Goal: Task Accomplishment & Management: Use online tool/utility

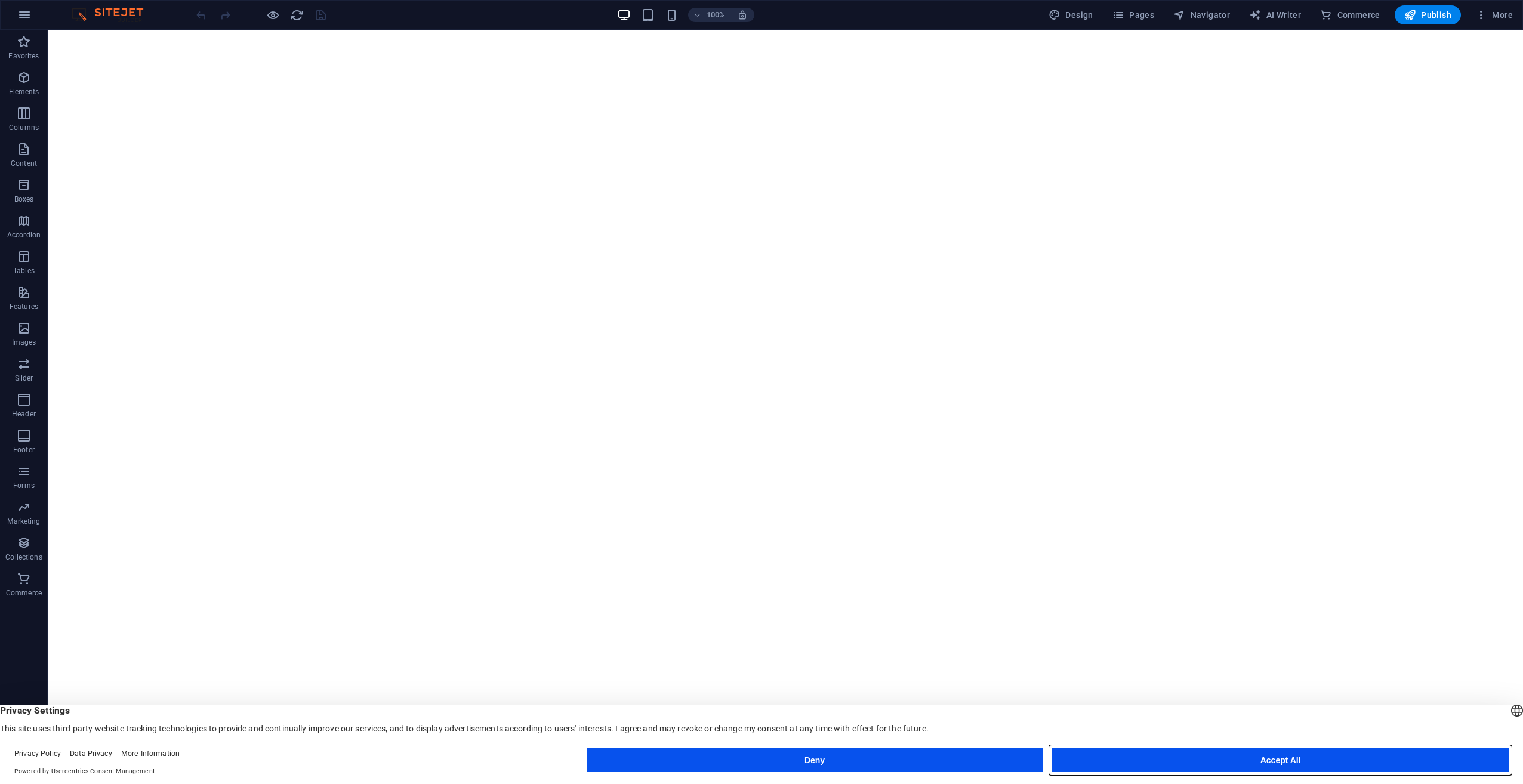
click at [1155, 764] on button "Accept All" at bounding box center [1280, 760] width 457 height 24
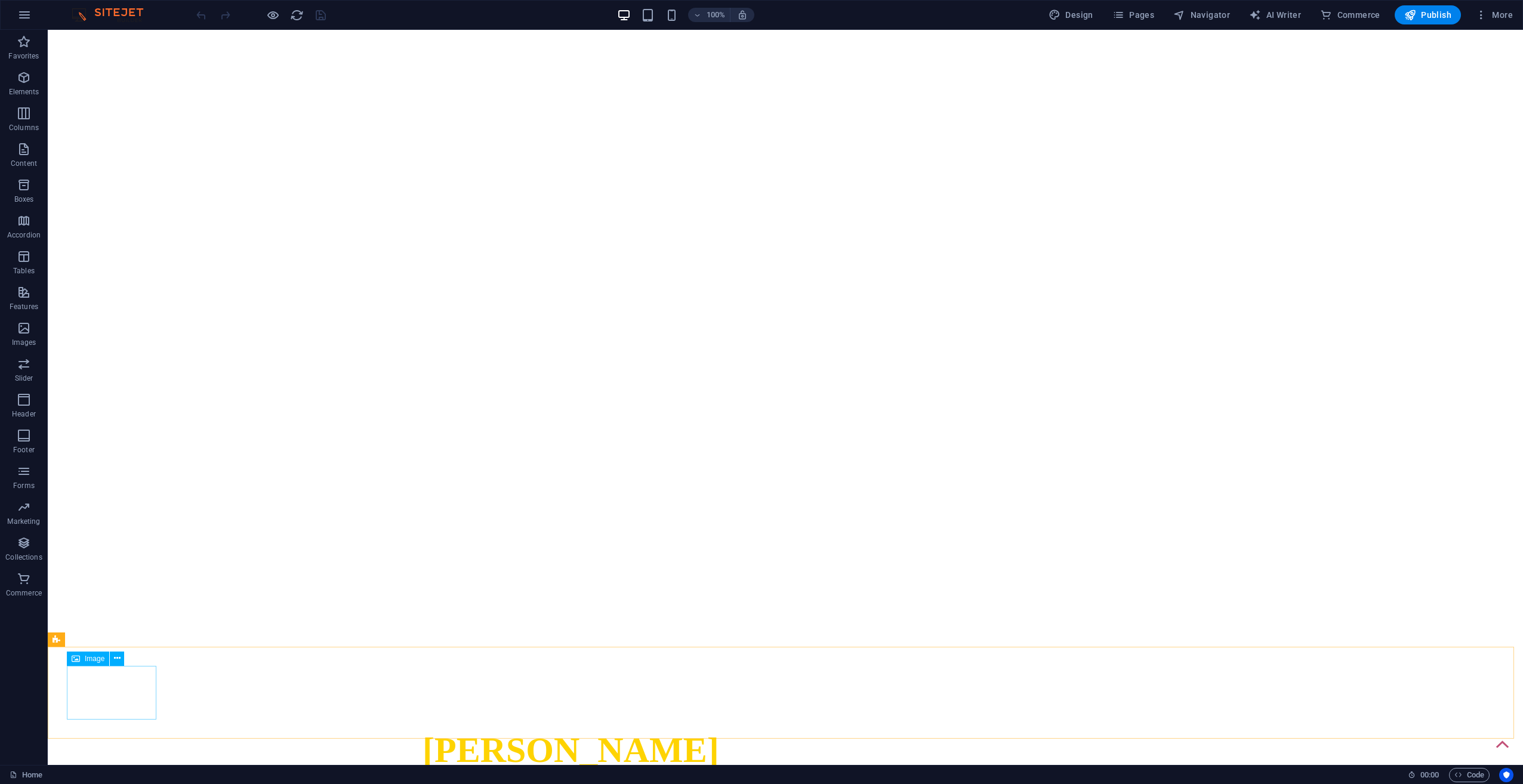
click at [88, 661] on span "Image" at bounding box center [94, 658] width 19 height 7
click at [85, 660] on span "Image" at bounding box center [94, 658] width 19 height 7
click at [116, 656] on icon at bounding box center [117, 658] width 6 height 13
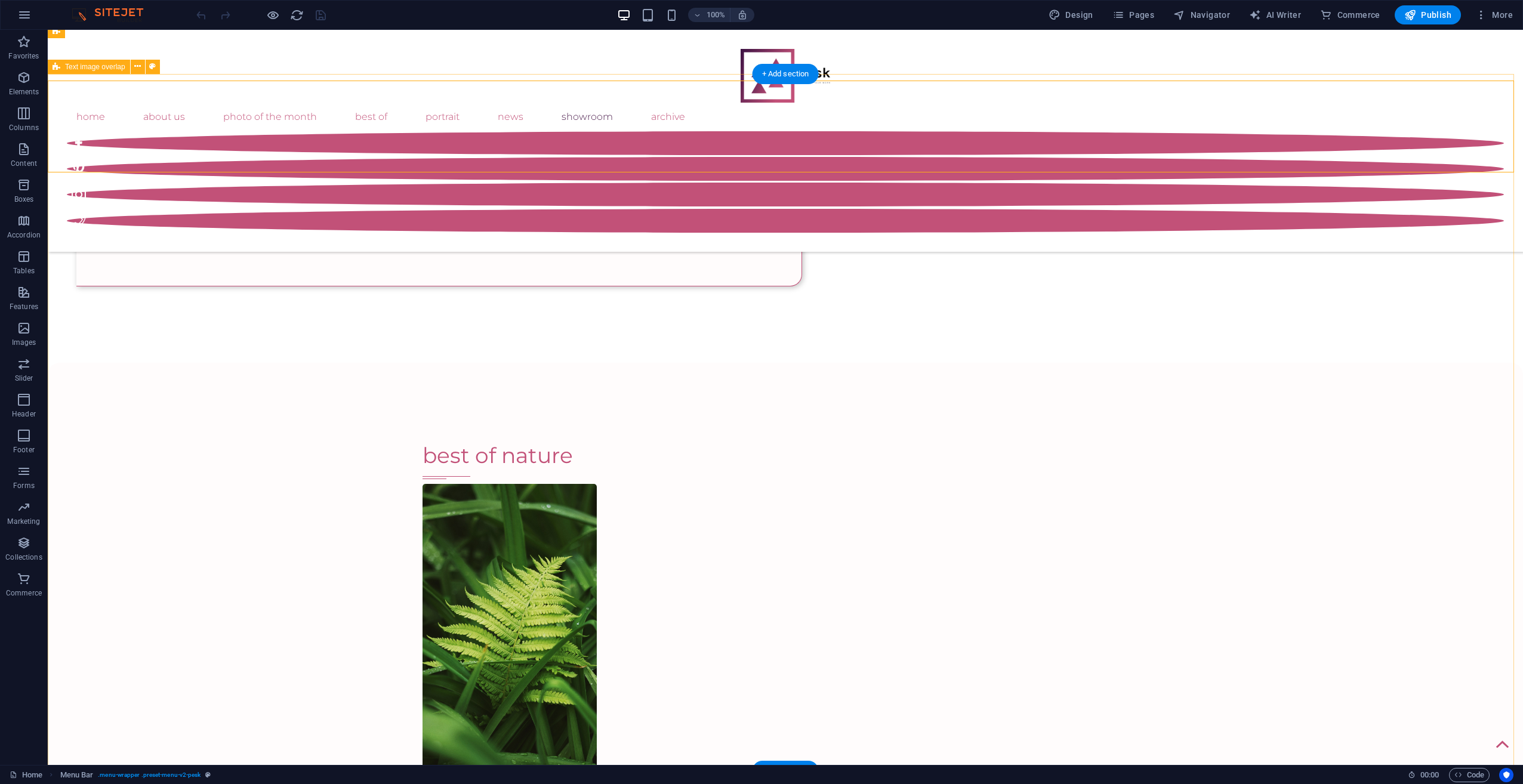
scroll to position [2726, 0]
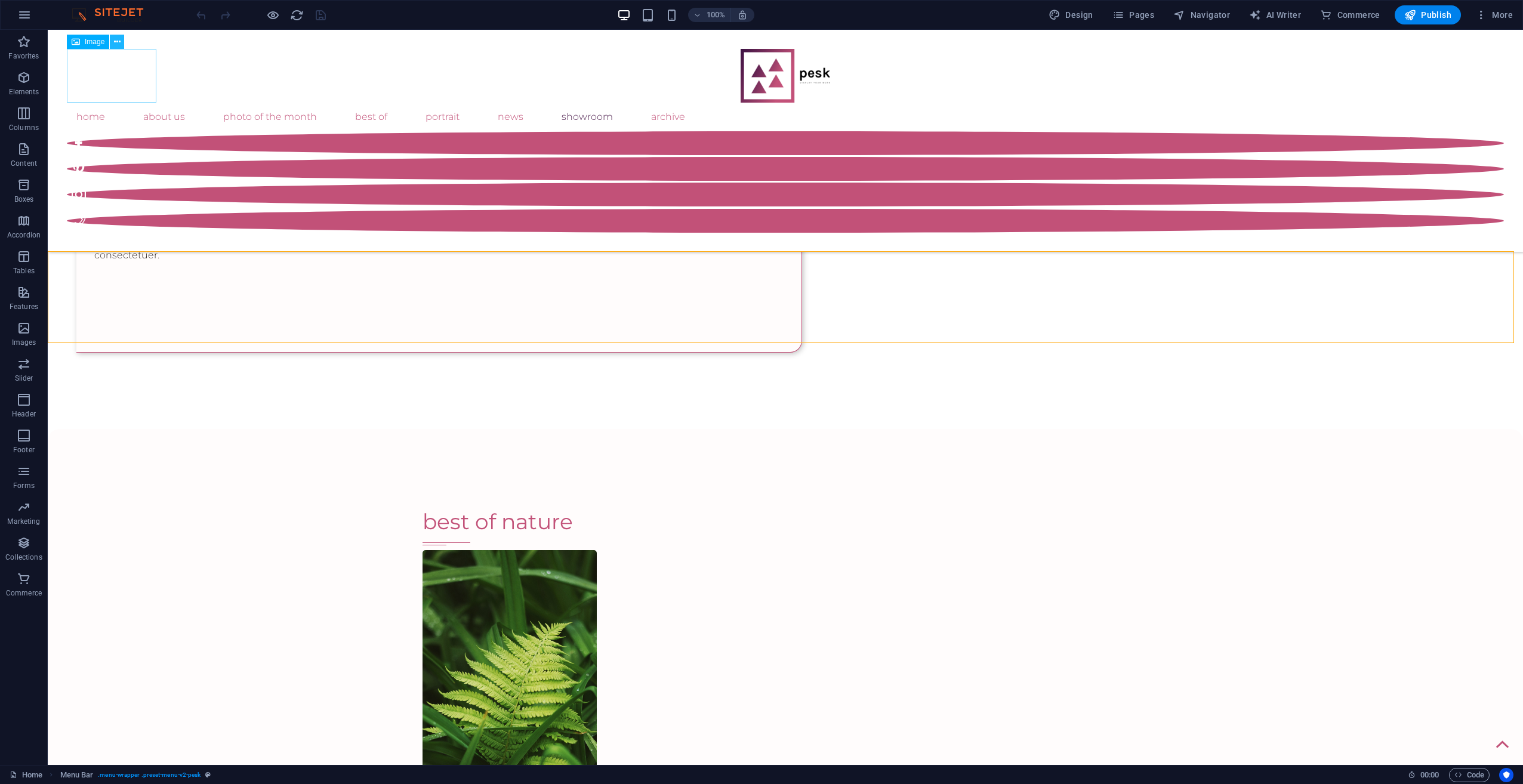
click at [116, 42] on icon at bounding box center [117, 42] width 6 height 13
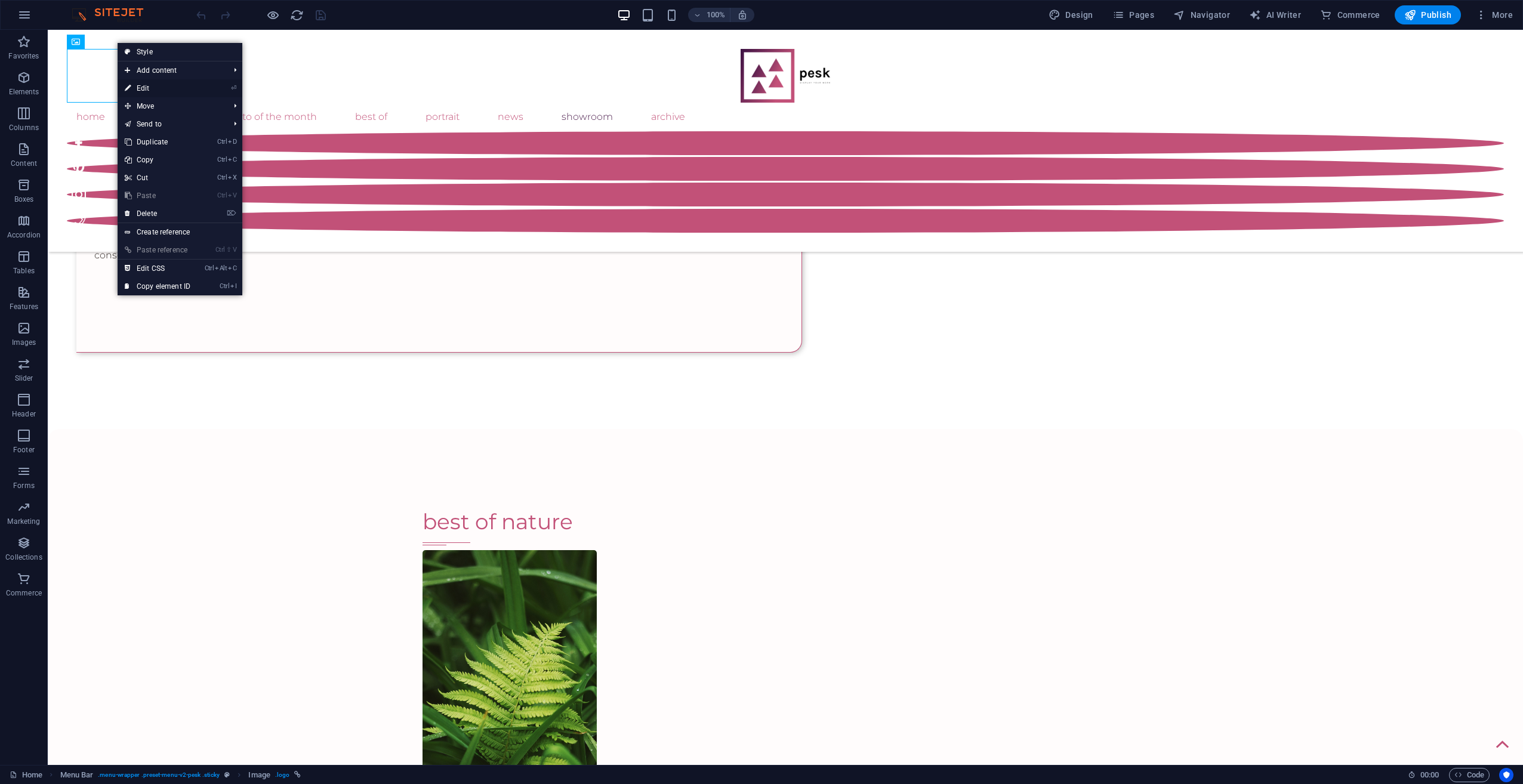
click at [148, 88] on link "⏎ Edit" at bounding box center [158, 88] width 80 height 18
select select "px"
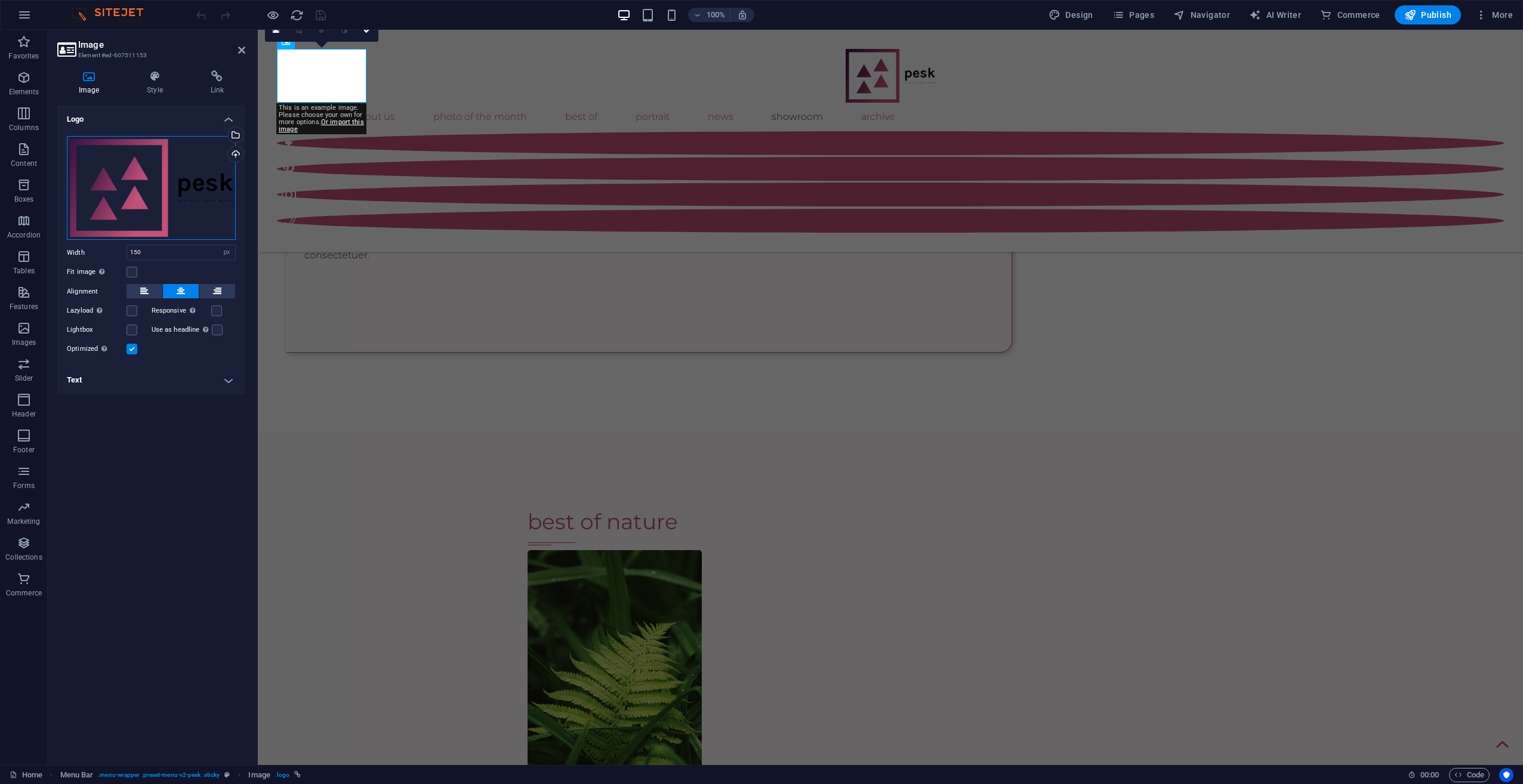
click at [136, 173] on div "Drag files here, click to choose files or select files from Files or our free s…" at bounding box center [151, 188] width 169 height 104
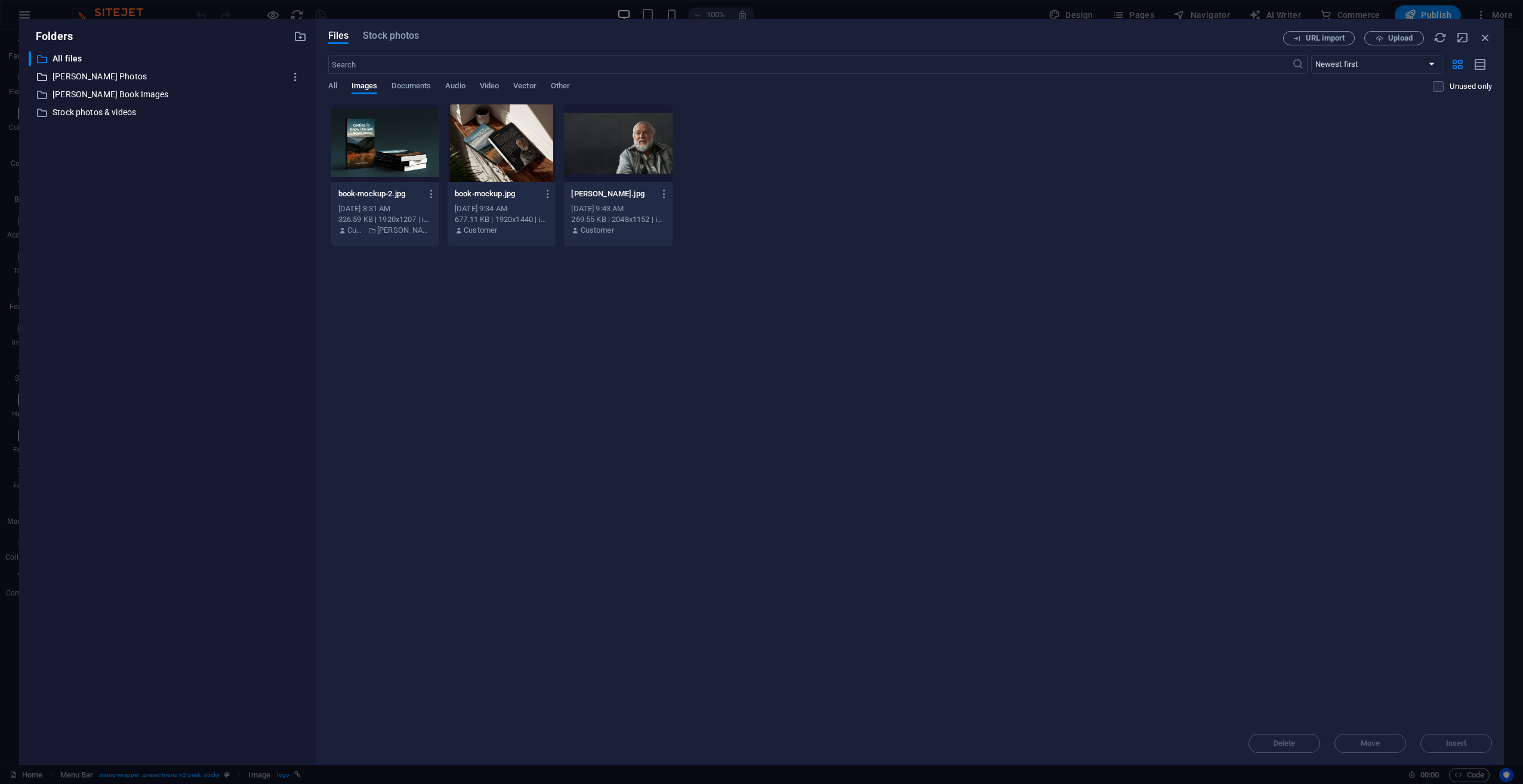
click at [95, 73] on p "[PERSON_NAME] Photos" at bounding box center [168, 77] width 232 height 14
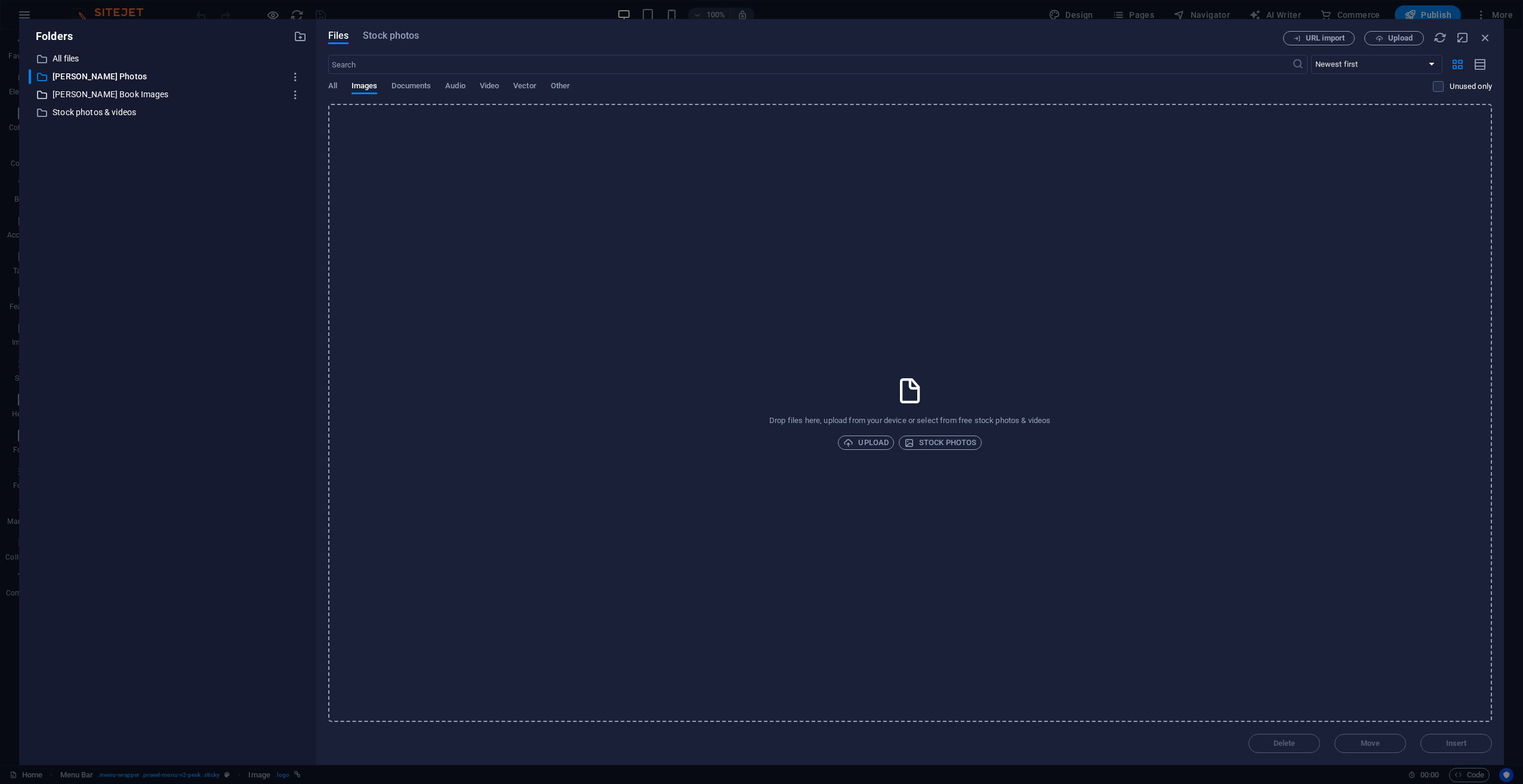
click at [95, 93] on p "[PERSON_NAME] Book Images" at bounding box center [168, 94] width 232 height 14
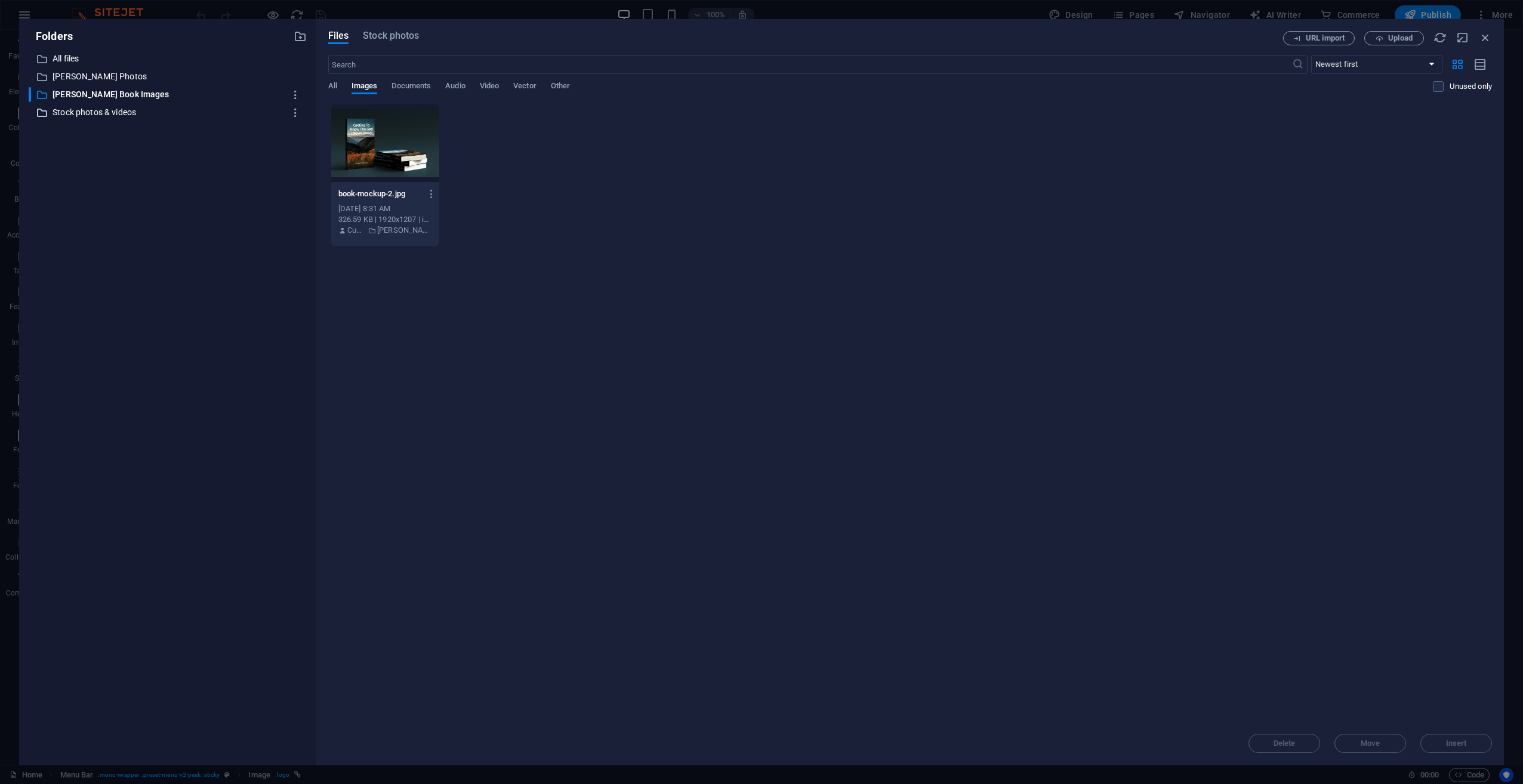
click at [97, 111] on p "Stock photos & videos" at bounding box center [168, 113] width 232 height 14
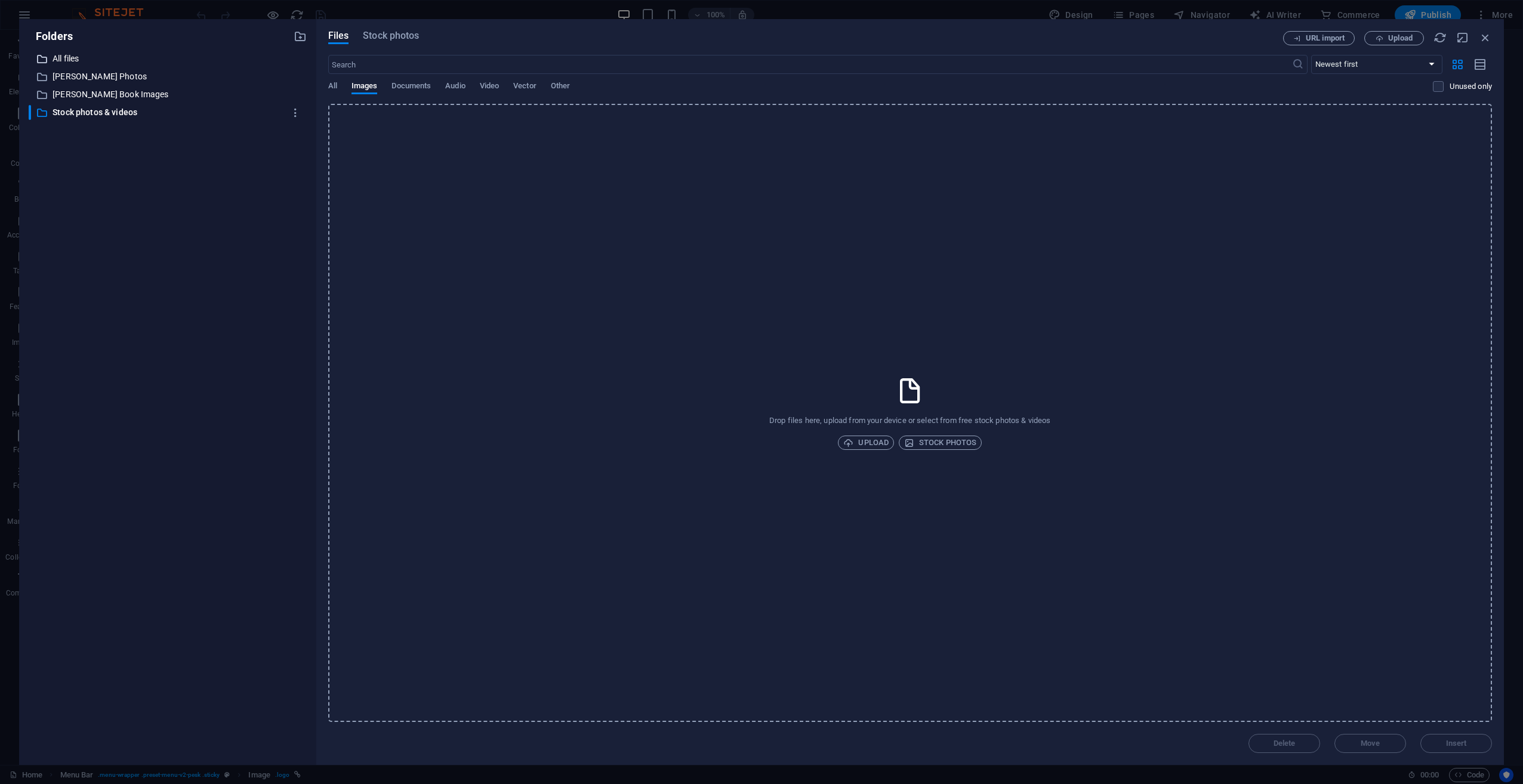
click at [66, 59] on p "All files" at bounding box center [168, 59] width 232 height 14
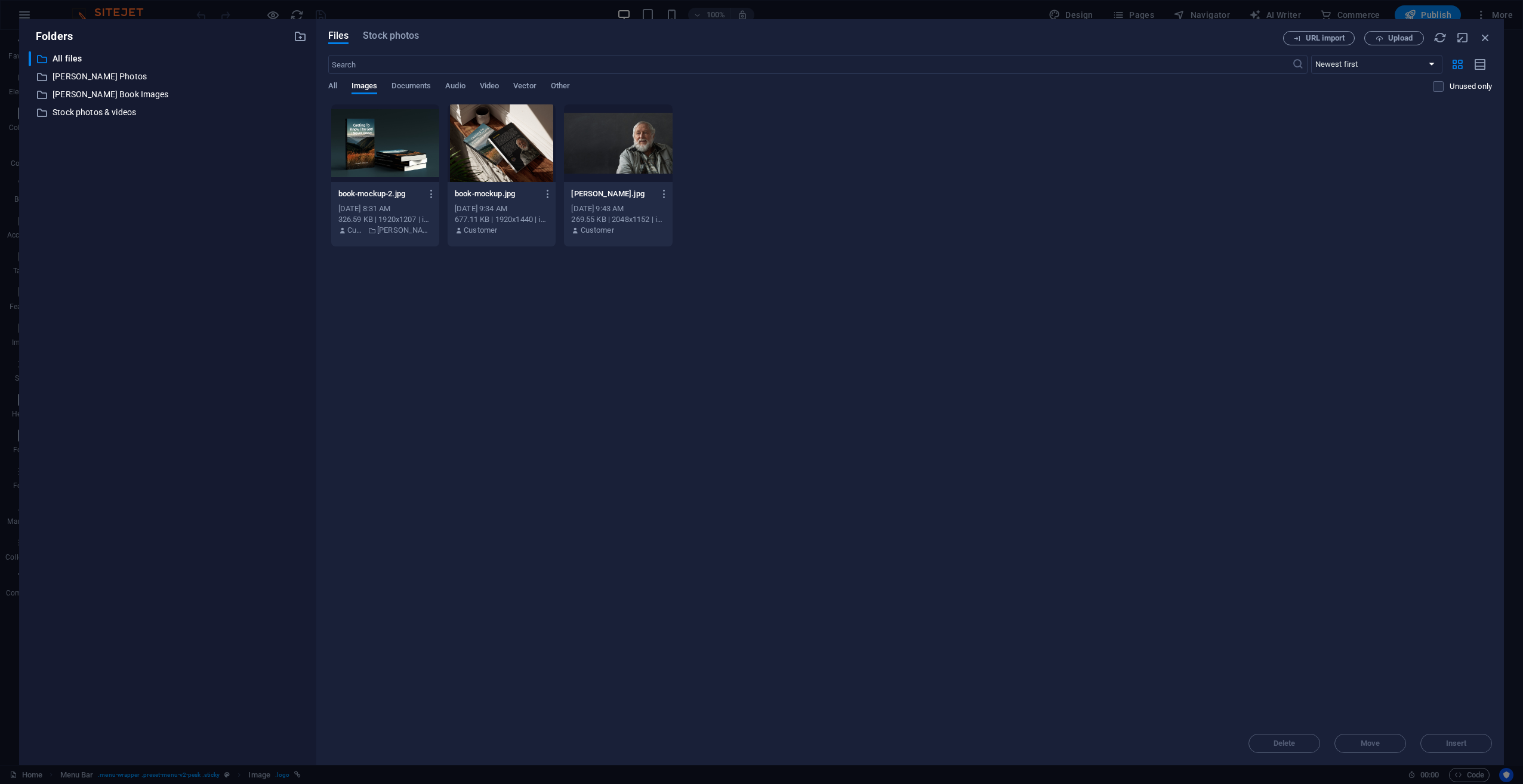
click at [1380, 226] on div "book-mockup-2.jpg book-mockup-2.jpg [DATE] 8:31 AM 326.59 KB | 1920x1207 | imag…" at bounding box center [910, 175] width 1164 height 143
click at [1393, 38] on span "Upload" at bounding box center [1400, 38] width 24 height 7
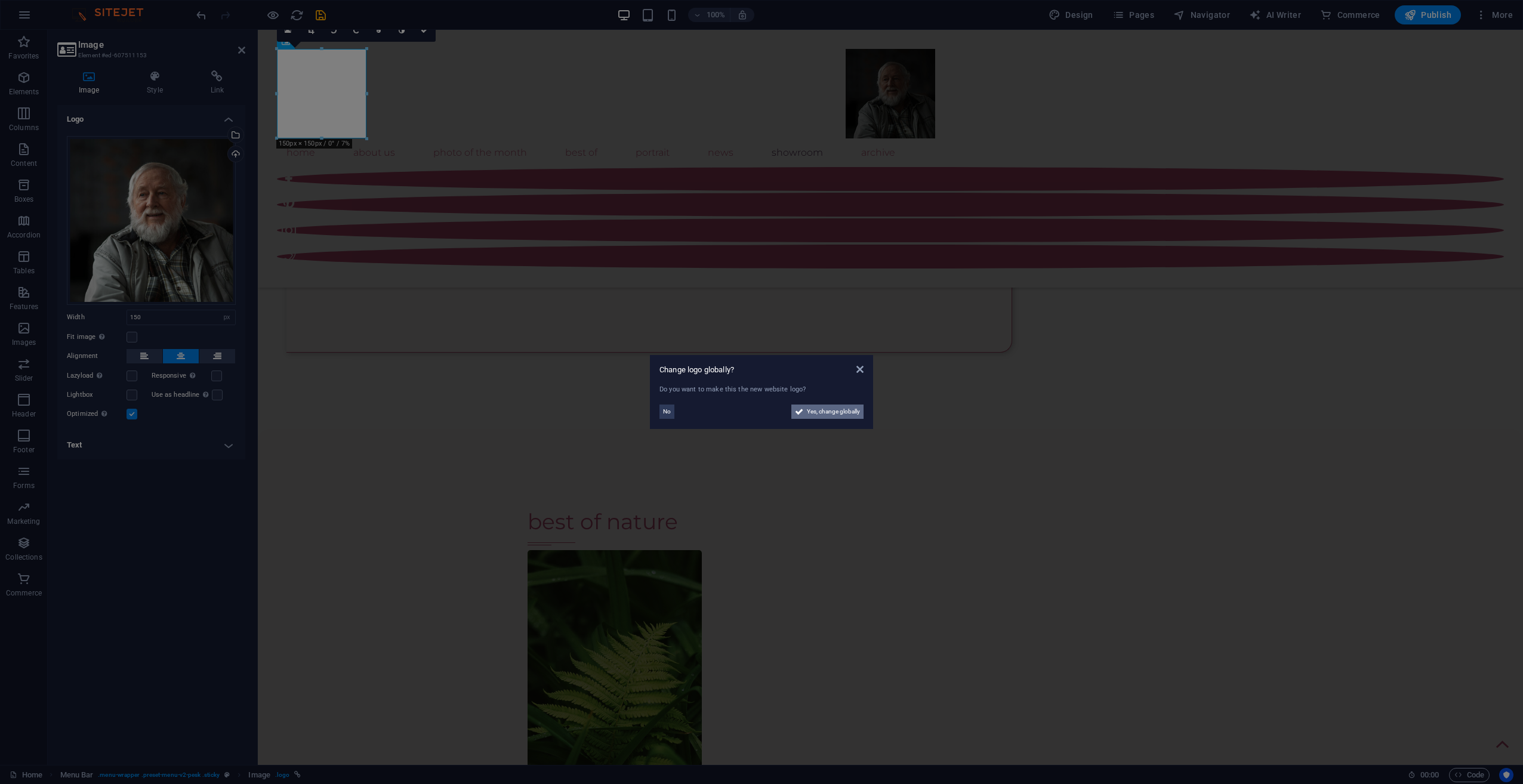
click at [827, 412] on span "Yes, change globally" at bounding box center [833, 412] width 53 height 14
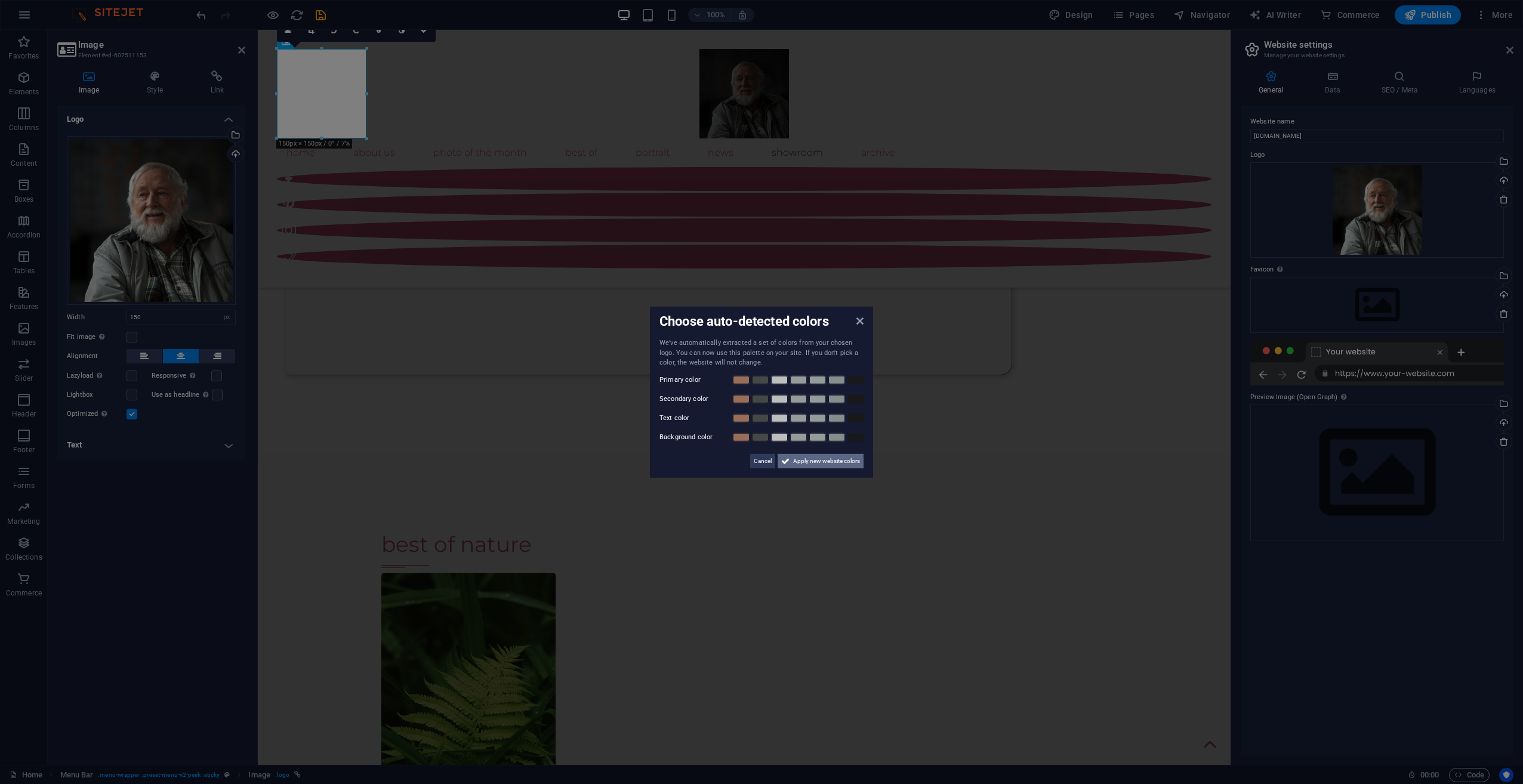
click at [812, 459] on span "Apply new website colors" at bounding box center [827, 461] width 67 height 14
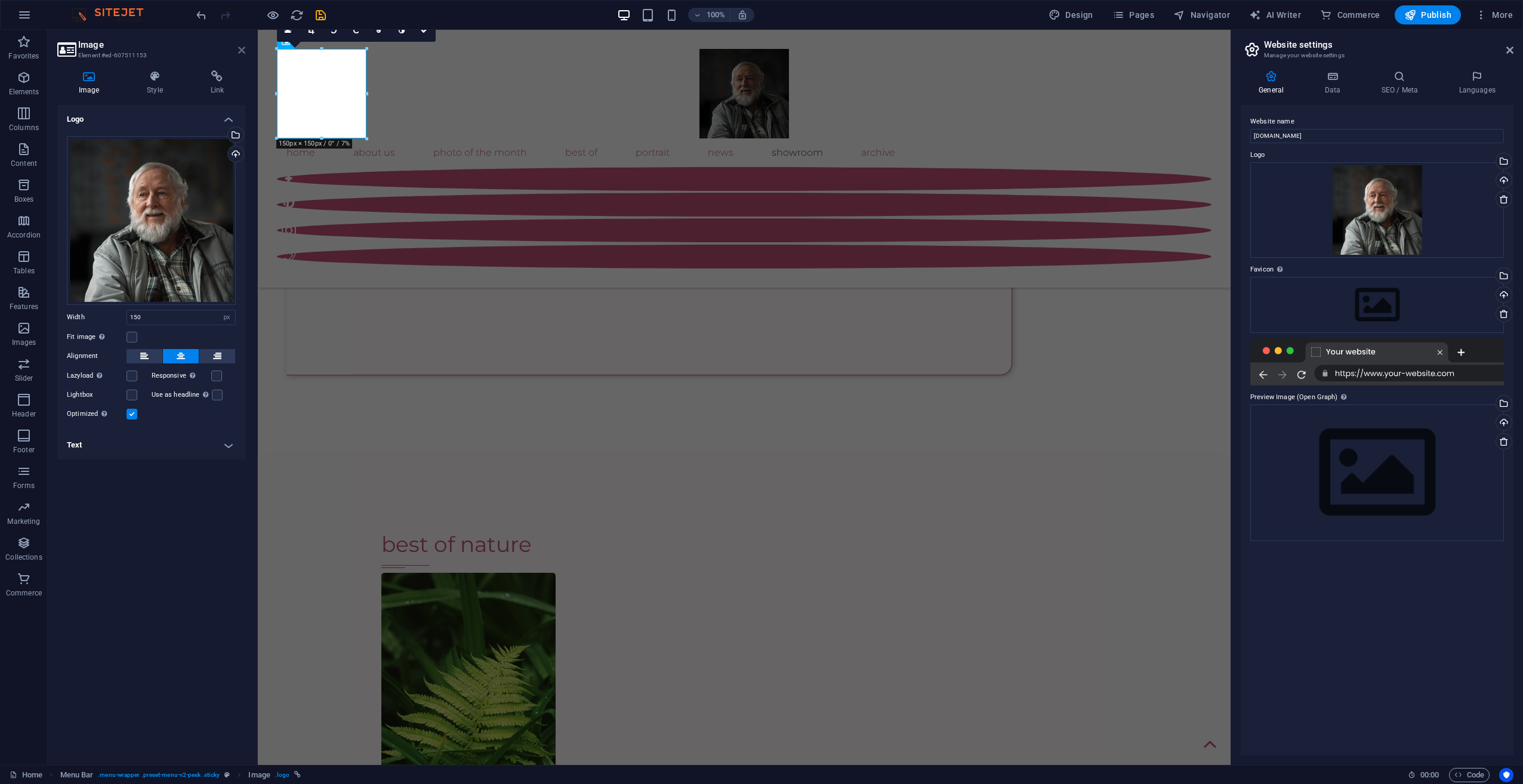
click at [239, 49] on icon at bounding box center [242, 49] width 7 height 9
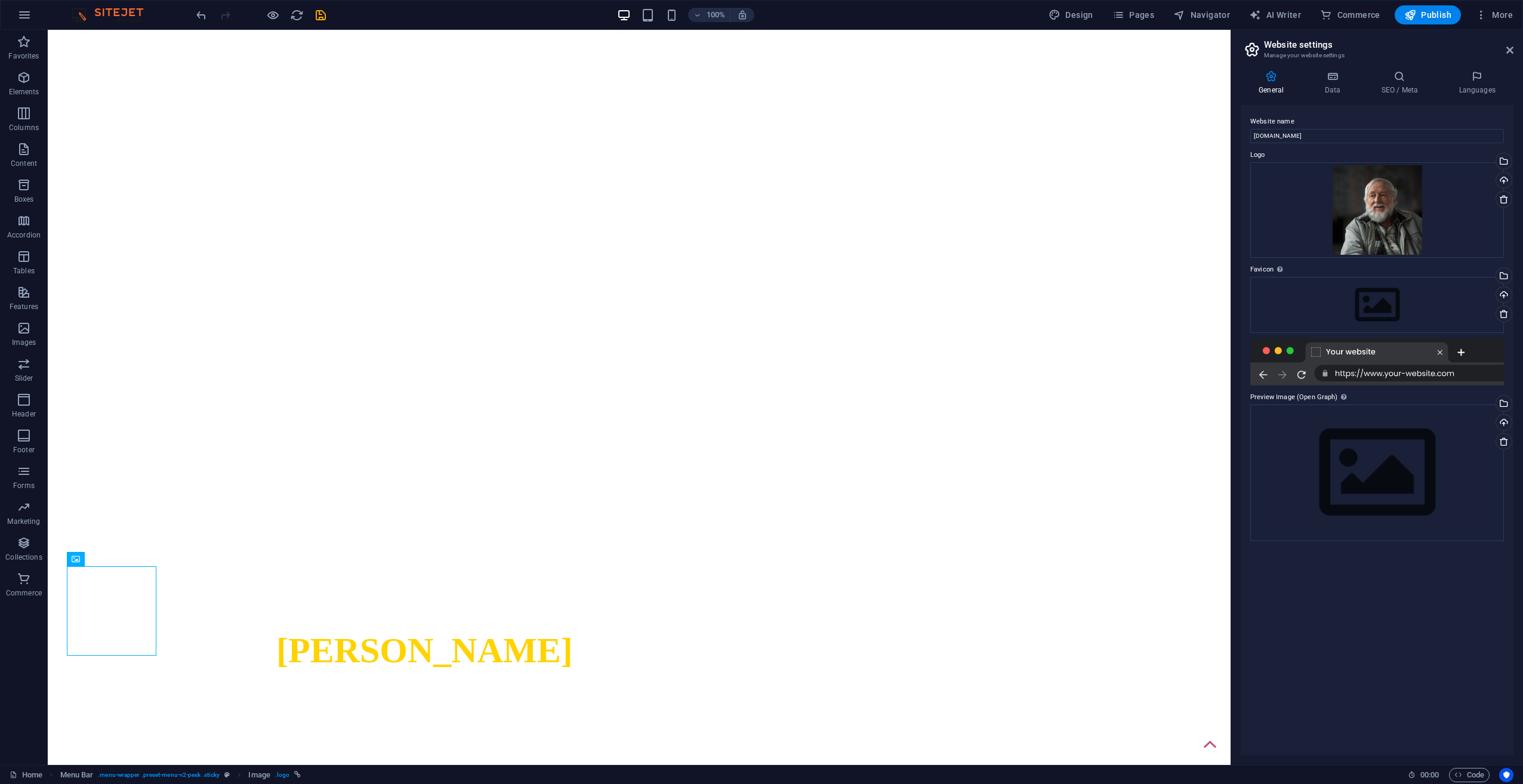
scroll to position [0, 0]
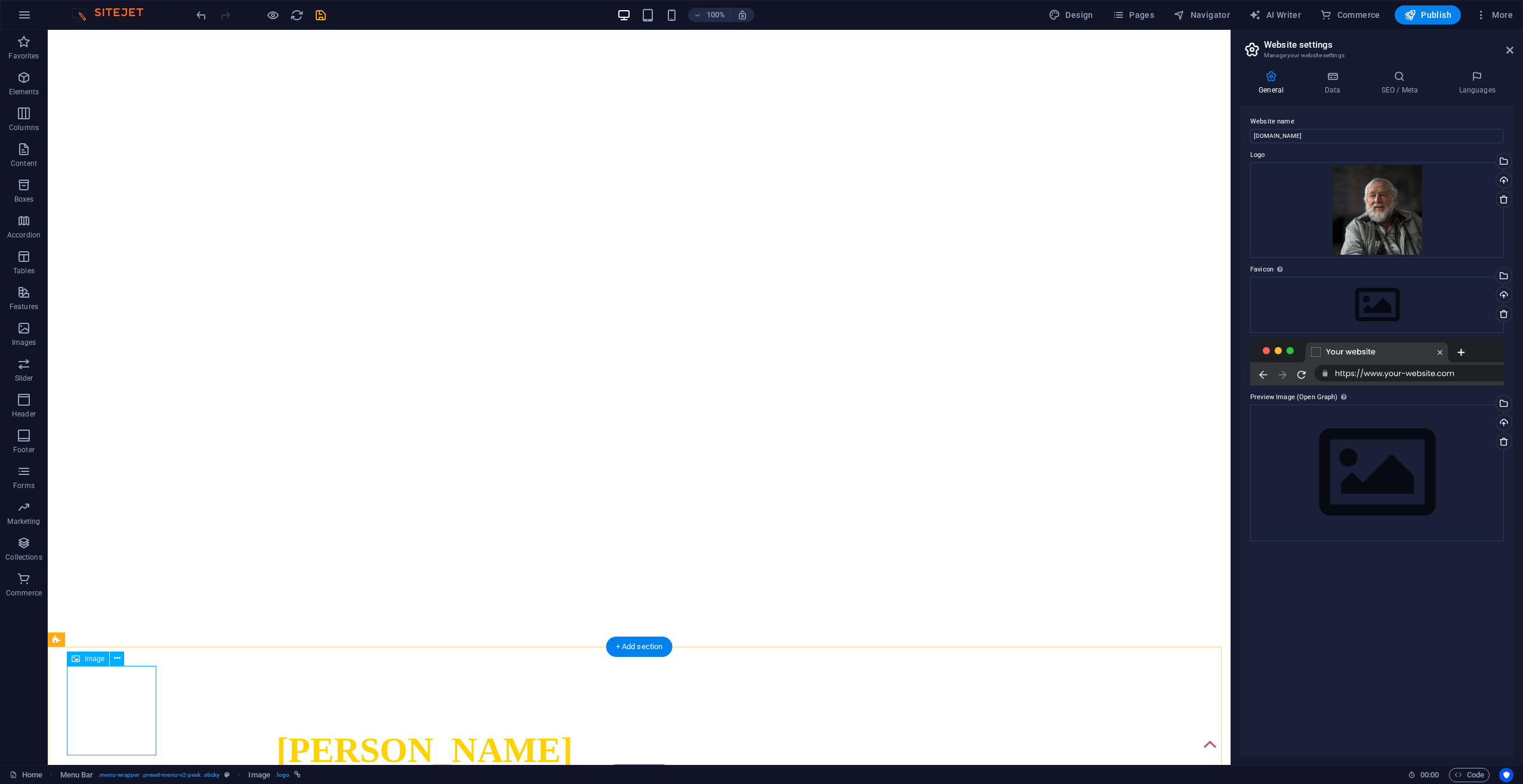
click at [115, 661] on icon at bounding box center [117, 658] width 6 height 13
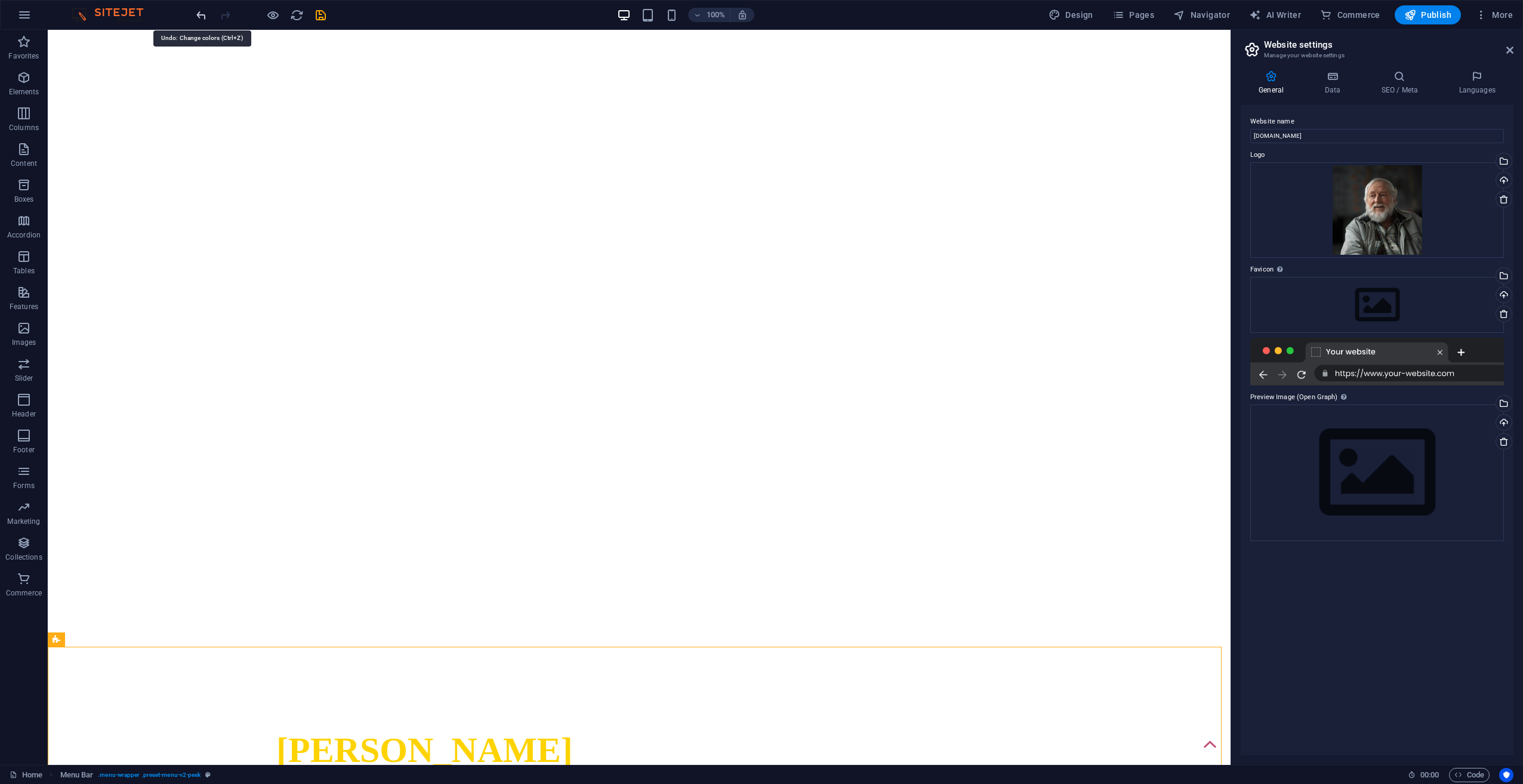
click at [200, 13] on icon "undo" at bounding box center [201, 15] width 14 height 14
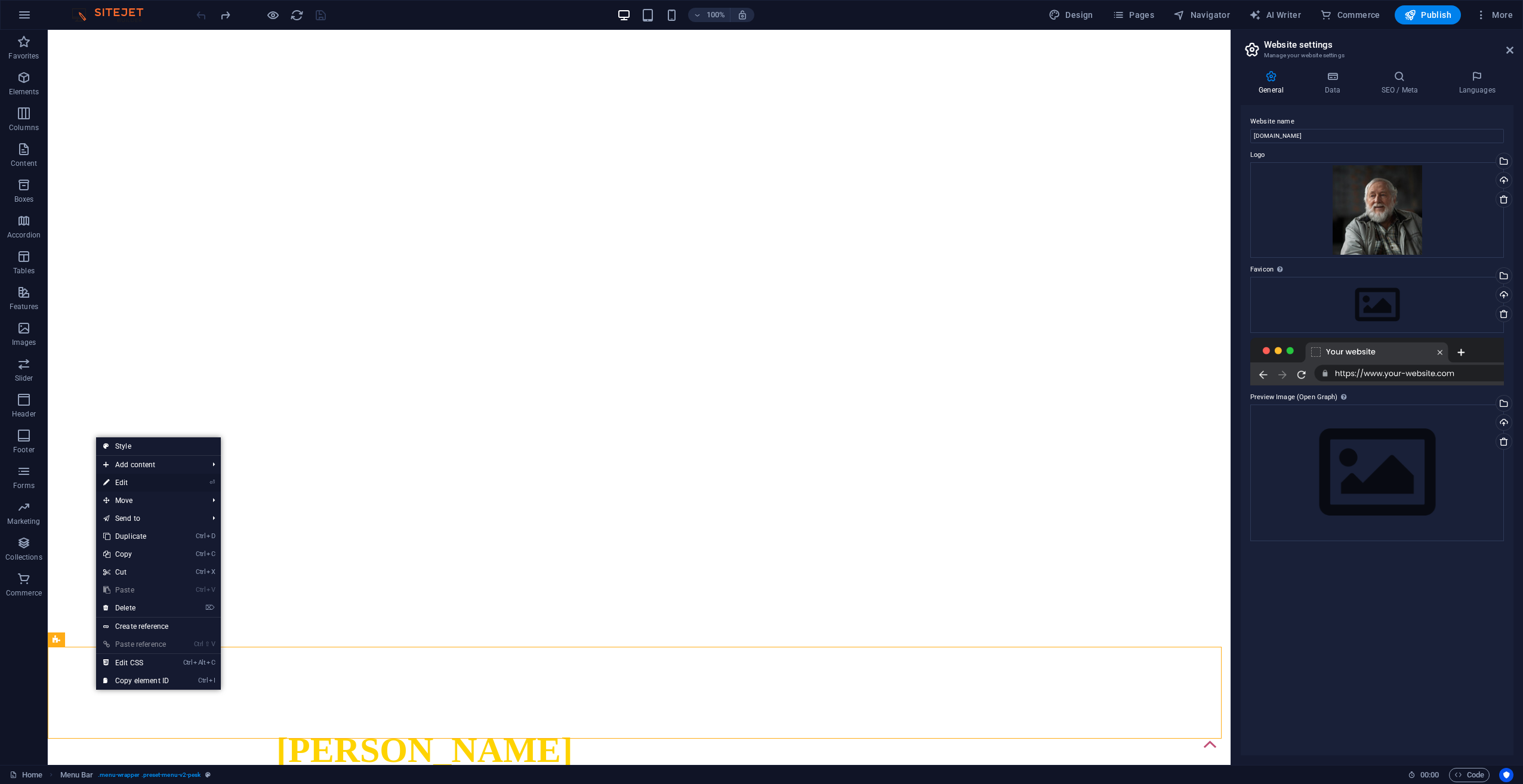
click at [133, 479] on link "⏎ Edit" at bounding box center [136, 482] width 80 height 18
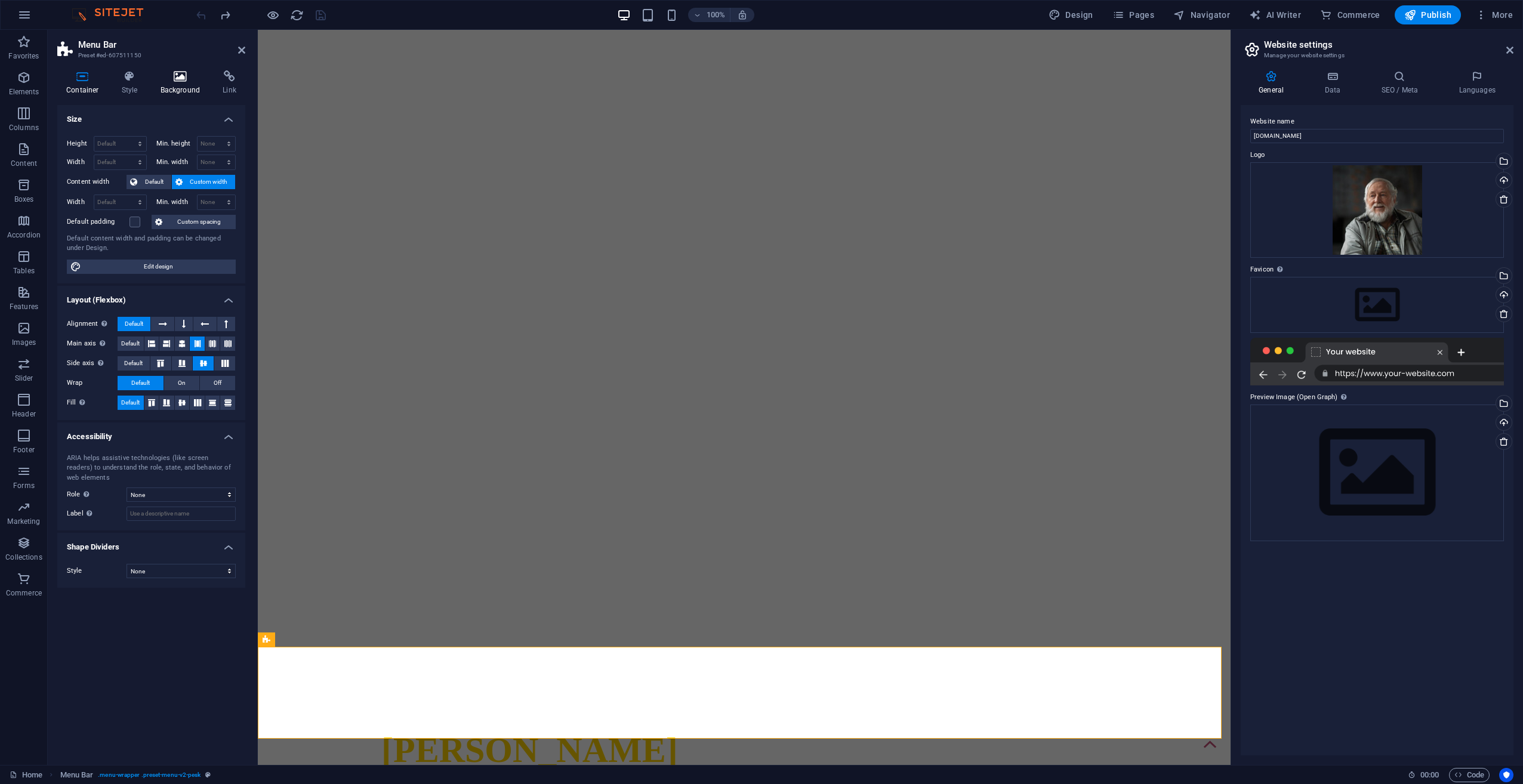
click at [169, 74] on icon at bounding box center [180, 76] width 58 height 12
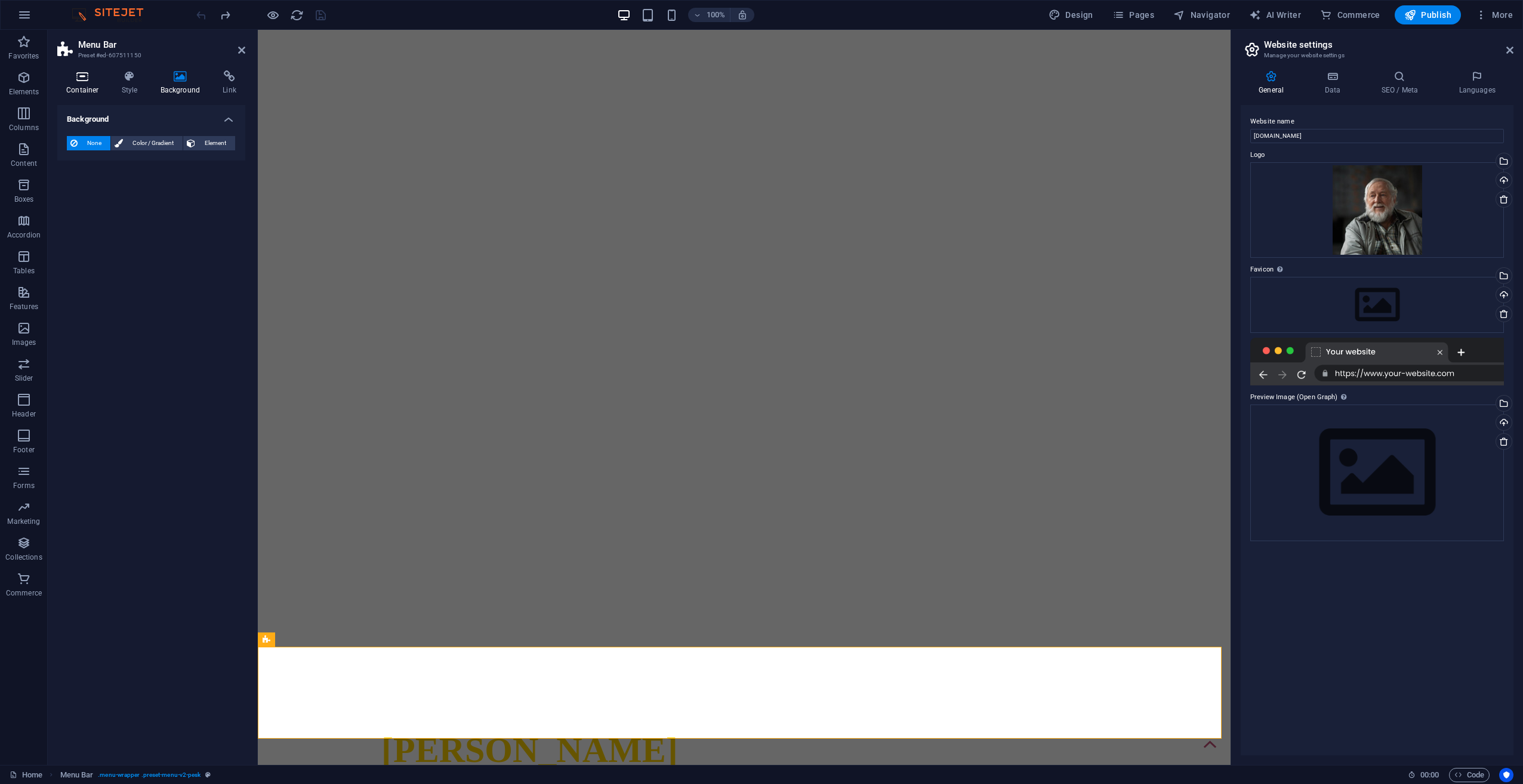
click at [97, 84] on h4 "Container" at bounding box center [85, 83] width 56 height 25
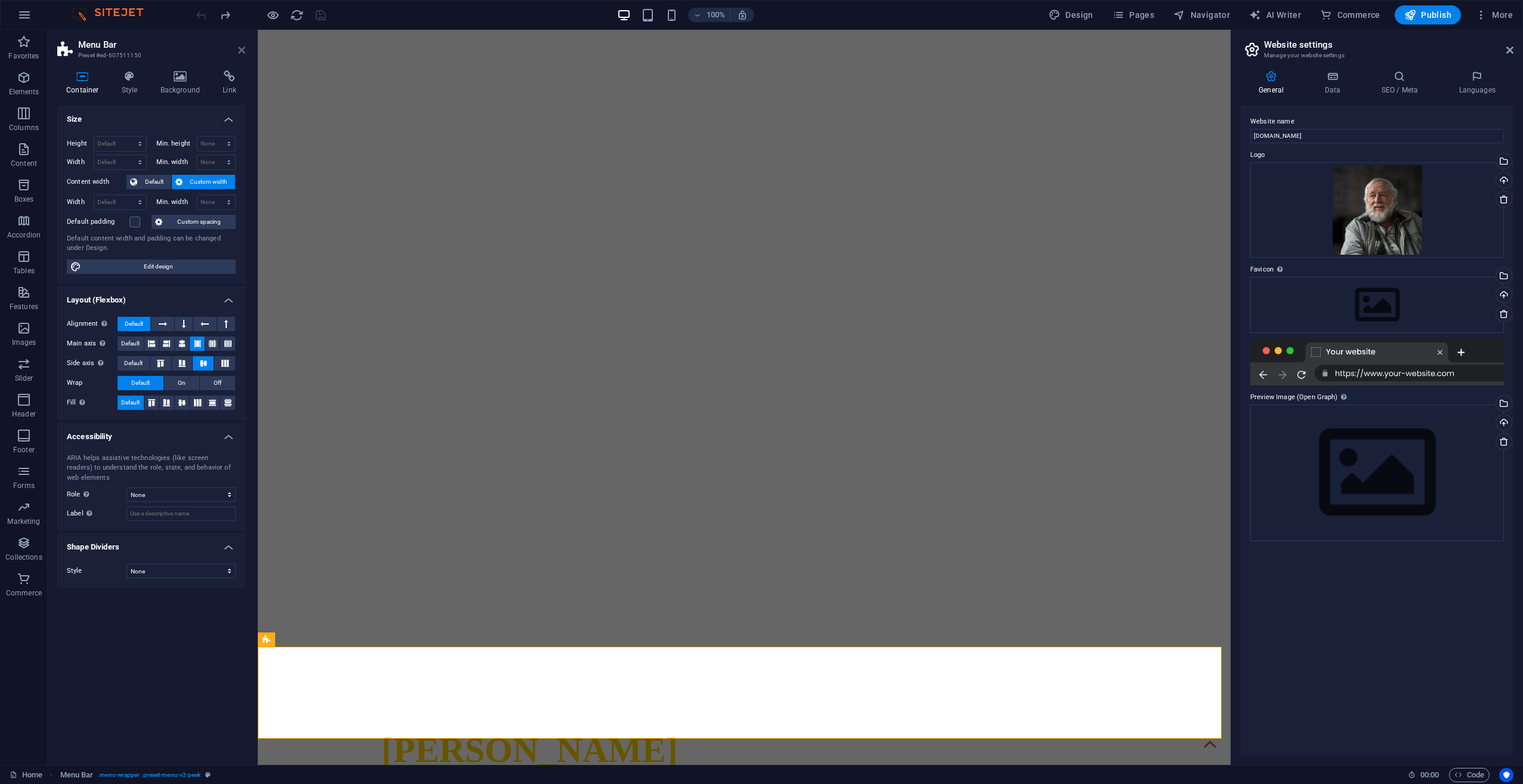
click at [240, 54] on icon at bounding box center [242, 49] width 7 height 9
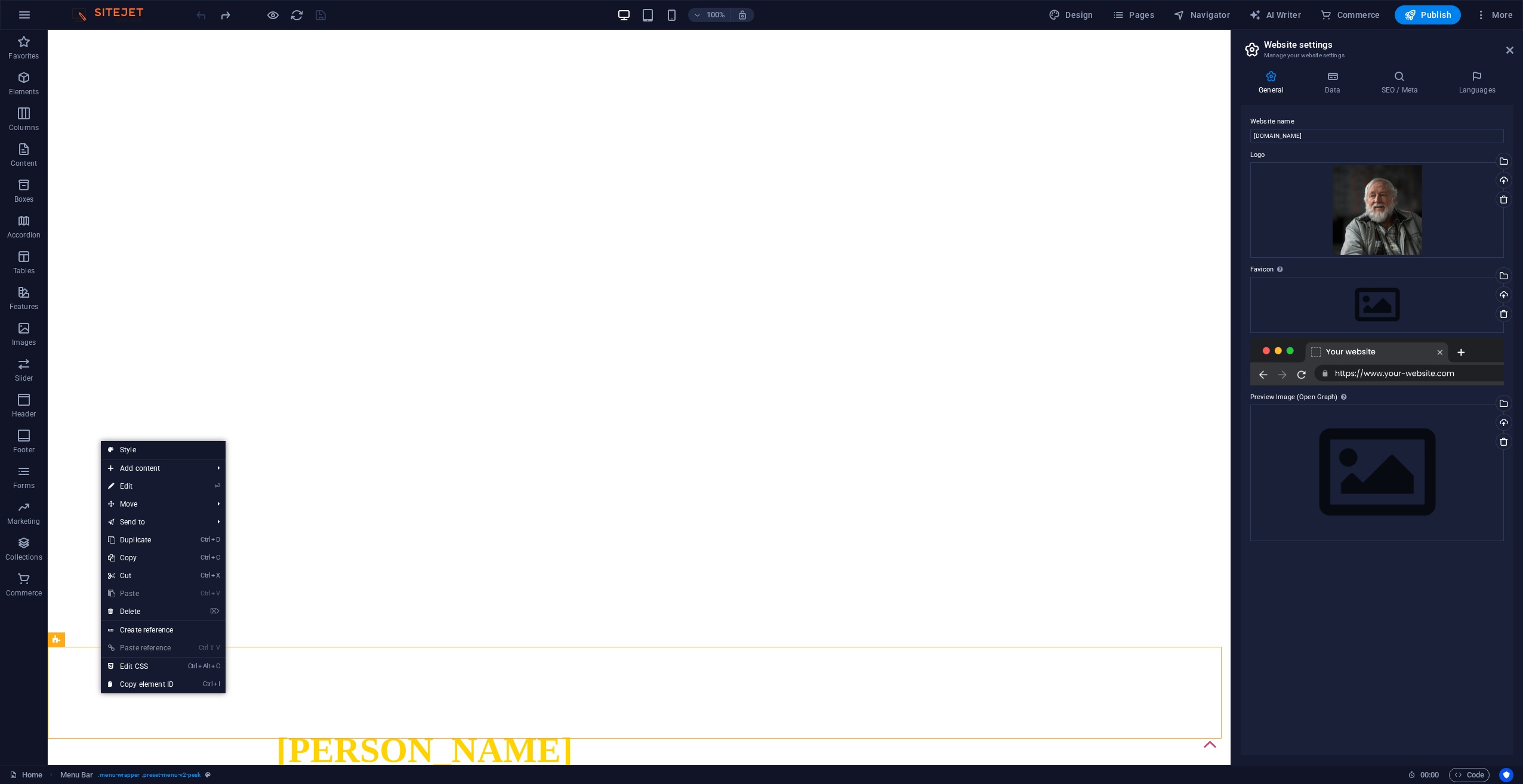
click at [141, 451] on link "Style" at bounding box center [163, 450] width 125 height 18
select select "rem"
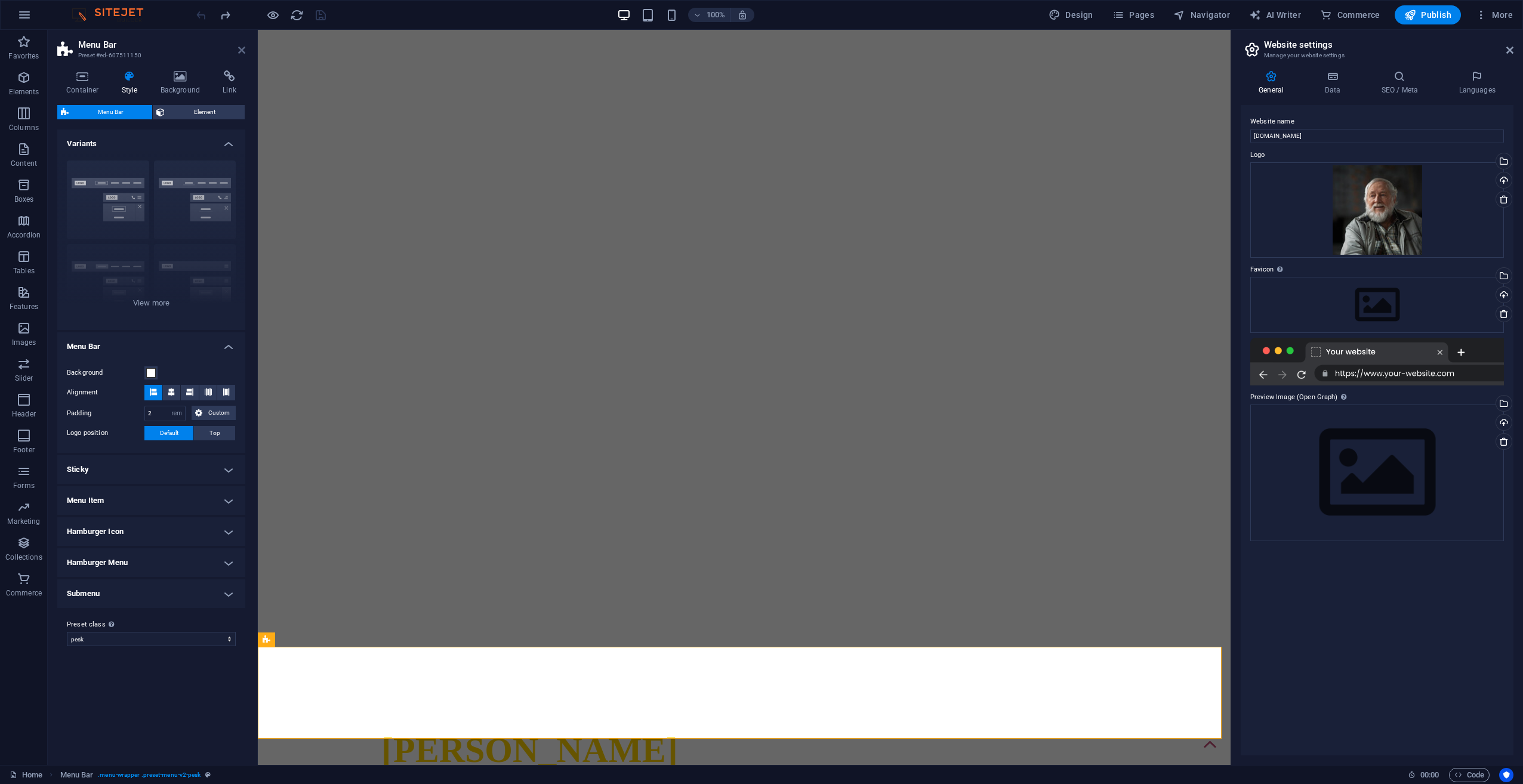
click at [241, 49] on icon at bounding box center [242, 49] width 7 height 9
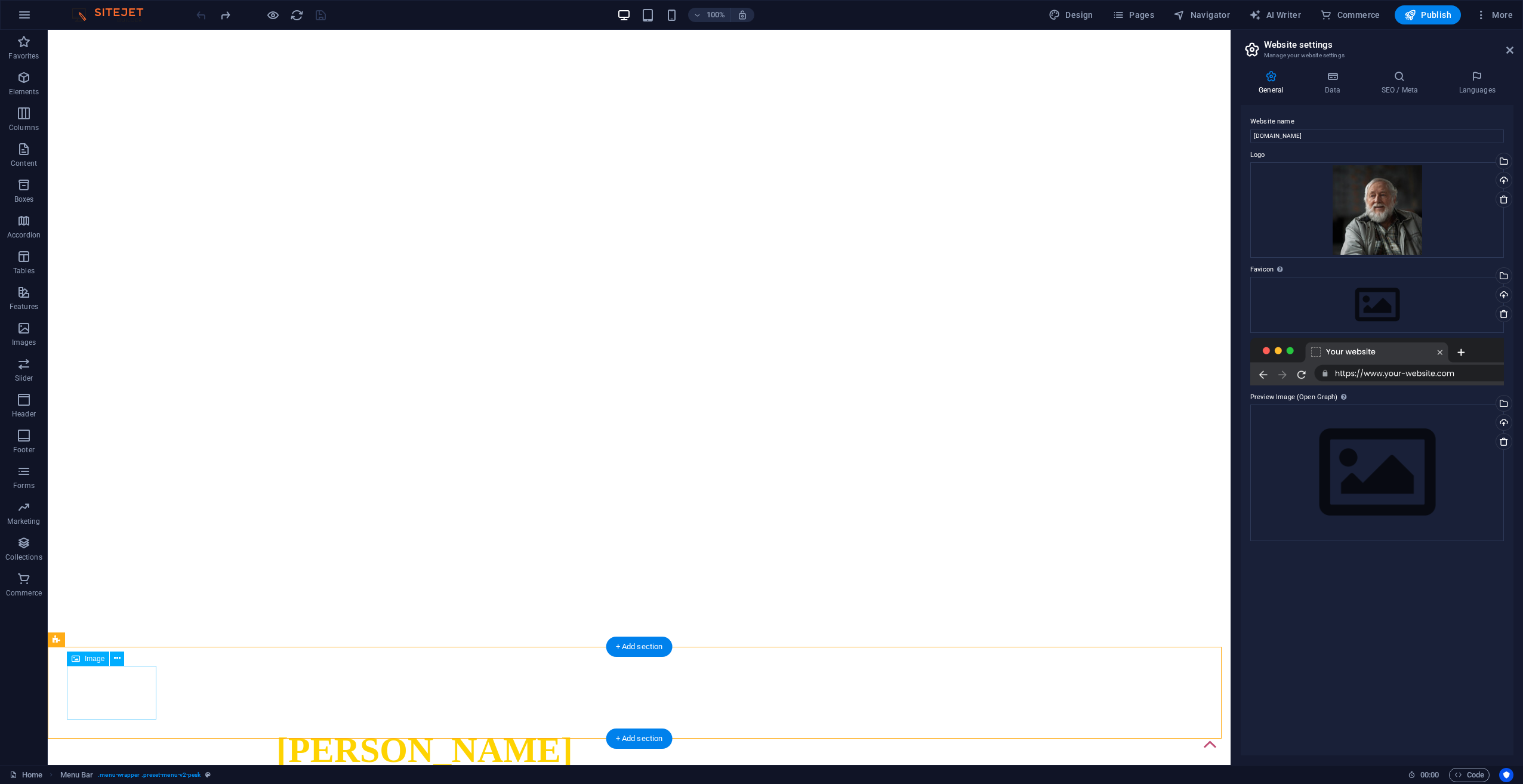
click at [118, 661] on icon at bounding box center [117, 658] width 6 height 13
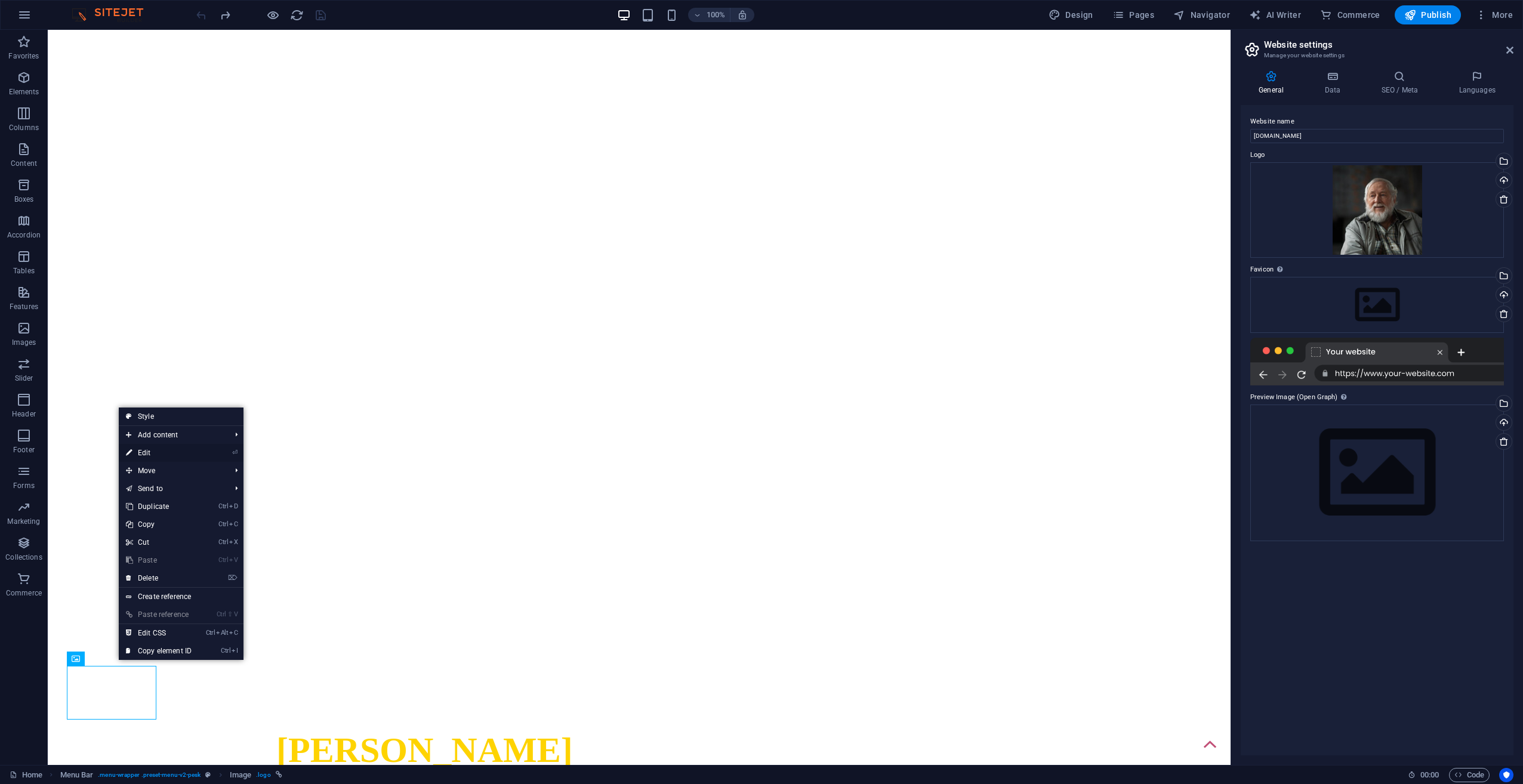
click at [165, 451] on link "⏎ Edit" at bounding box center [159, 453] width 80 height 18
select select "px"
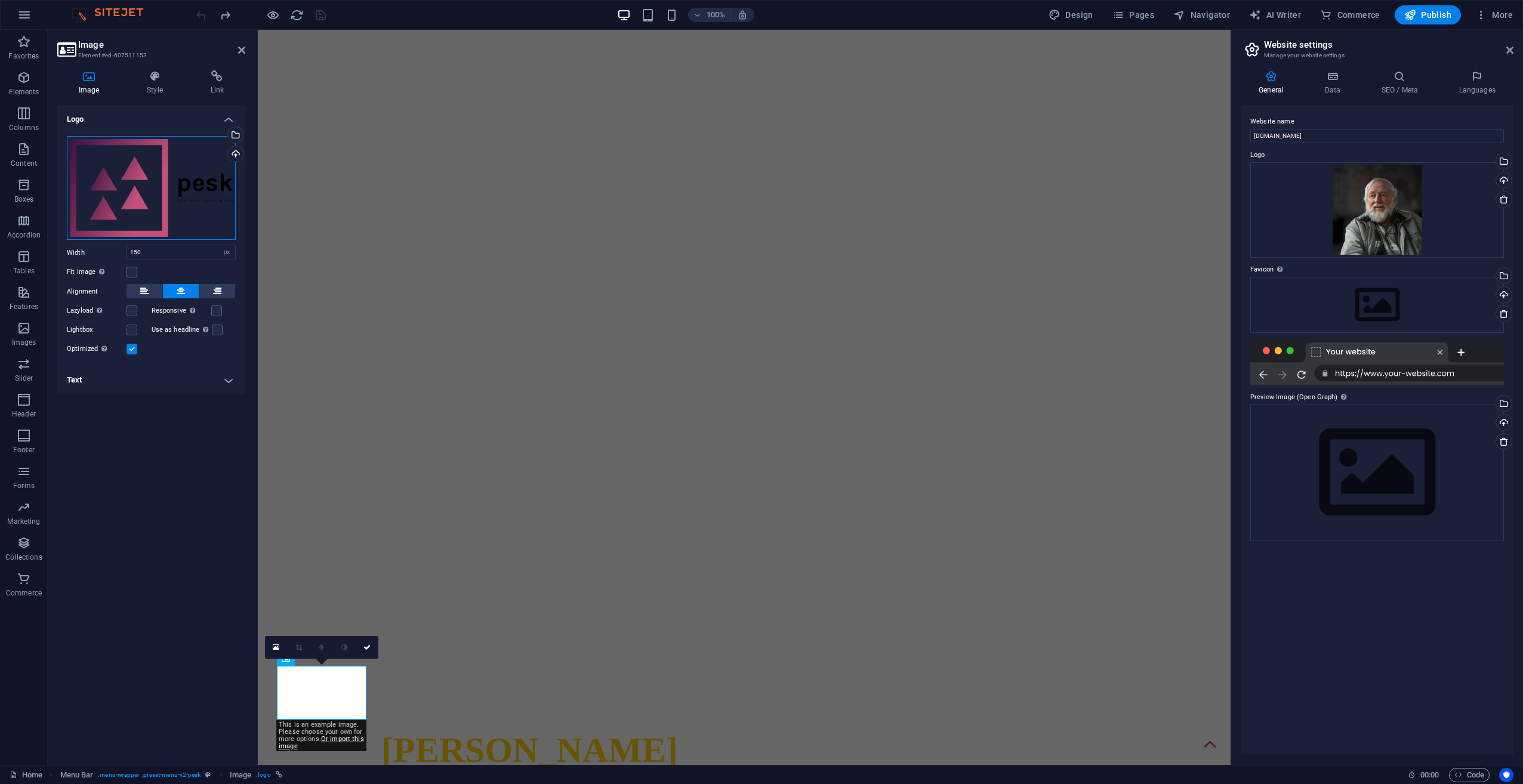
click at [143, 181] on div "Drag files here, click to choose files or select files from Files or our free s…" at bounding box center [151, 188] width 169 height 104
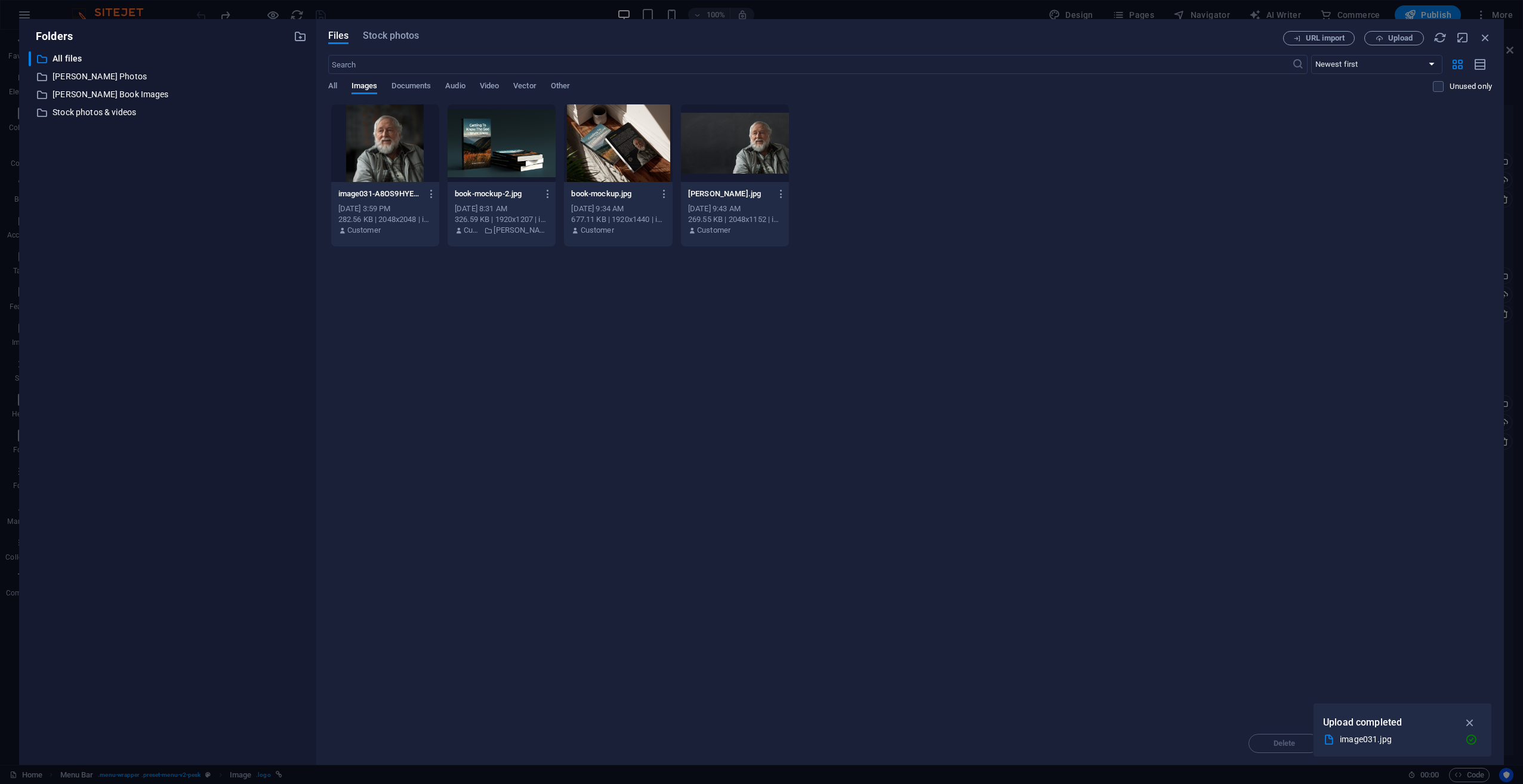
drag, startPoint x: 143, startPoint y: 181, endPoint x: 115, endPoint y: 175, distance: 28.6
click at [115, 175] on div "​ All files All files ​ [PERSON_NAME] Photos [PERSON_NAME] Photos ​ [PERSON_NAM…" at bounding box center [168, 403] width 278 height 704
click at [83, 61] on p "All files" at bounding box center [168, 59] width 232 height 14
click at [333, 84] on span "All" at bounding box center [333, 87] width 9 height 17
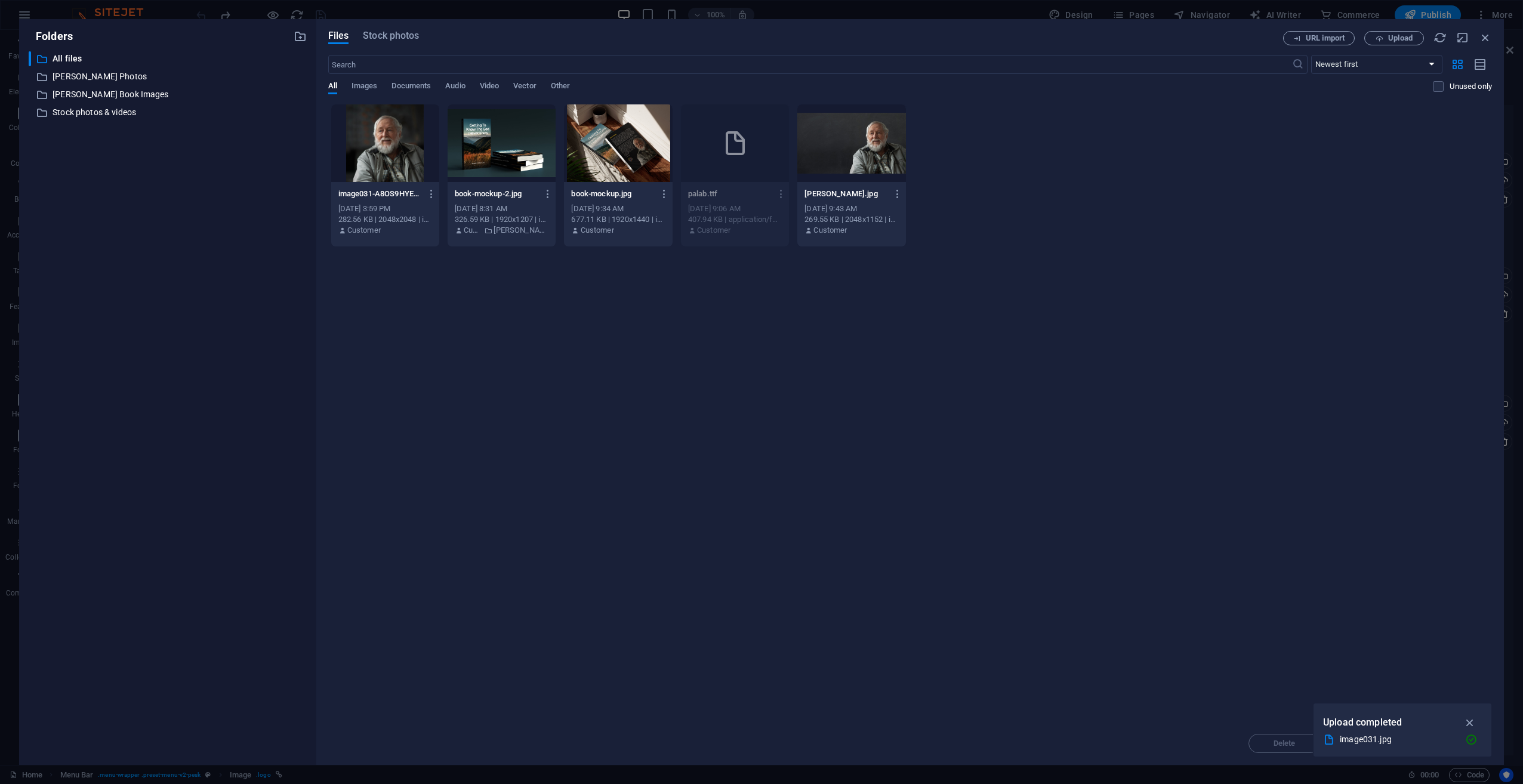
click at [374, 45] on div "Files Stock photos URL import Upload ​ Newest first Oldest first Name (A-Z) Nam…" at bounding box center [910, 392] width 1164 height 722
click at [377, 38] on span "Stock photos" at bounding box center [391, 36] width 56 height 14
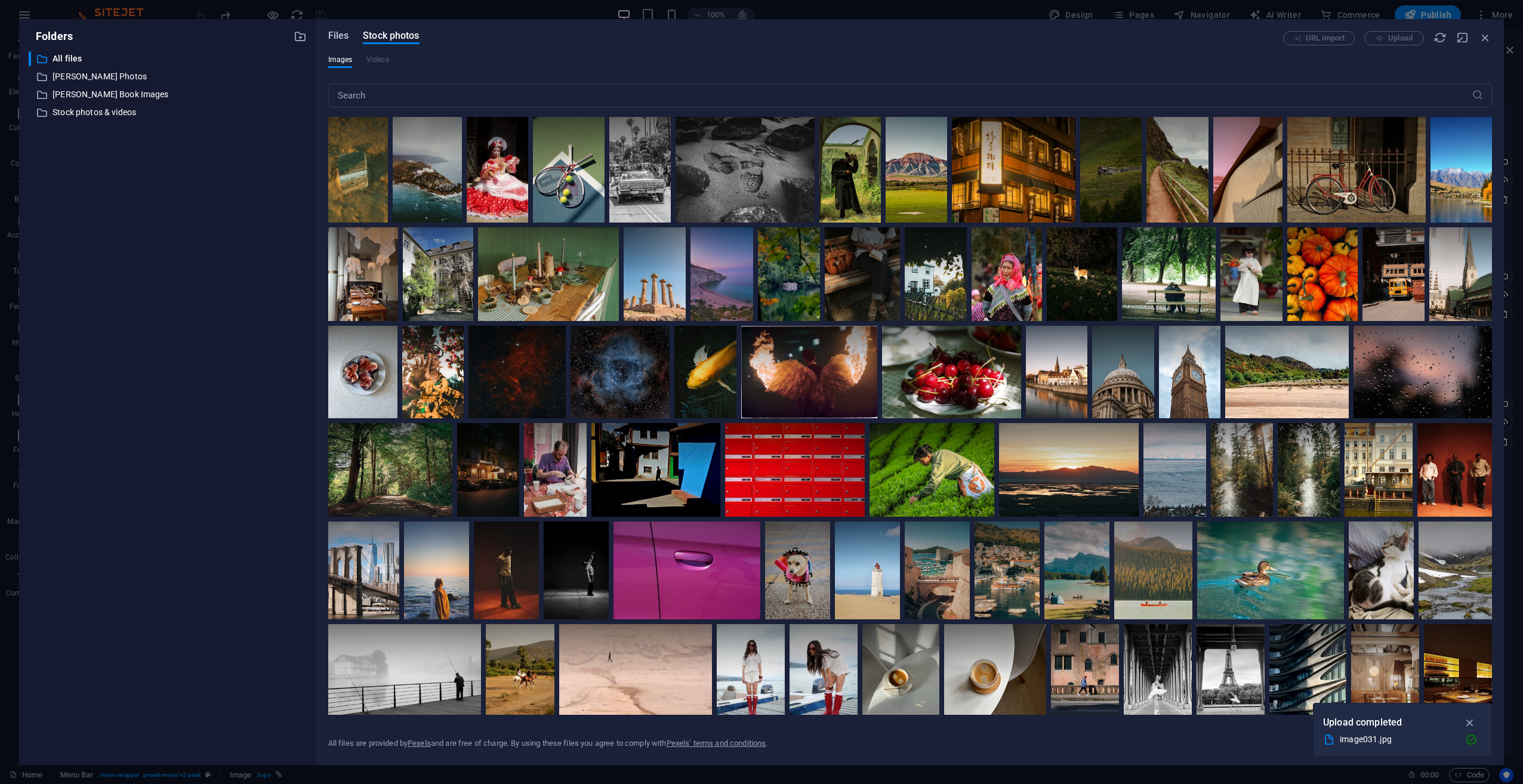
click at [339, 38] on span "Files" at bounding box center [339, 36] width 21 height 14
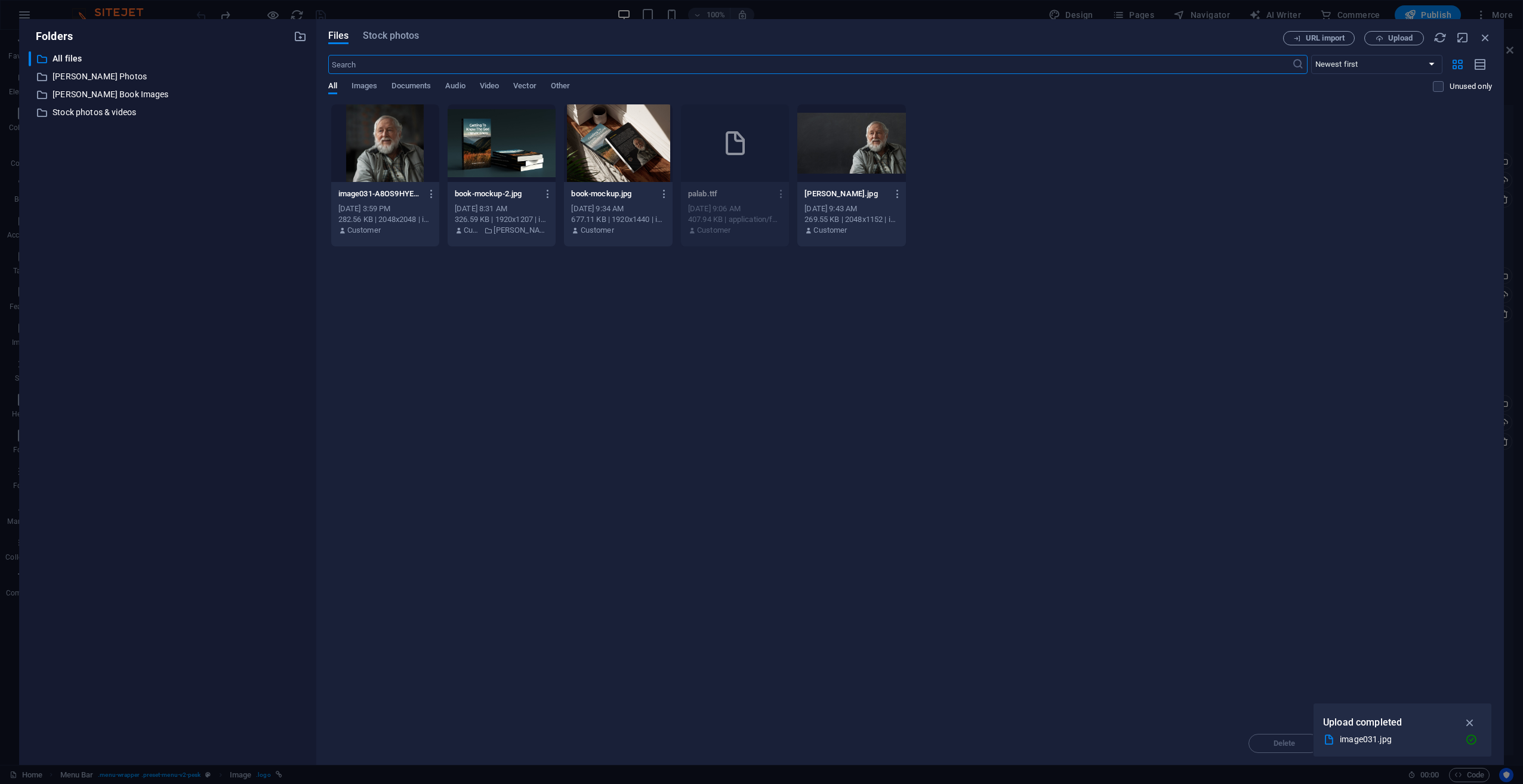
click at [530, 367] on div "Drop files here to upload them instantly image031-A8OS9HYEuK5_PDwUJfPGDQ.jpg im…" at bounding box center [910, 413] width 1164 height 618
click at [83, 114] on p "Stock photos & videos" at bounding box center [168, 113] width 232 height 14
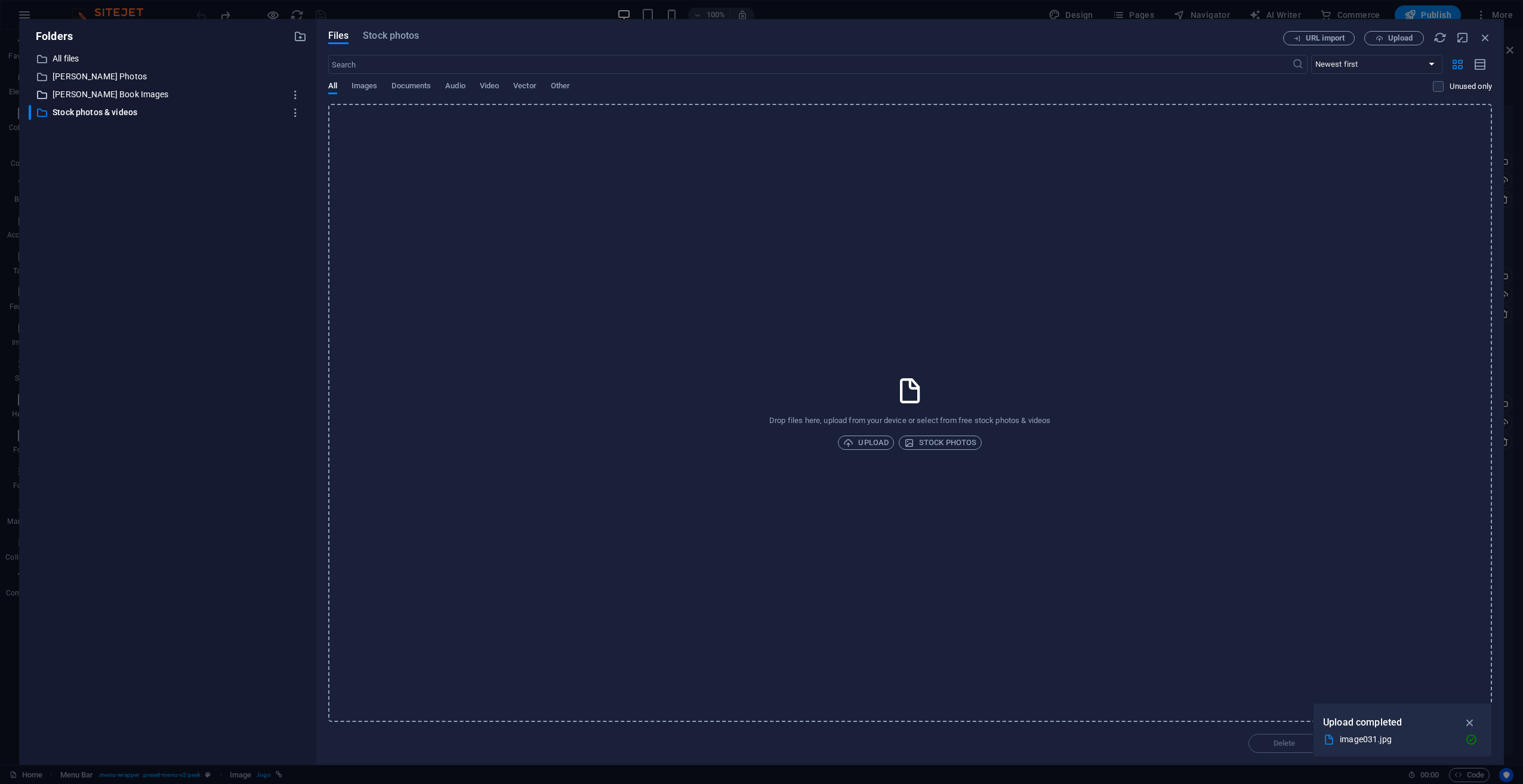
click at [90, 93] on p "[PERSON_NAME] Book Images" at bounding box center [168, 94] width 232 height 14
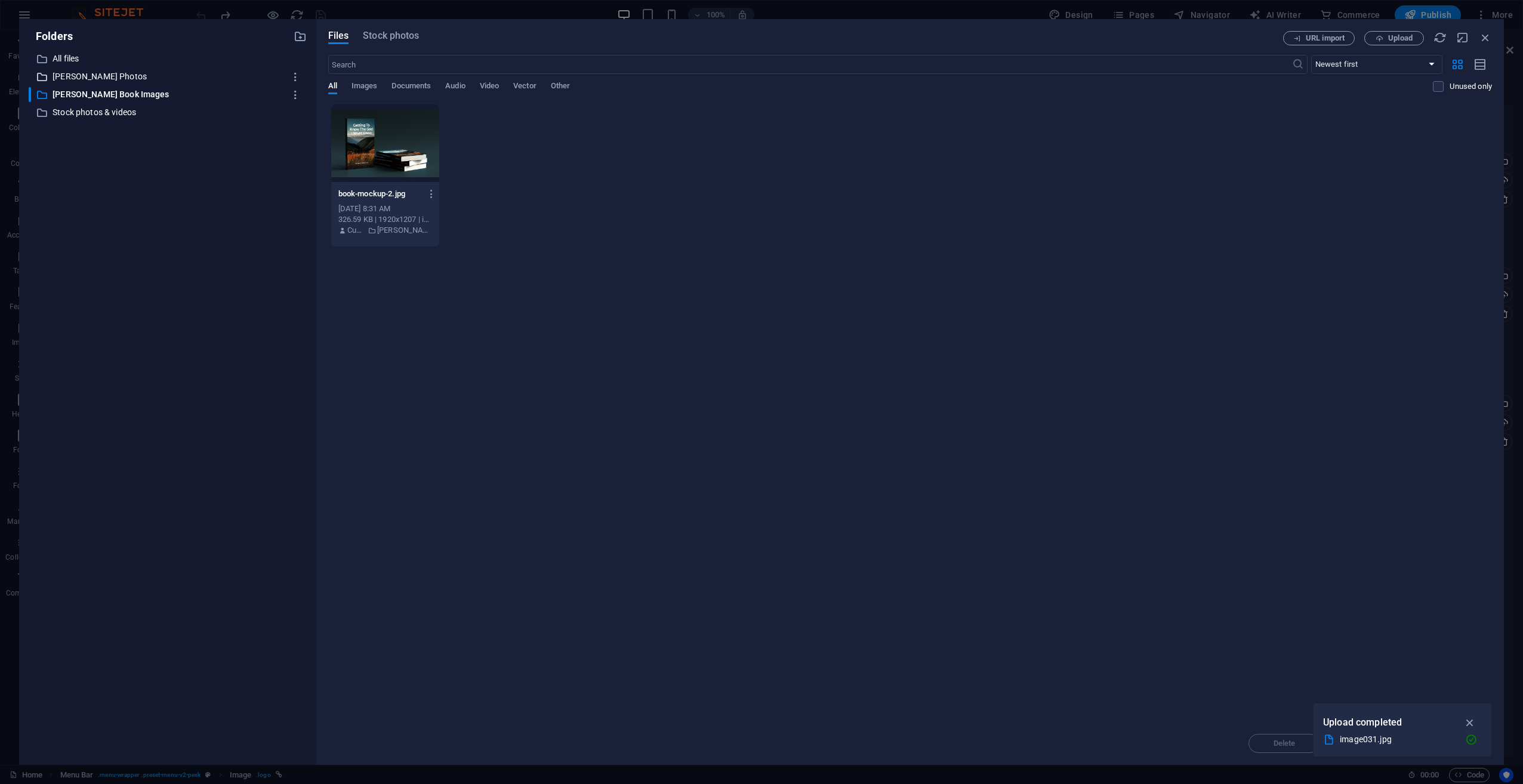
click at [83, 72] on p "[PERSON_NAME] Photos" at bounding box center [168, 77] width 232 height 14
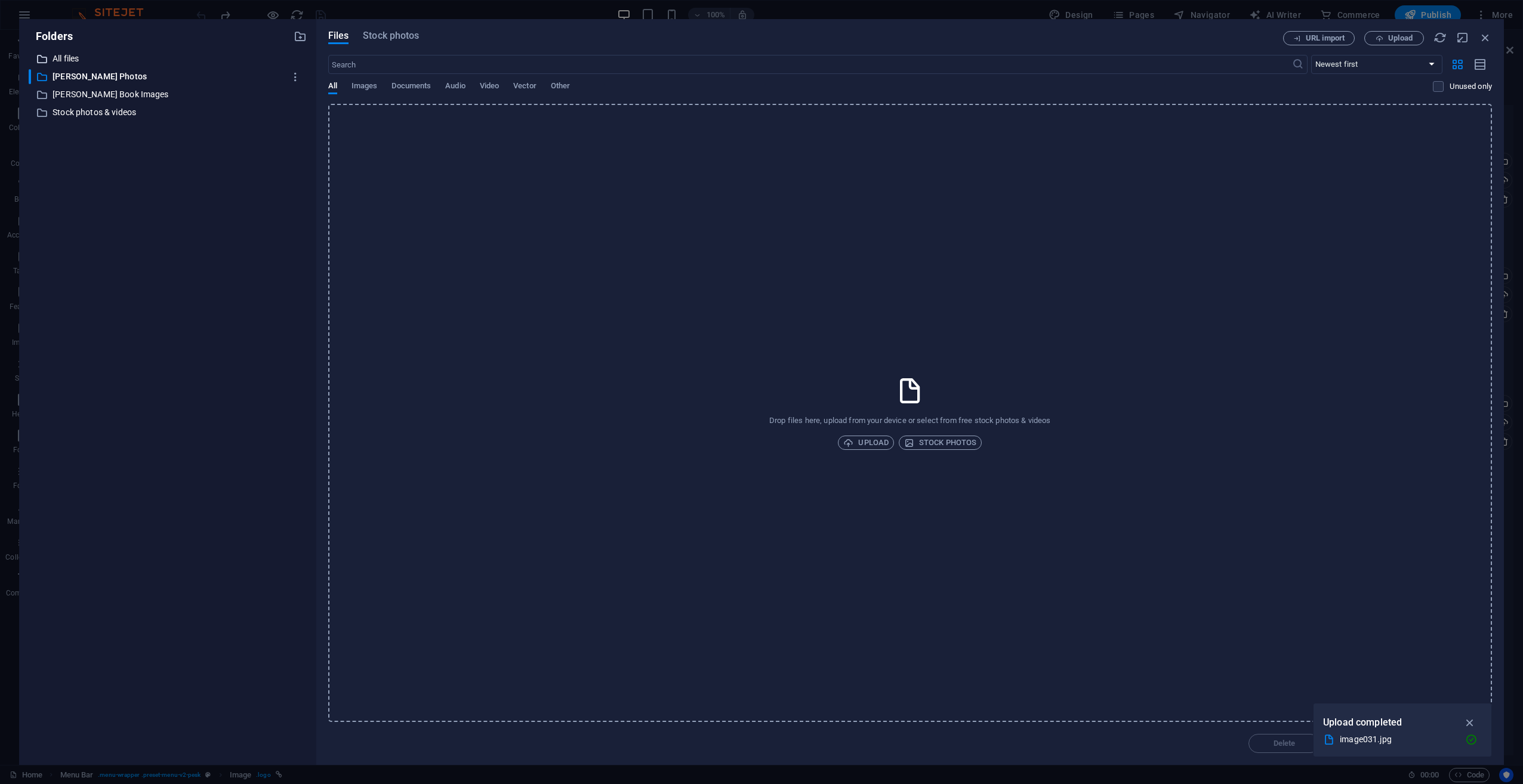
click at [69, 54] on p "All files" at bounding box center [168, 59] width 232 height 14
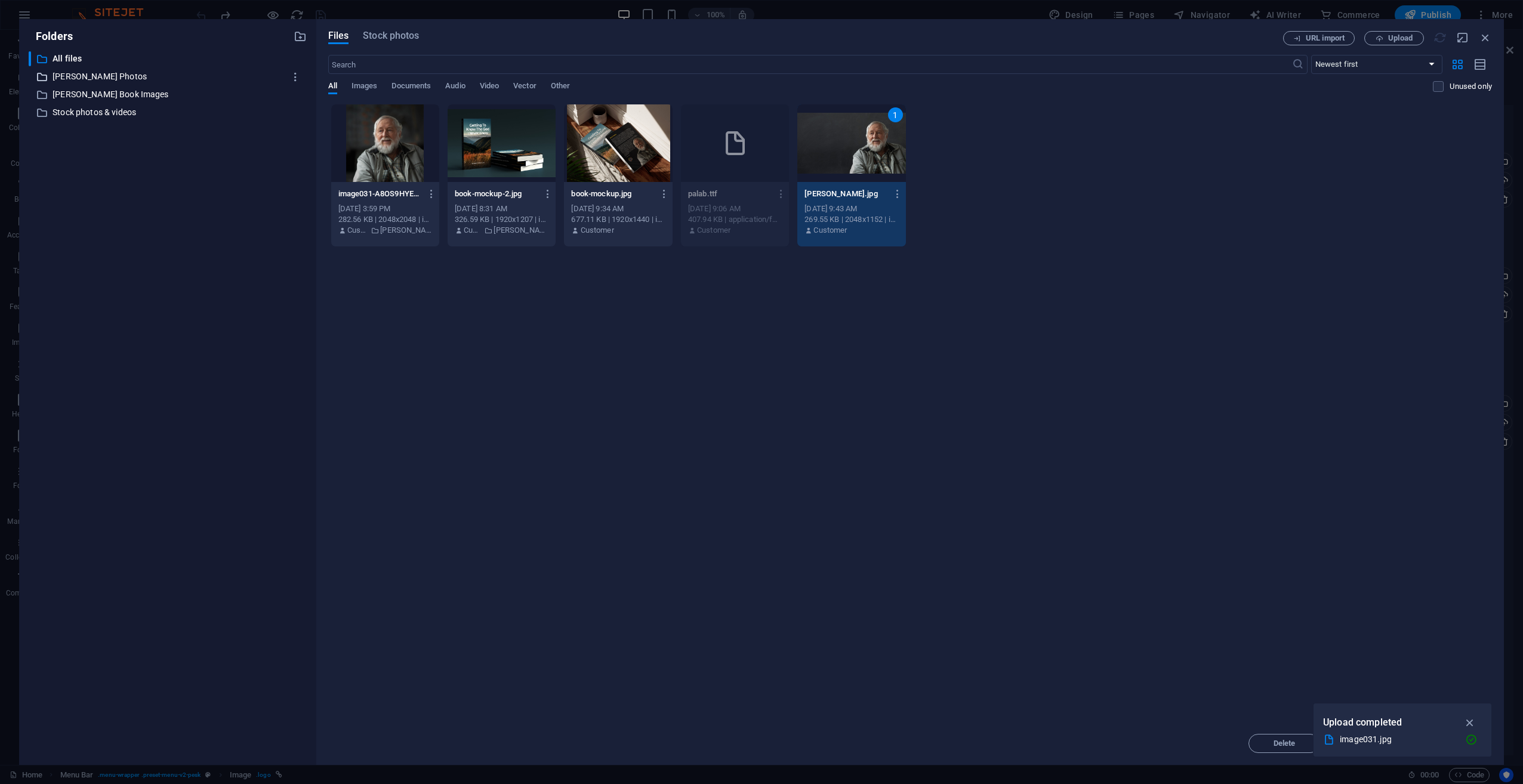
click at [88, 71] on p "[PERSON_NAME] Photos" at bounding box center [168, 77] width 232 height 14
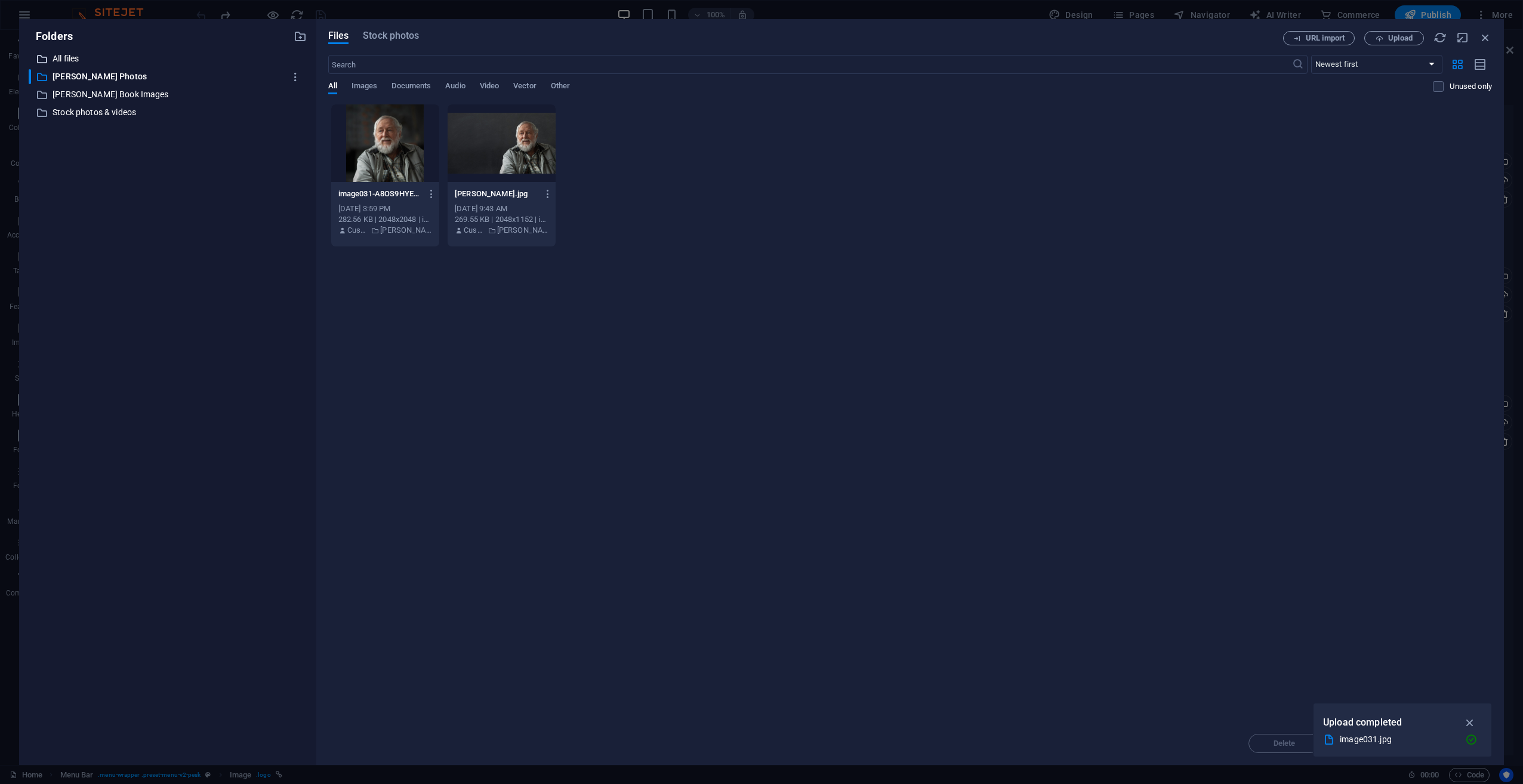
click at [81, 54] on p "All files" at bounding box center [168, 59] width 232 height 14
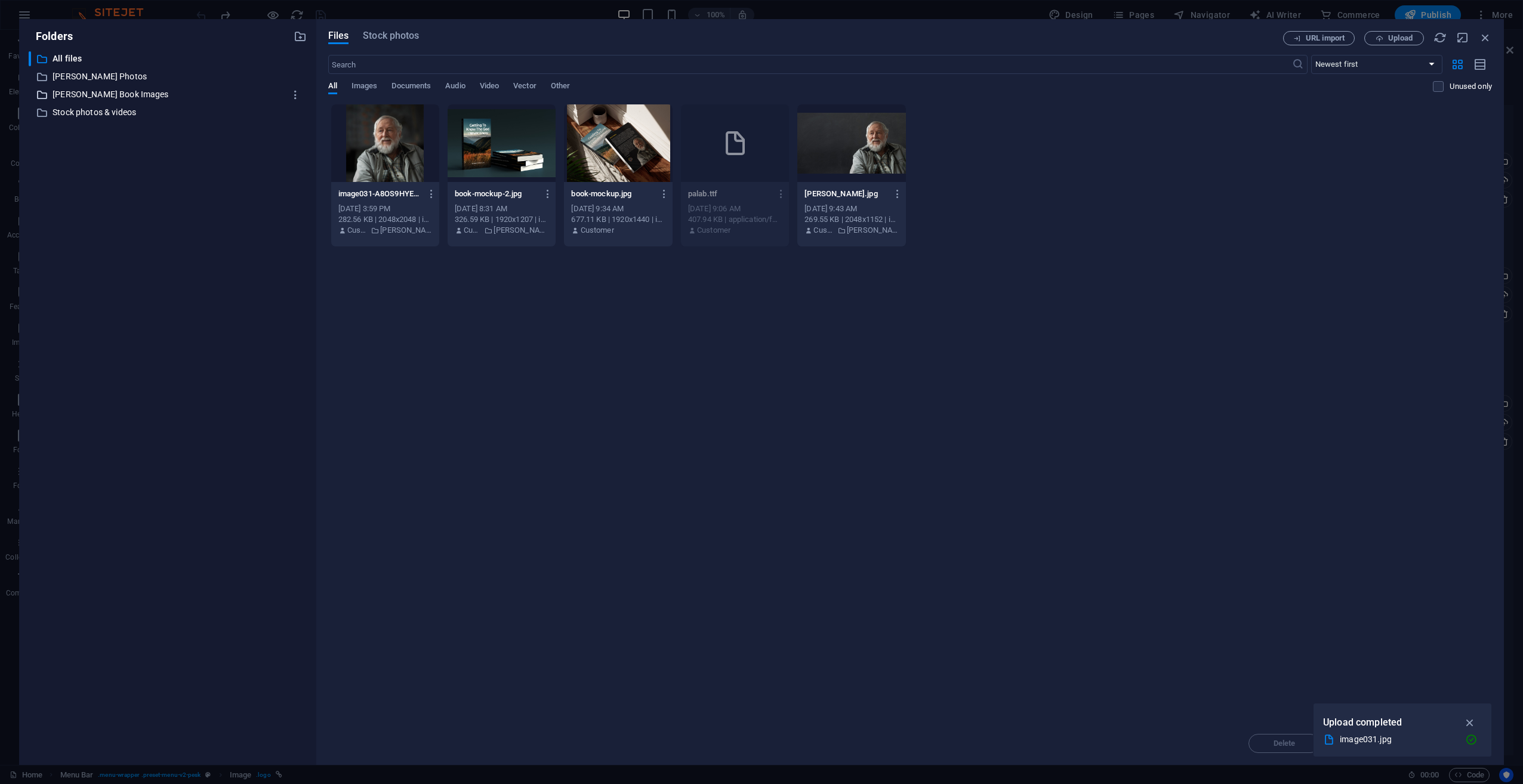
click at [76, 90] on p "[PERSON_NAME] Book Images" at bounding box center [168, 94] width 232 height 14
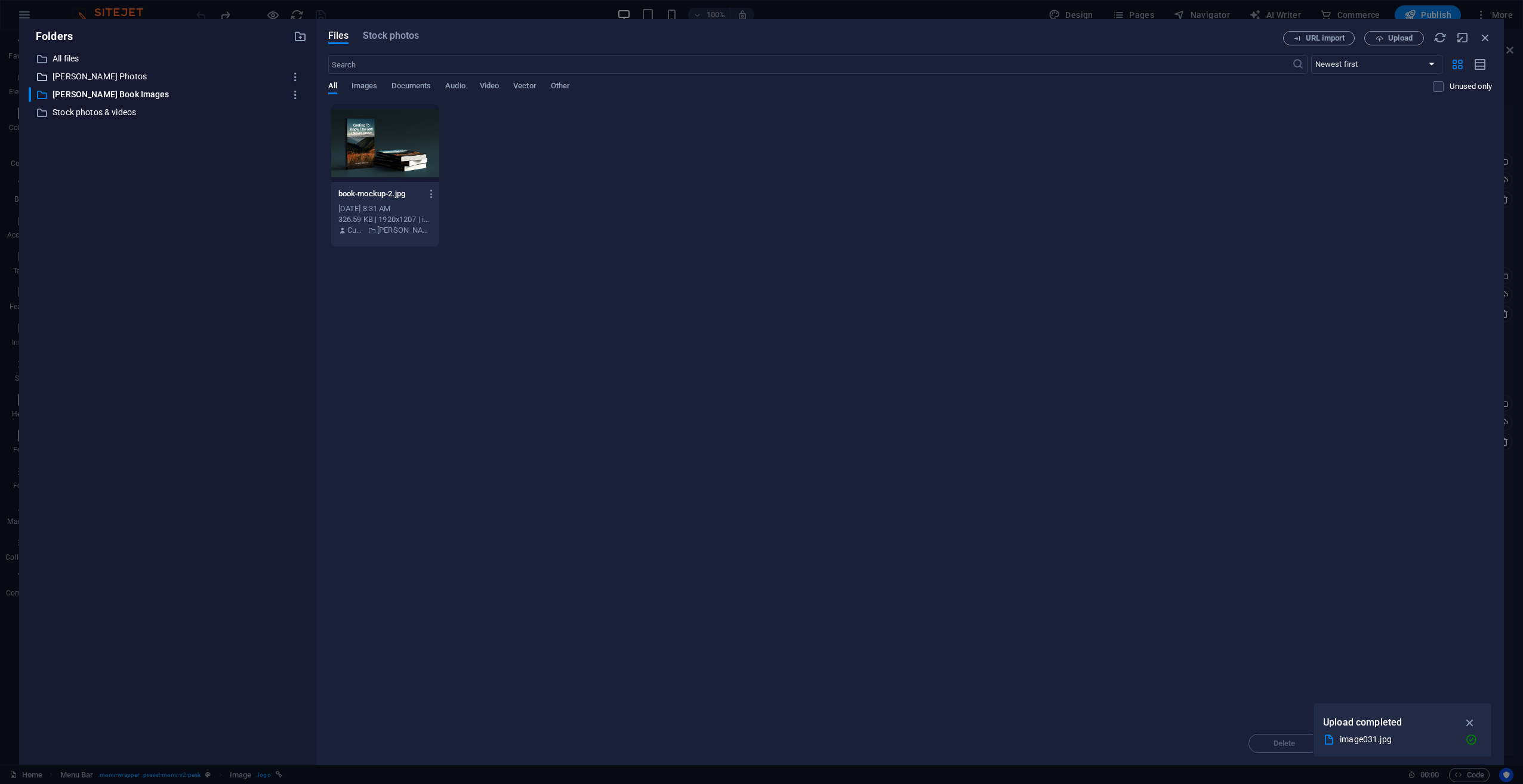
click at [83, 77] on p "[PERSON_NAME] Photos" at bounding box center [168, 77] width 232 height 14
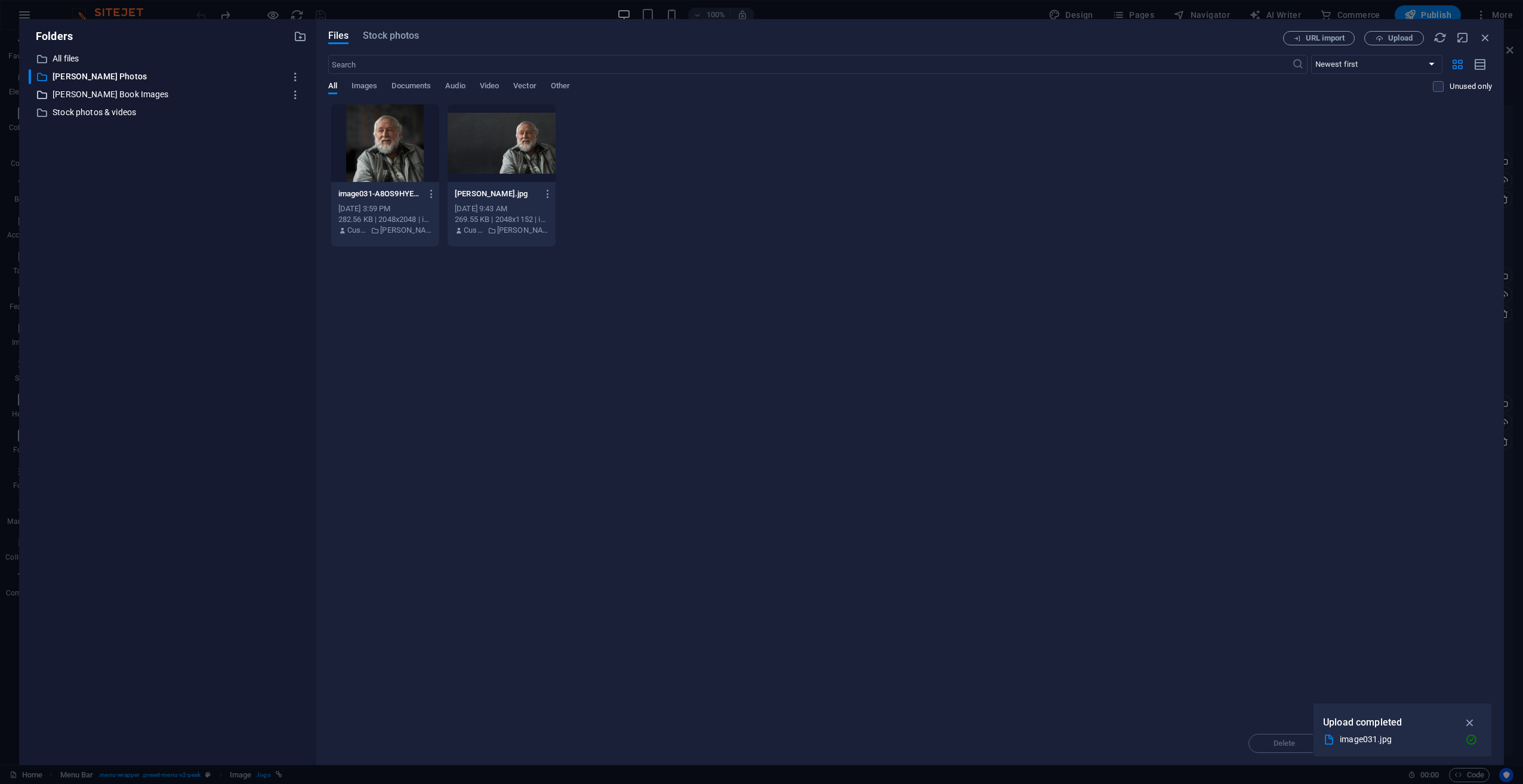
click at [84, 95] on p "[PERSON_NAME] Book Images" at bounding box center [168, 94] width 232 height 14
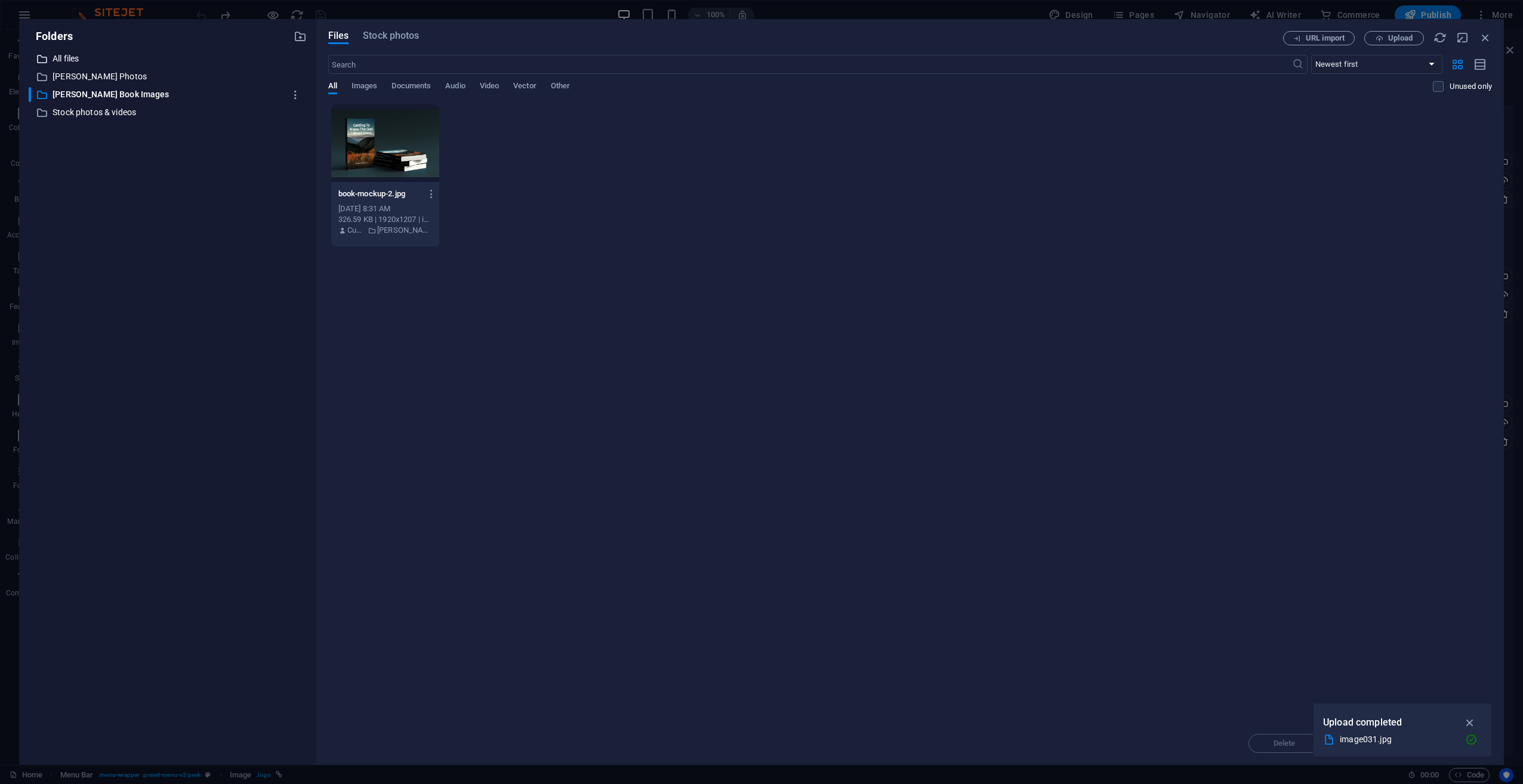
click at [77, 58] on p "All files" at bounding box center [168, 59] width 232 height 14
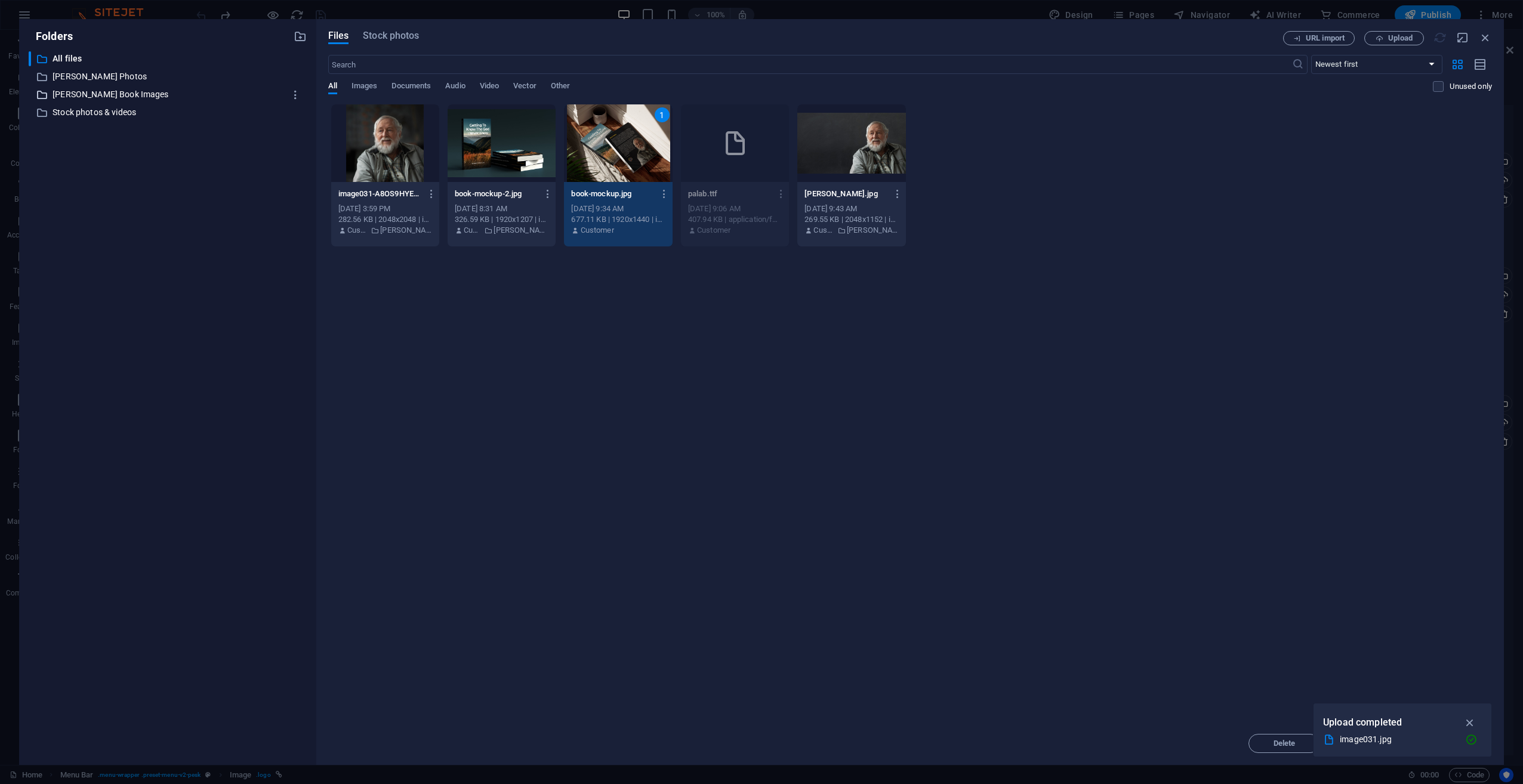
click at [78, 89] on p "[PERSON_NAME] Book Images" at bounding box center [168, 94] width 232 height 14
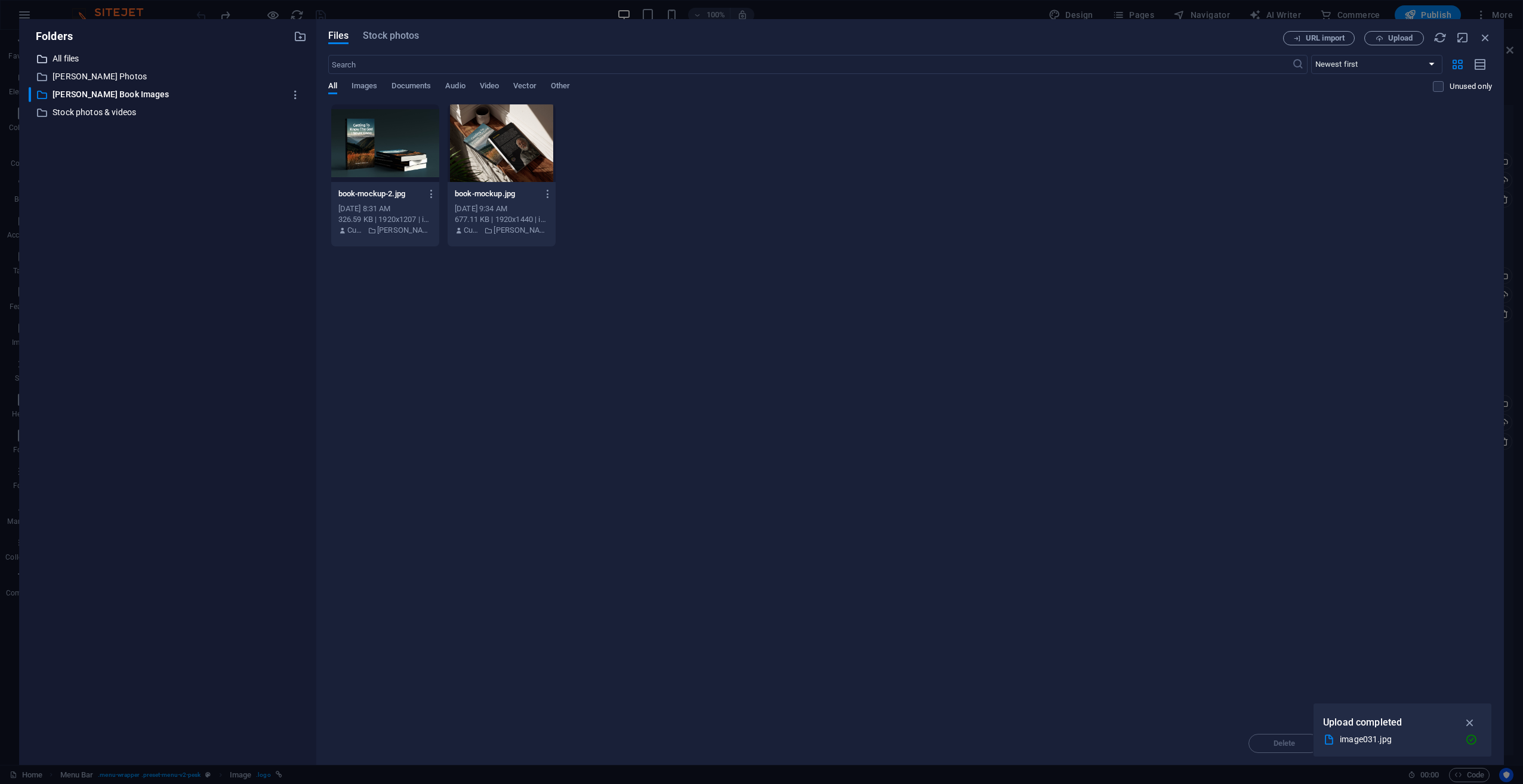
click at [68, 59] on p "All files" at bounding box center [168, 59] width 232 height 14
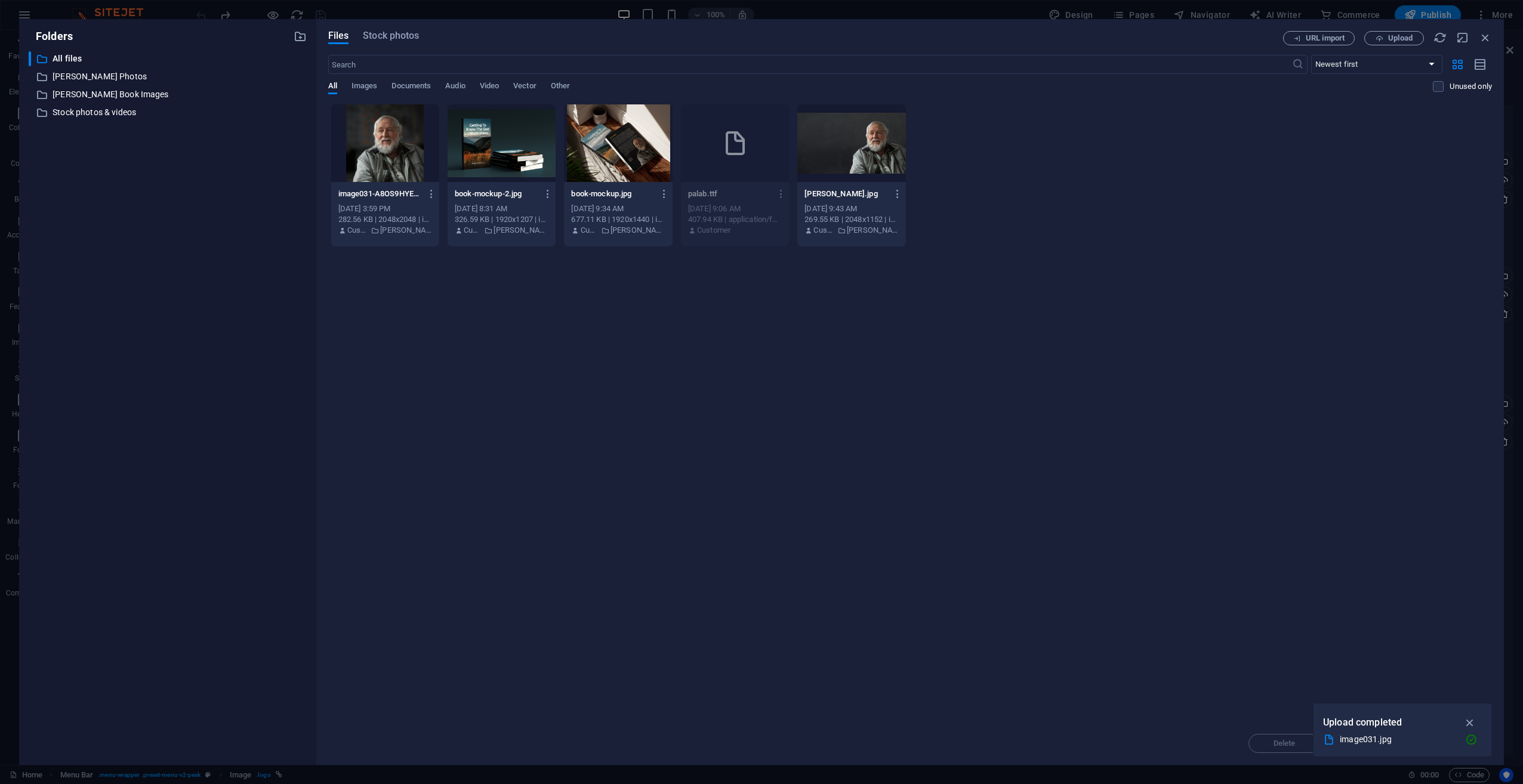
click at [705, 291] on div "Drop files here to upload them instantly image031-A8OS9HYEuK5_PDwUJfPGDQ.jpg im…" at bounding box center [910, 413] width 1164 height 618
click at [1482, 41] on icon "button" at bounding box center [1485, 38] width 13 height 13
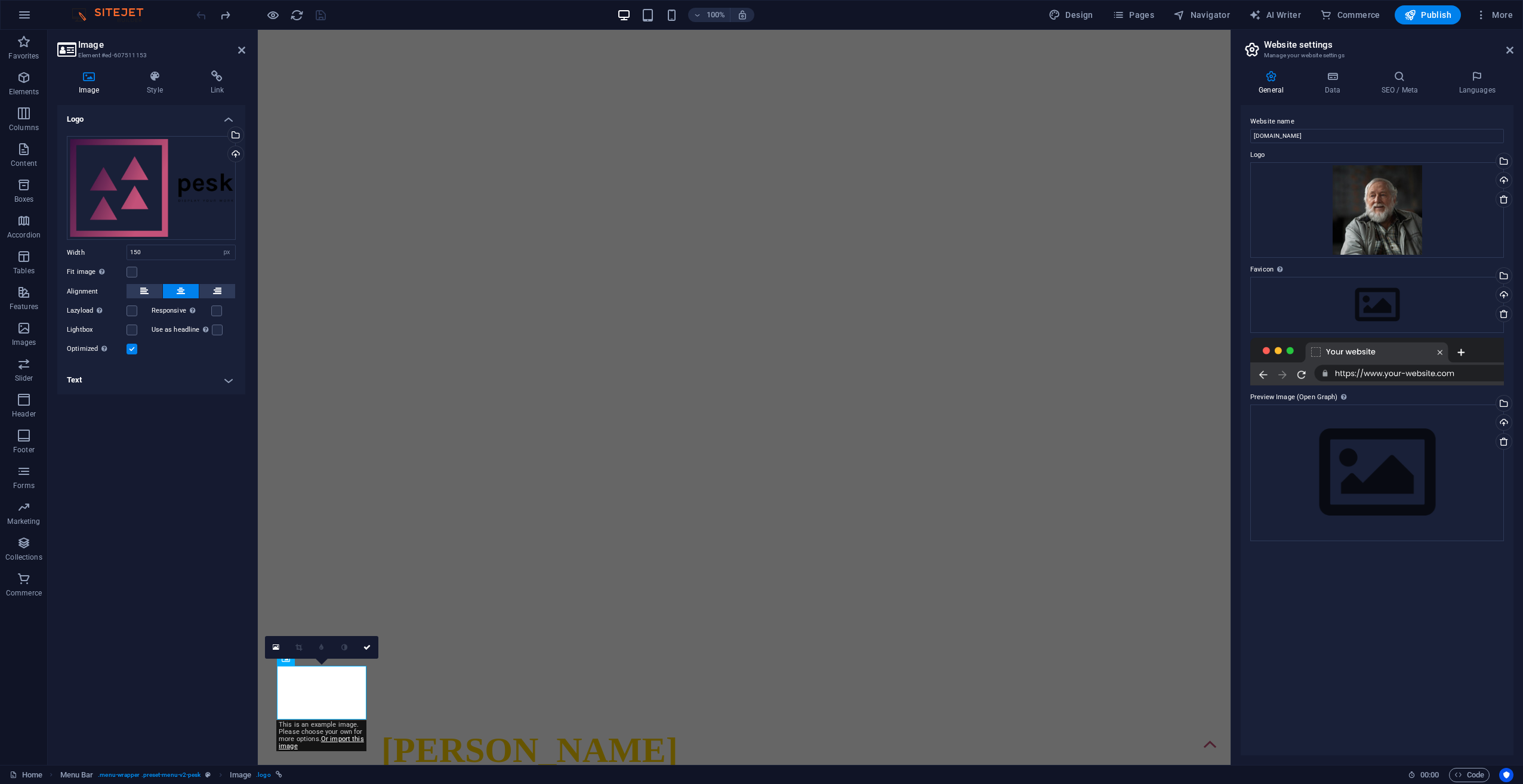
drag, startPoint x: 142, startPoint y: 193, endPoint x: 110, endPoint y: 509, distance: 317.6
click at [110, 509] on div "Logo Drag files here, click to choose files or select files from Files or our f…" at bounding box center [151, 430] width 188 height 651
click at [126, 193] on div "Drag files here, click to choose files or select files from Files or our free s…" at bounding box center [151, 188] width 169 height 104
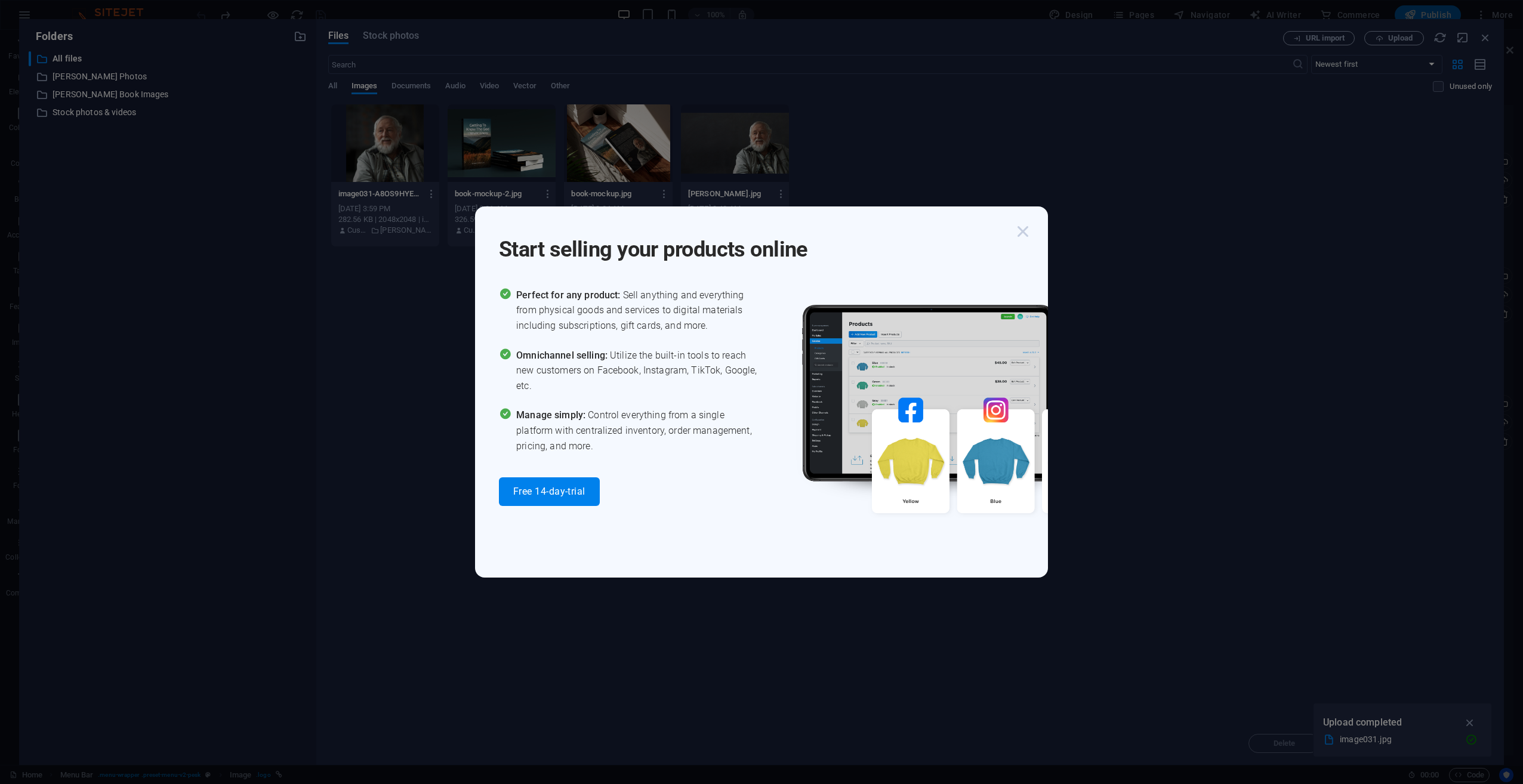
click at [1027, 229] on icon "button" at bounding box center [1023, 232] width 21 height 21
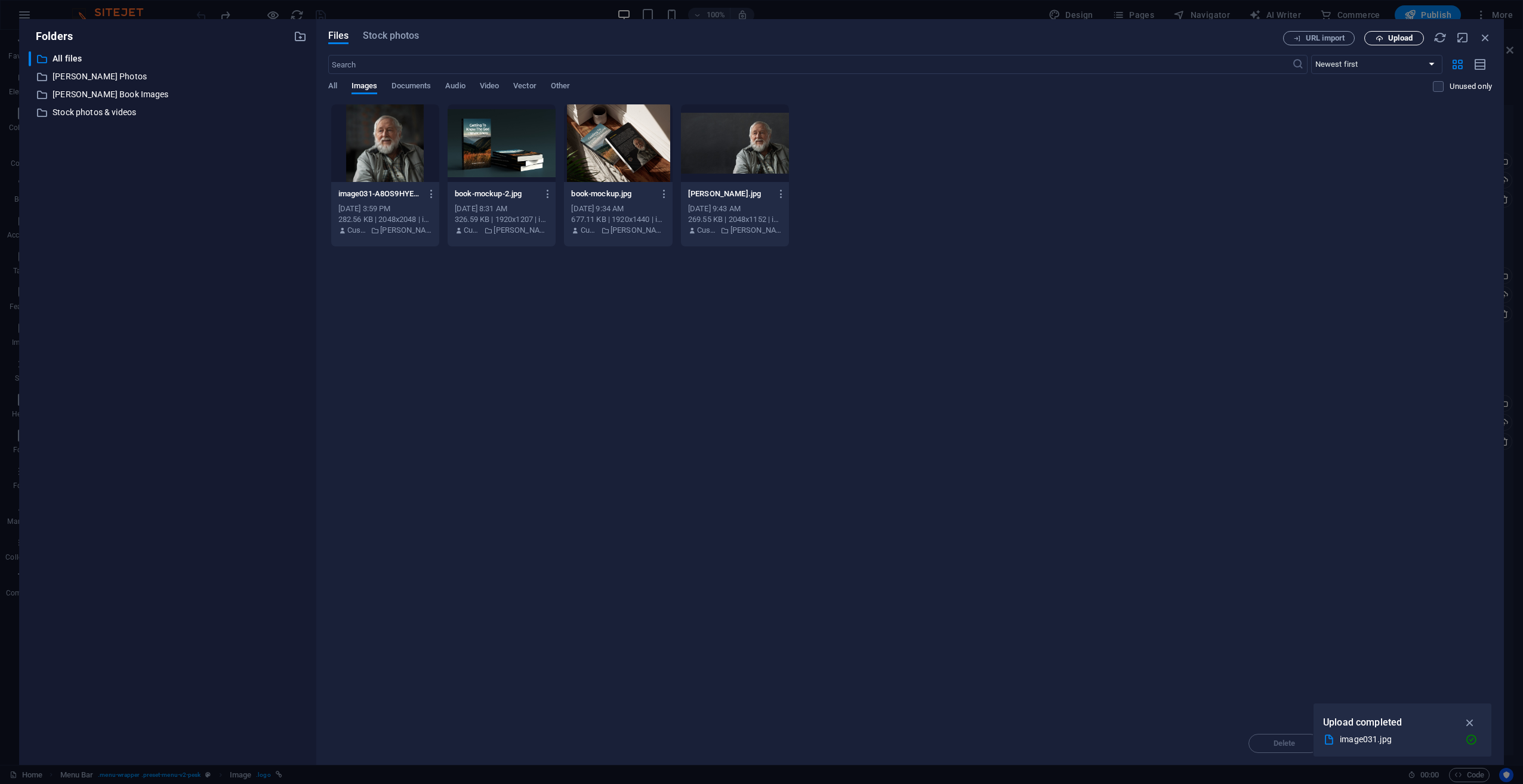
click at [1398, 42] on span "Upload" at bounding box center [1400, 38] width 24 height 7
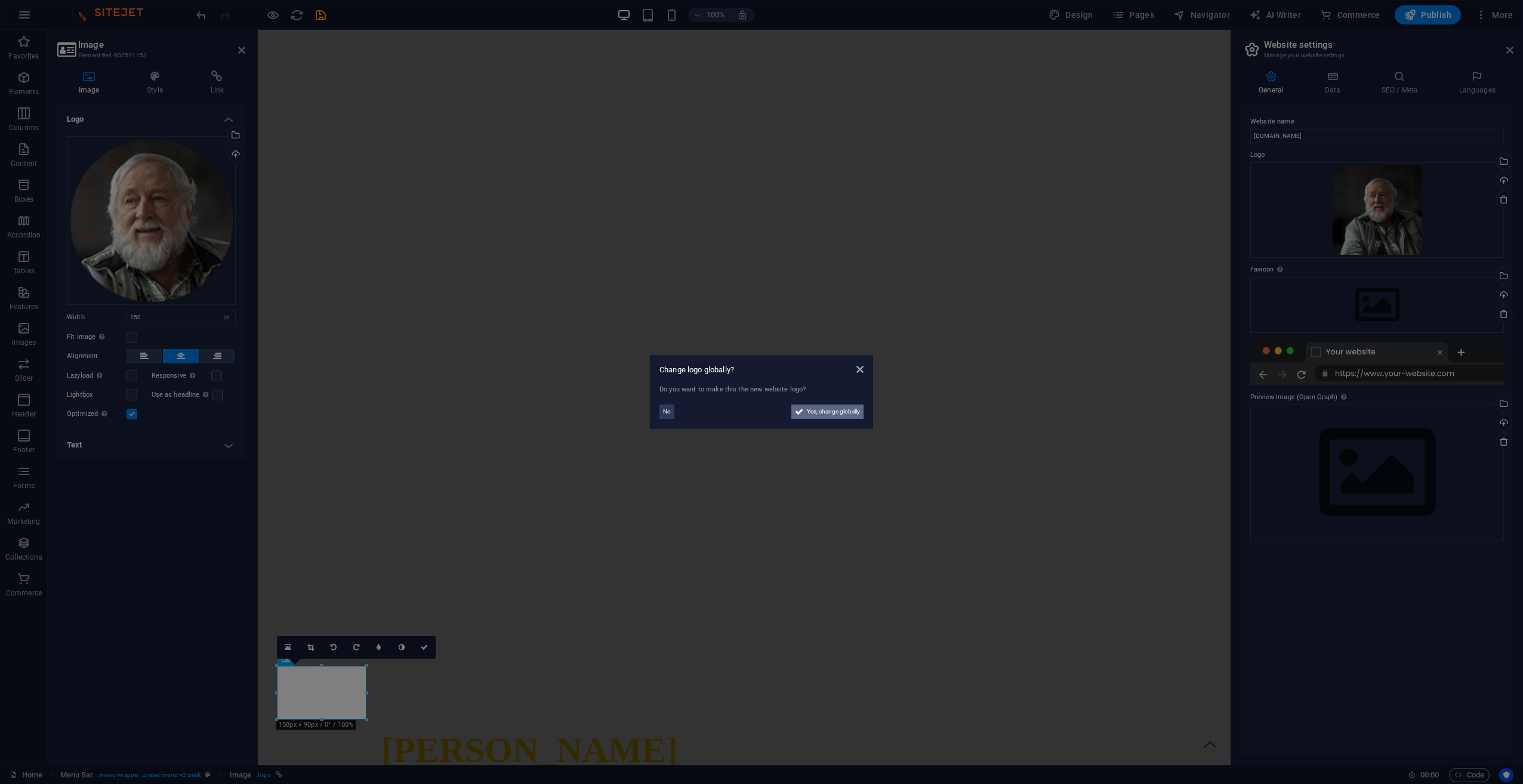
click at [835, 405] on span "Yes, change globally" at bounding box center [833, 412] width 53 height 14
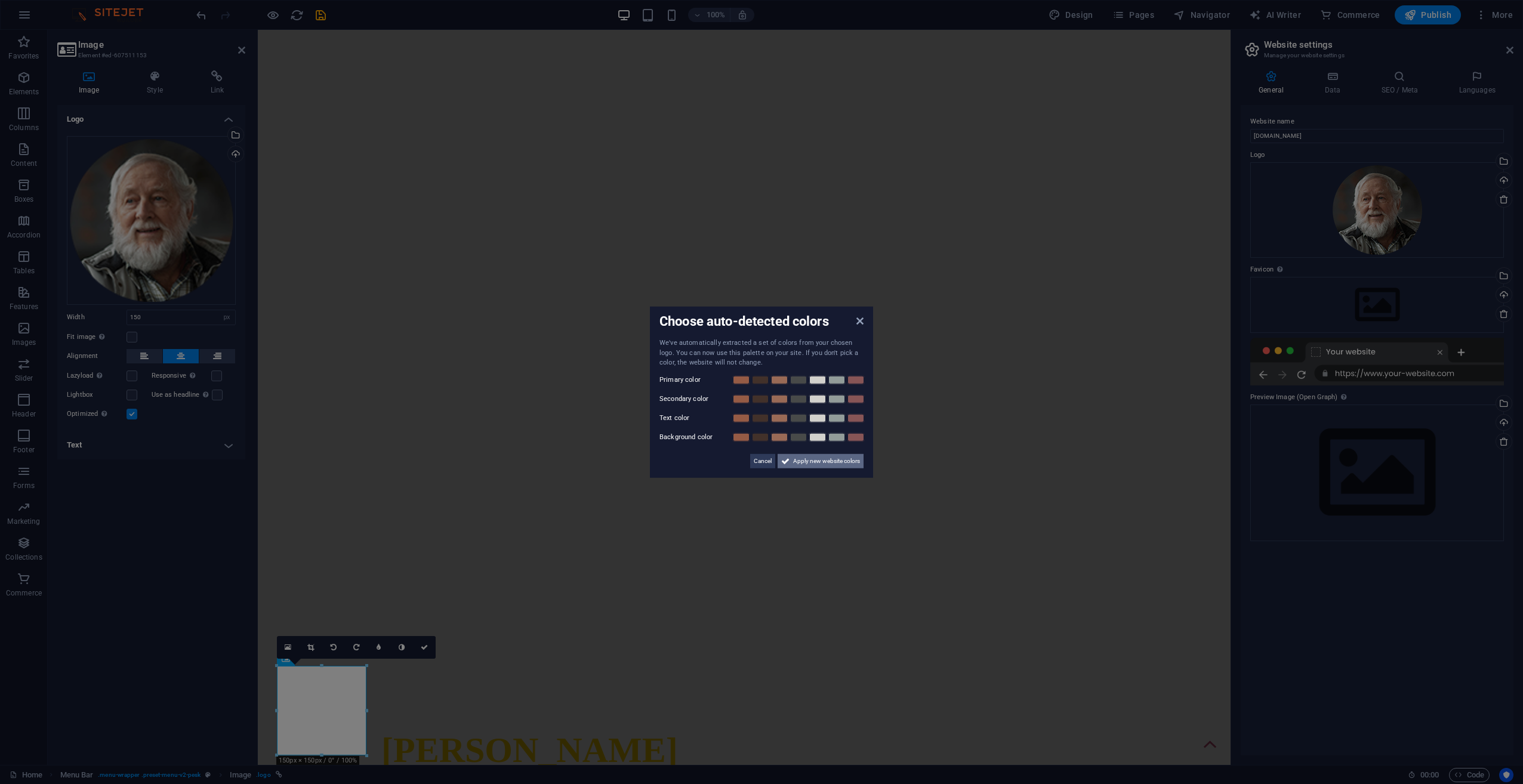
click at [817, 461] on span "Apply new website colors" at bounding box center [827, 461] width 67 height 14
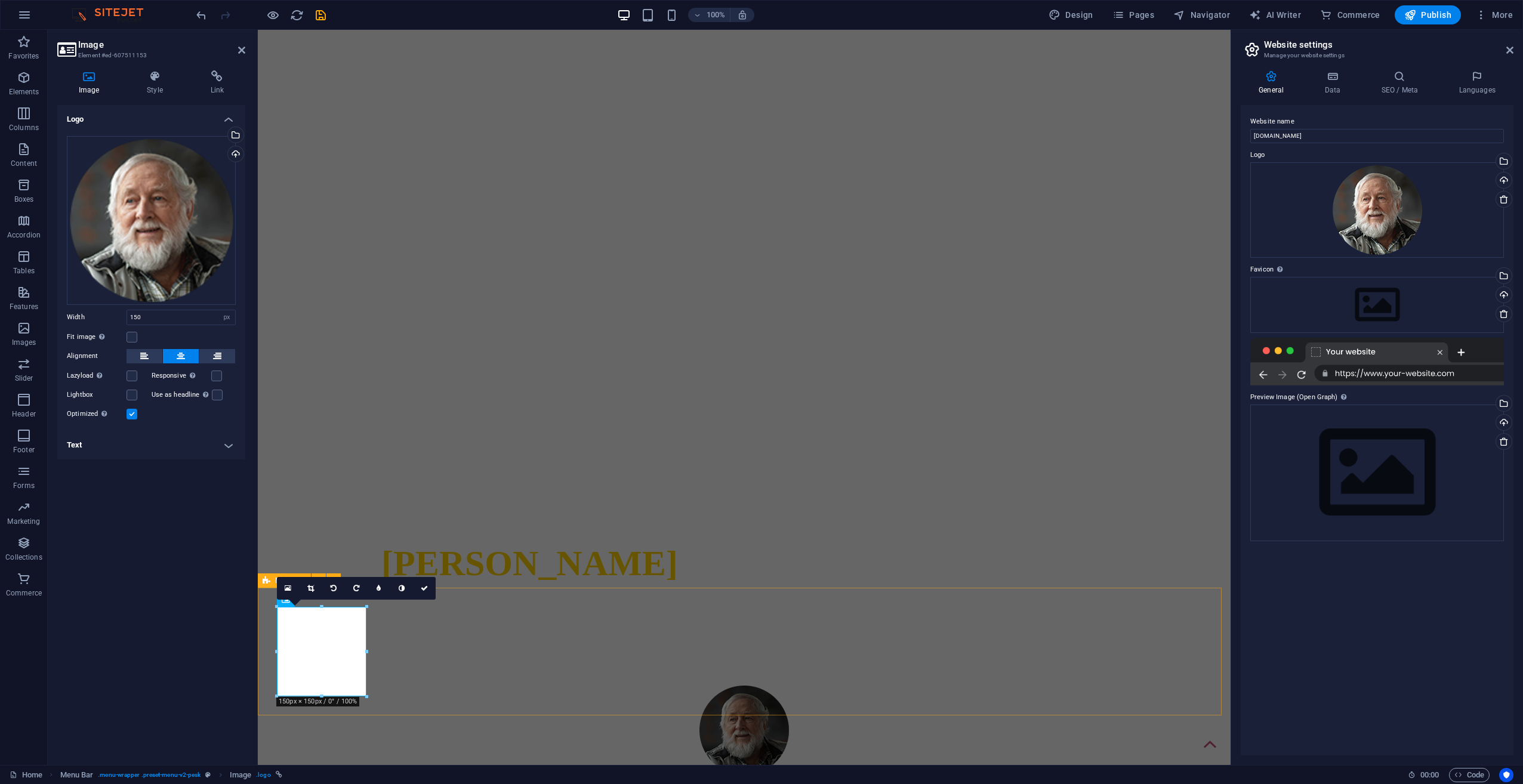
scroll to position [238, 0]
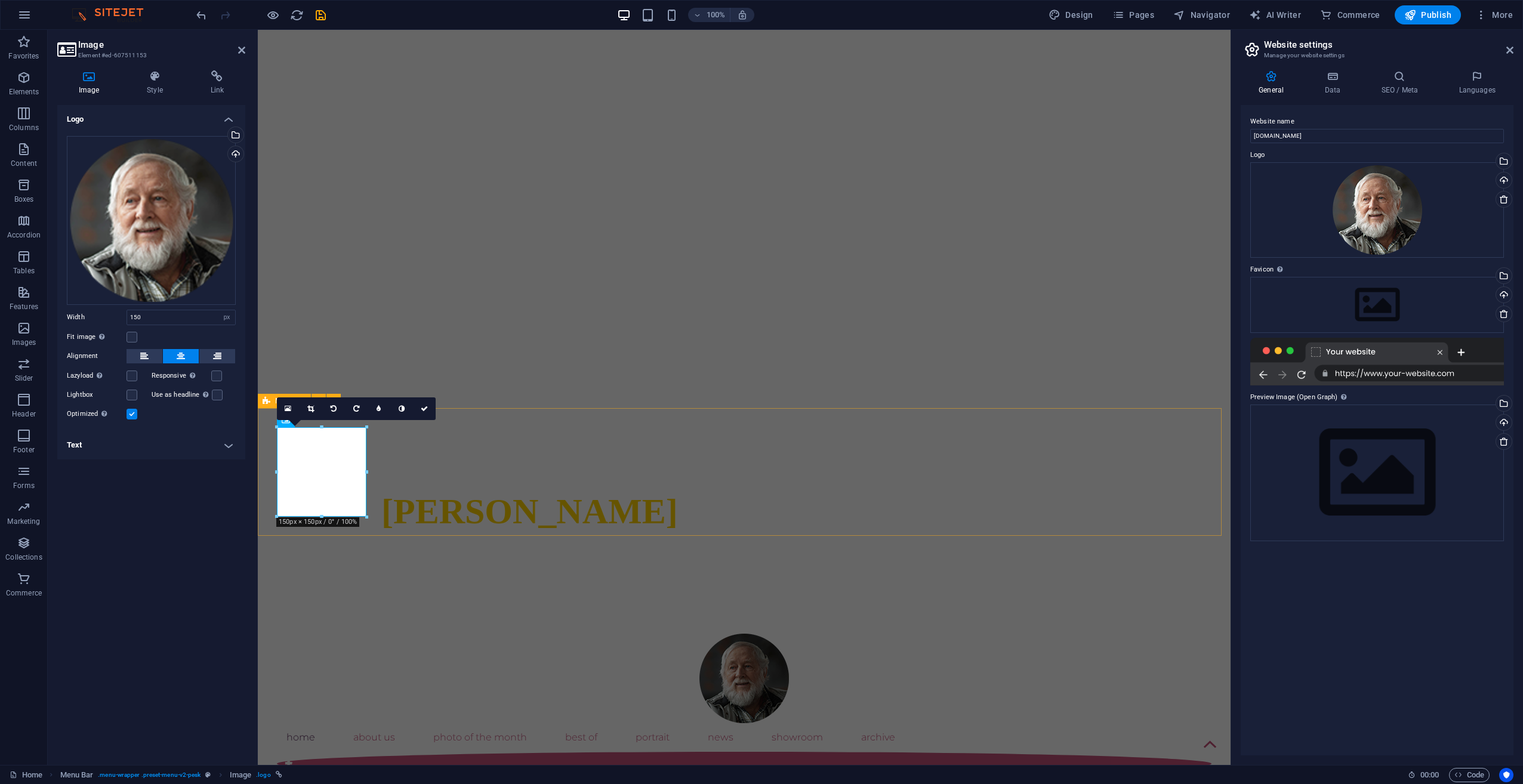
click at [467, 614] on div "Home About Us Photo of the month Best Of portrait News Showroom Archive" at bounding box center [744, 743] width 973 height 258
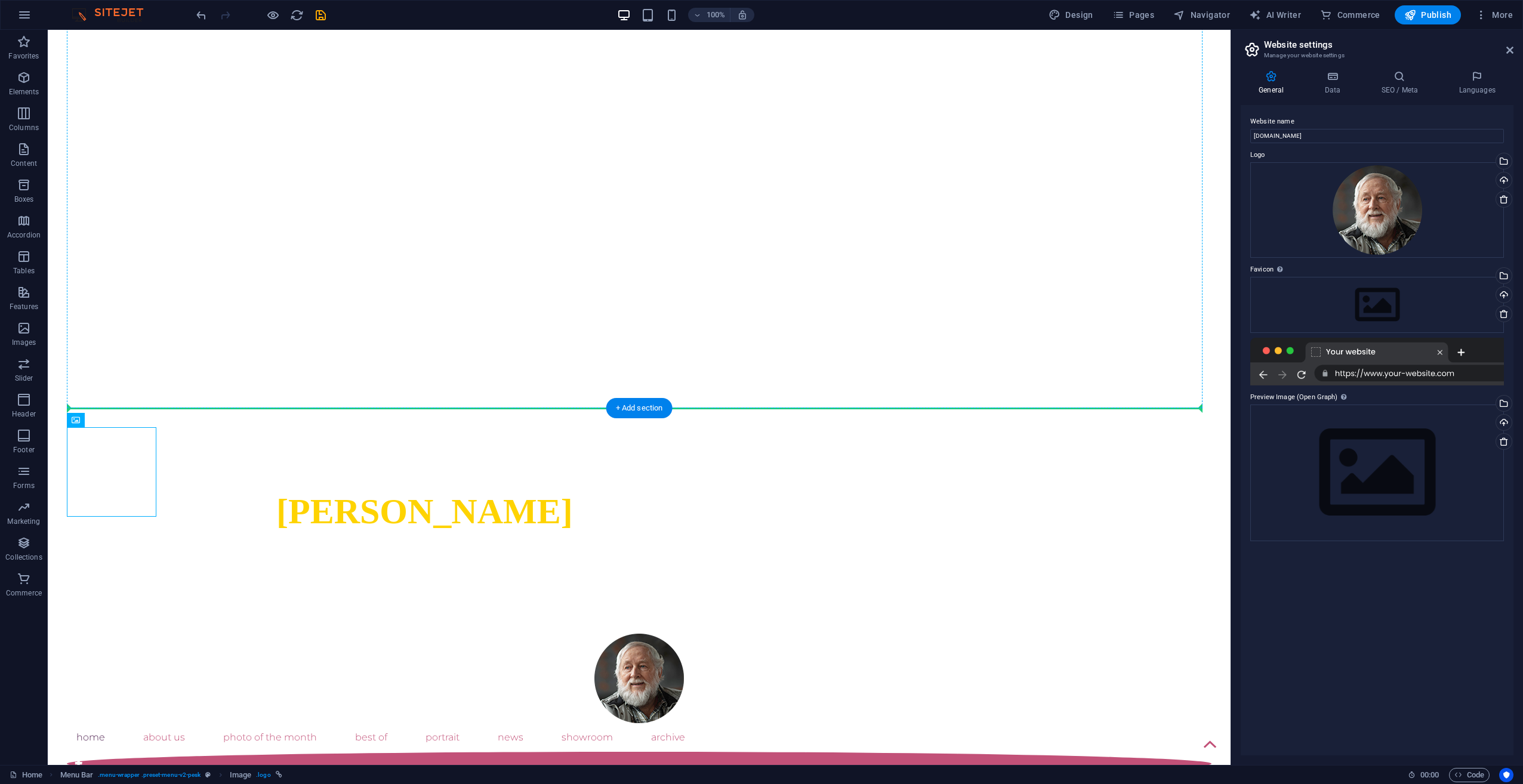
drag, startPoint x: 135, startPoint y: 482, endPoint x: 208, endPoint y: 370, distance: 133.7
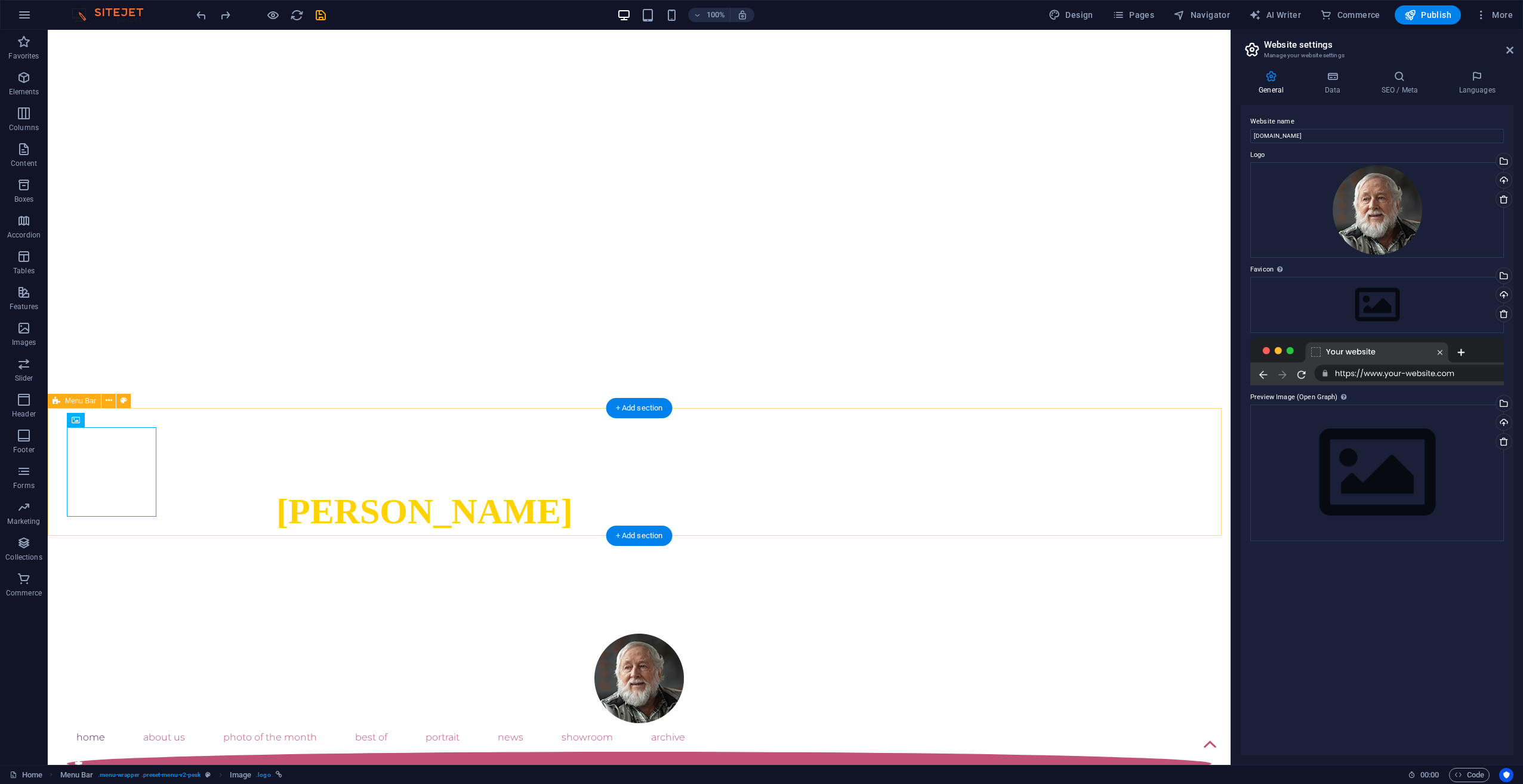
click at [214, 614] on div "Home About Us Photo of the month Best Of portrait News Showroom Archive" at bounding box center [639, 743] width 1183 height 258
click at [110, 395] on icon at bounding box center [109, 400] width 6 height 13
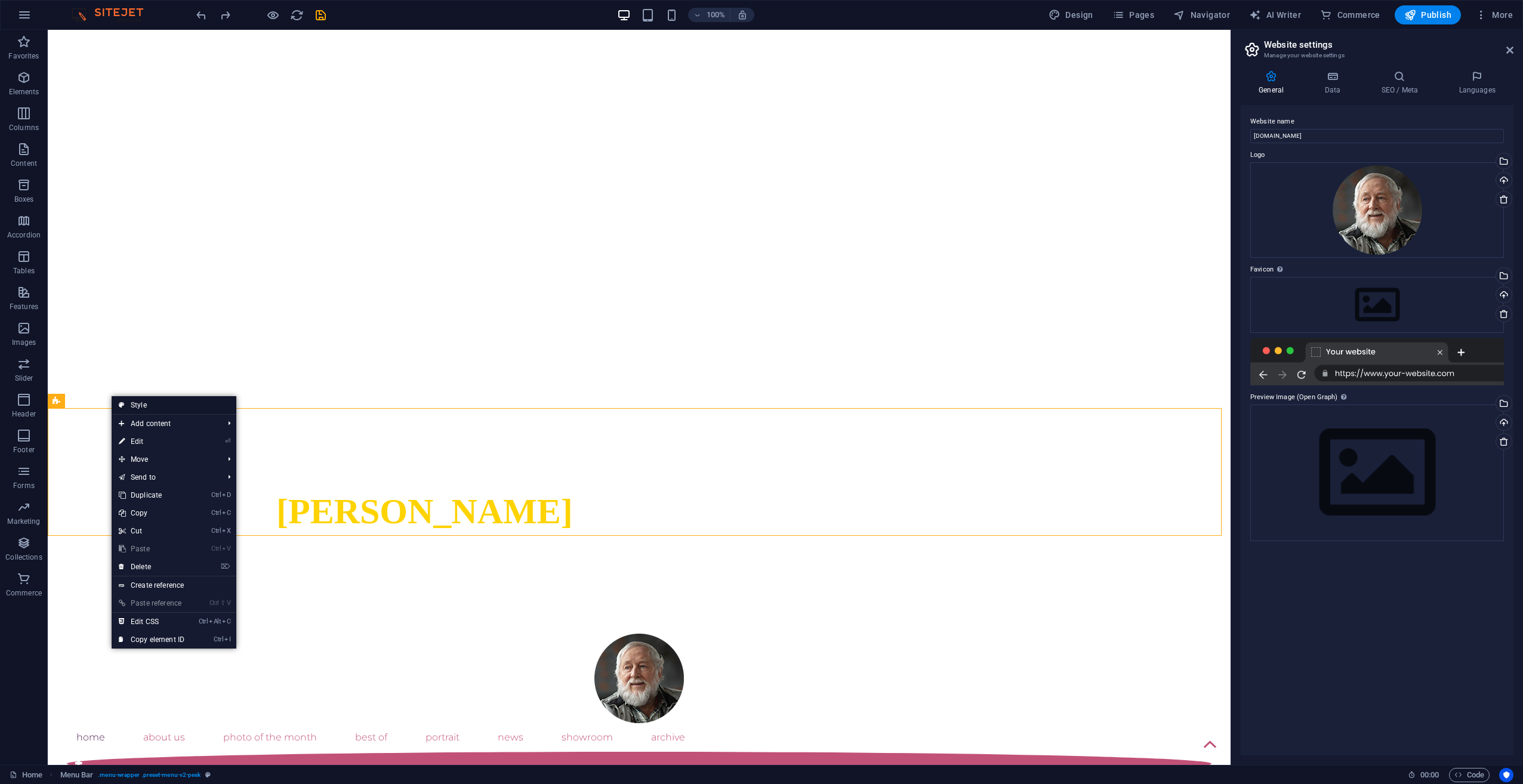
click at [128, 406] on link "Style" at bounding box center [173, 405] width 125 height 18
select select "rem"
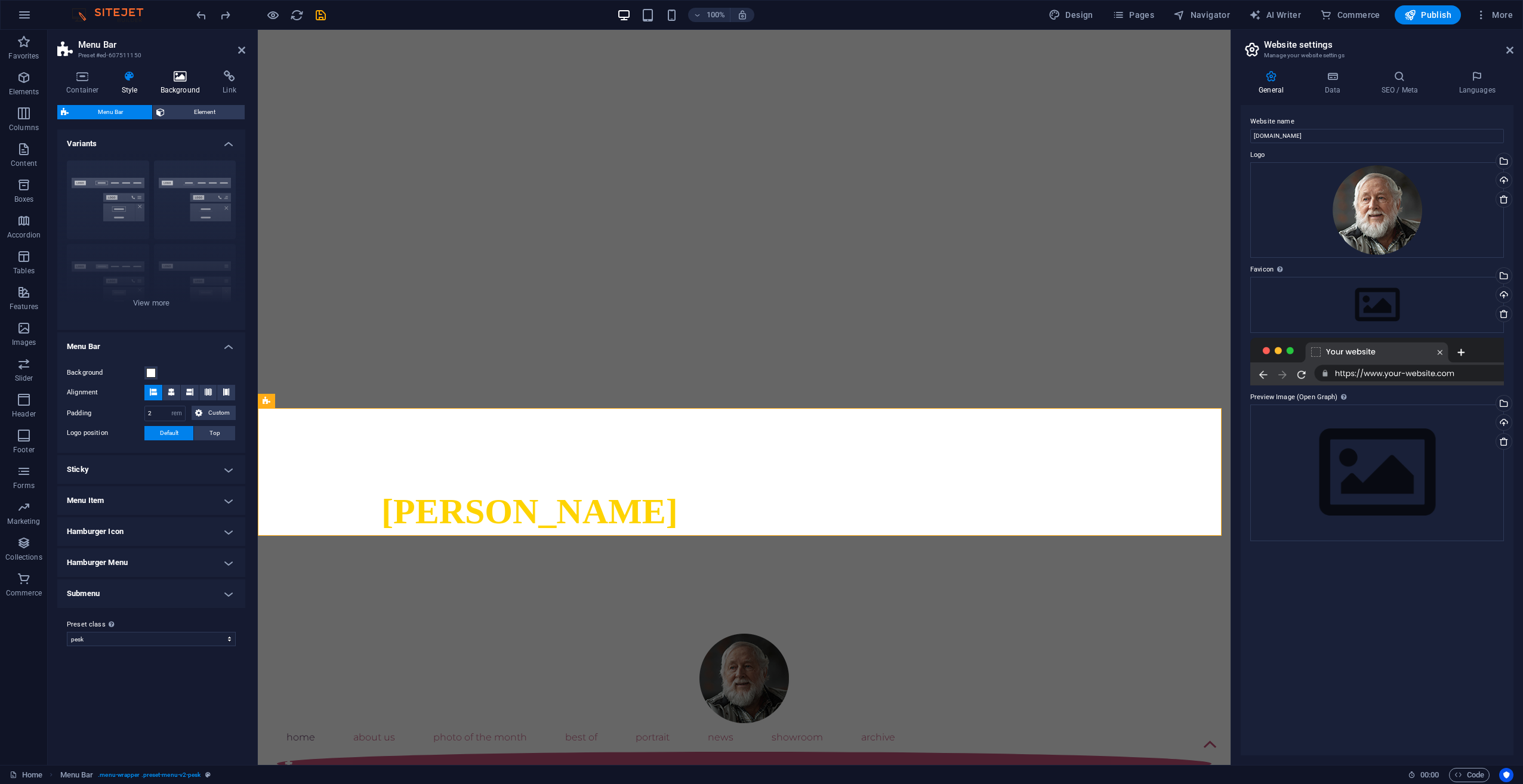
click at [179, 83] on h4 "Background" at bounding box center [183, 83] width 63 height 25
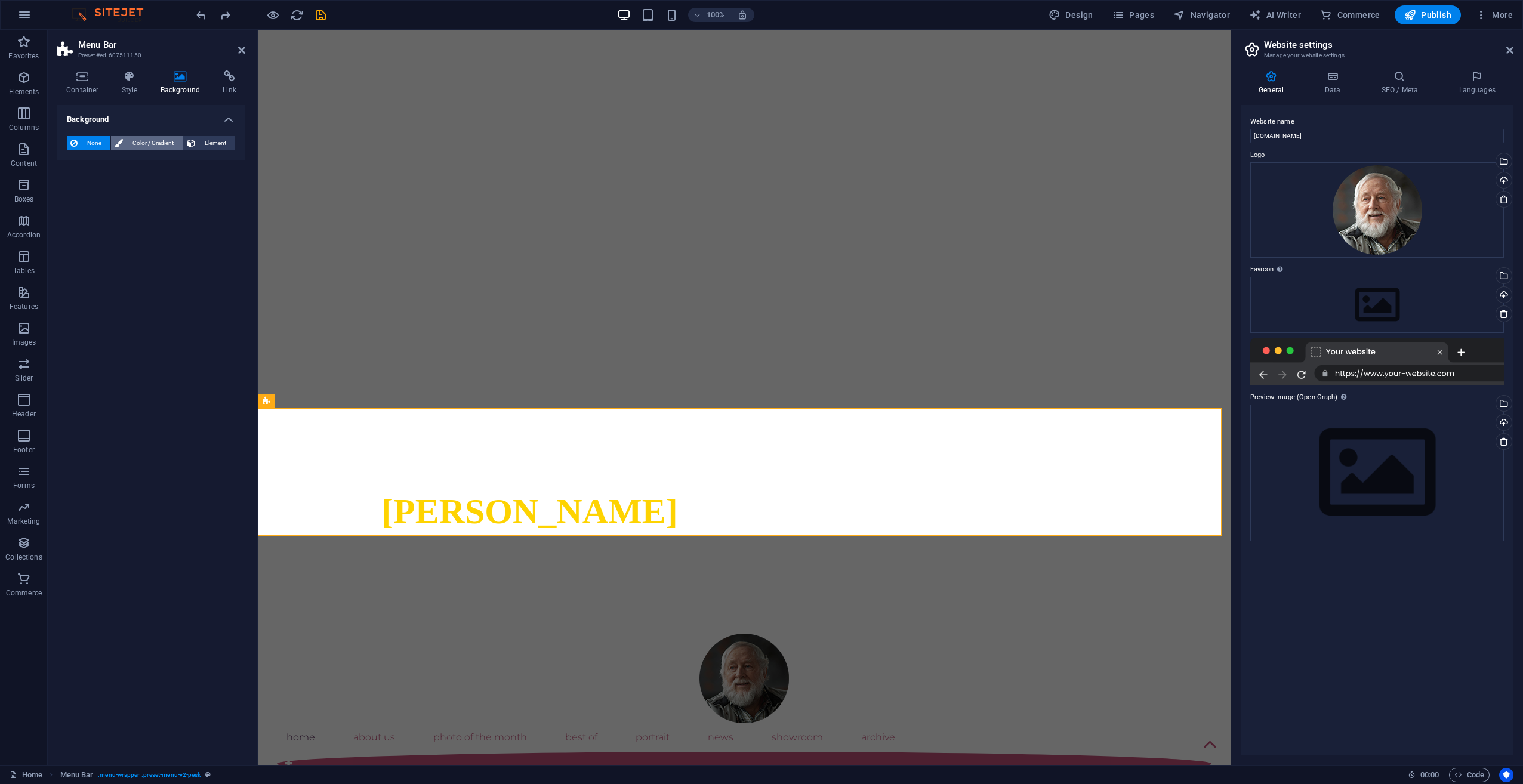
click at [151, 142] on span "Color / Gradient" at bounding box center [153, 143] width 53 height 14
click at [76, 194] on span at bounding box center [74, 191] width 13 height 13
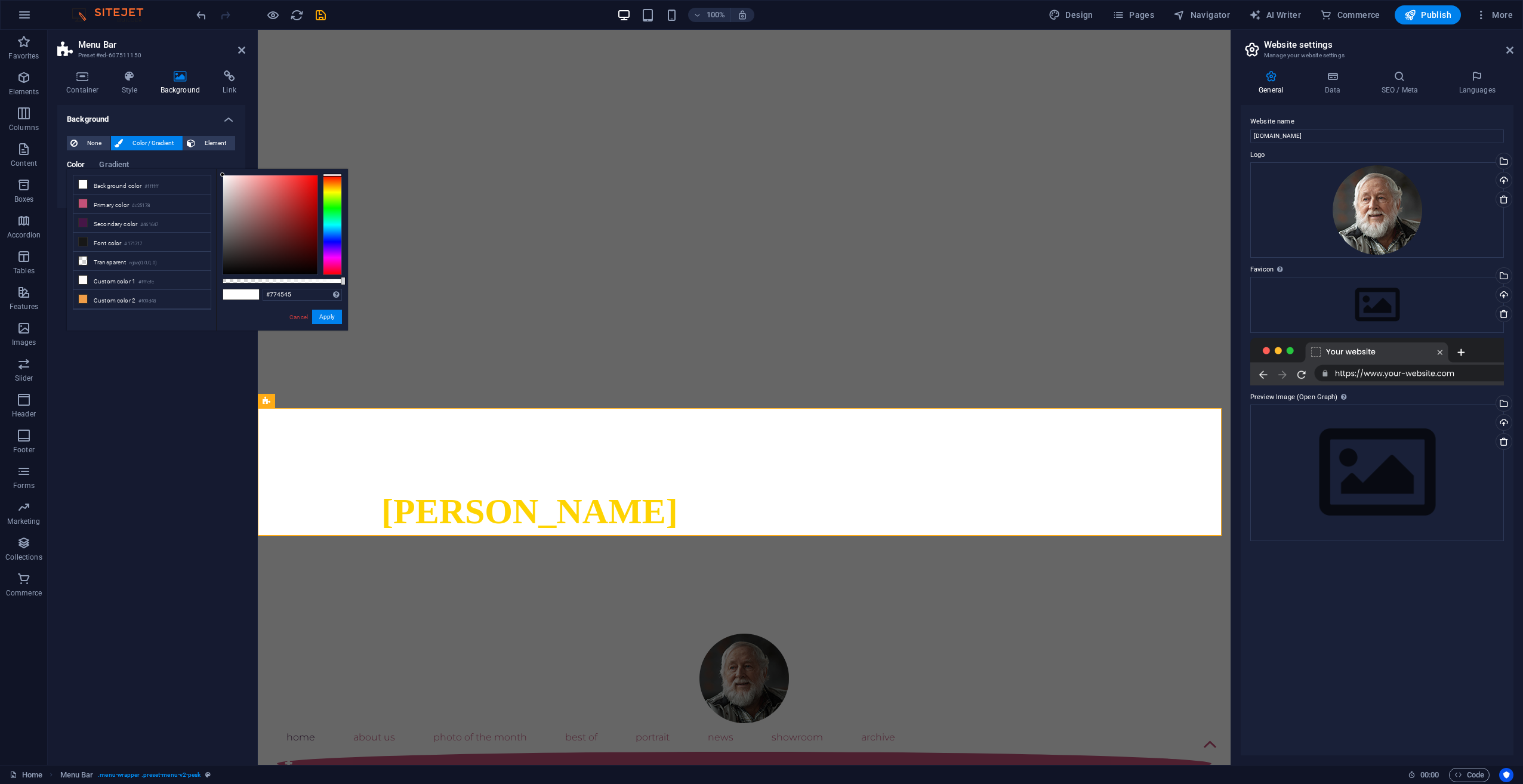
click at [270, 231] on div at bounding box center [270, 225] width 94 height 99
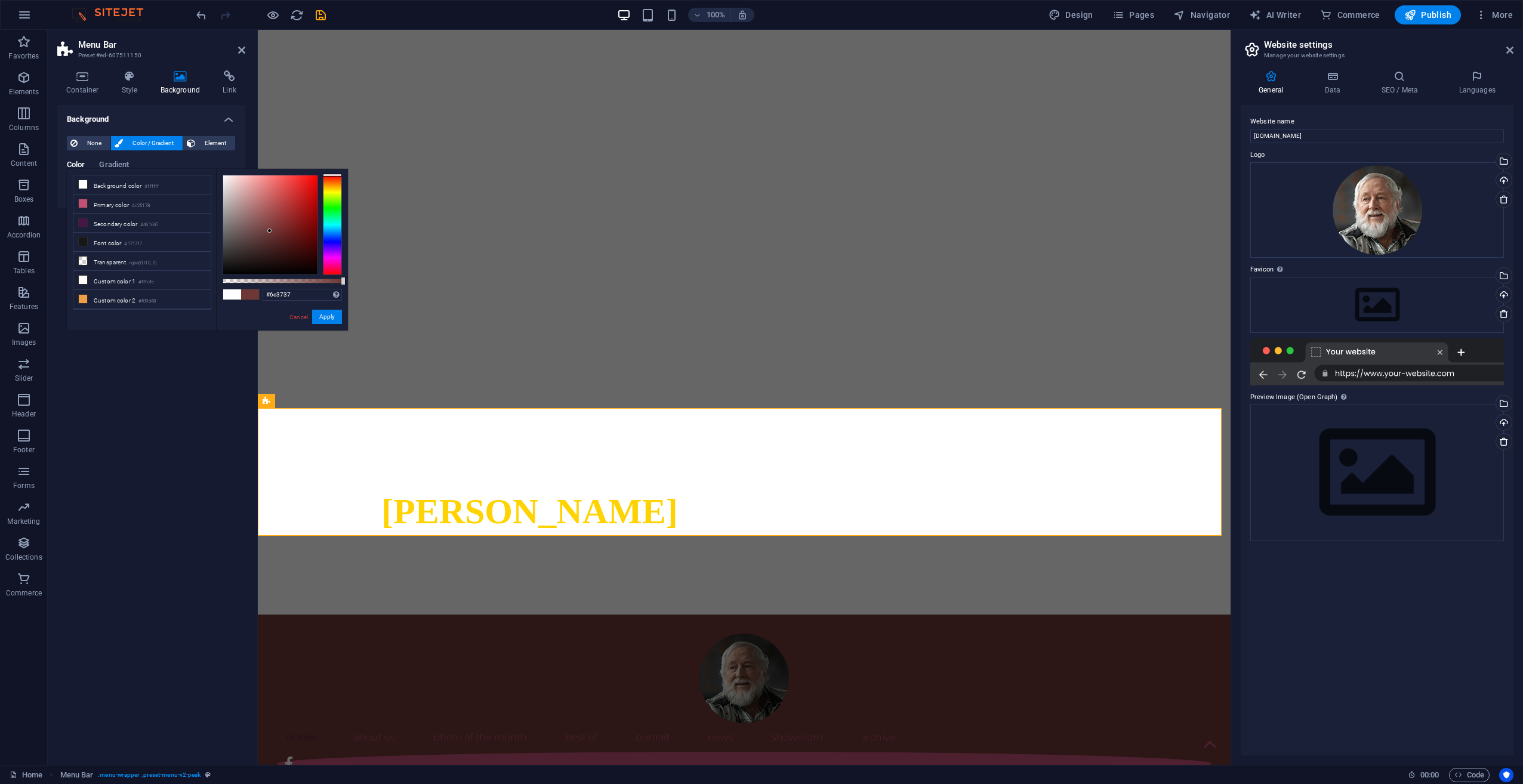
type input "#852c2c"
click at [286, 222] on div at bounding box center [270, 225] width 94 height 99
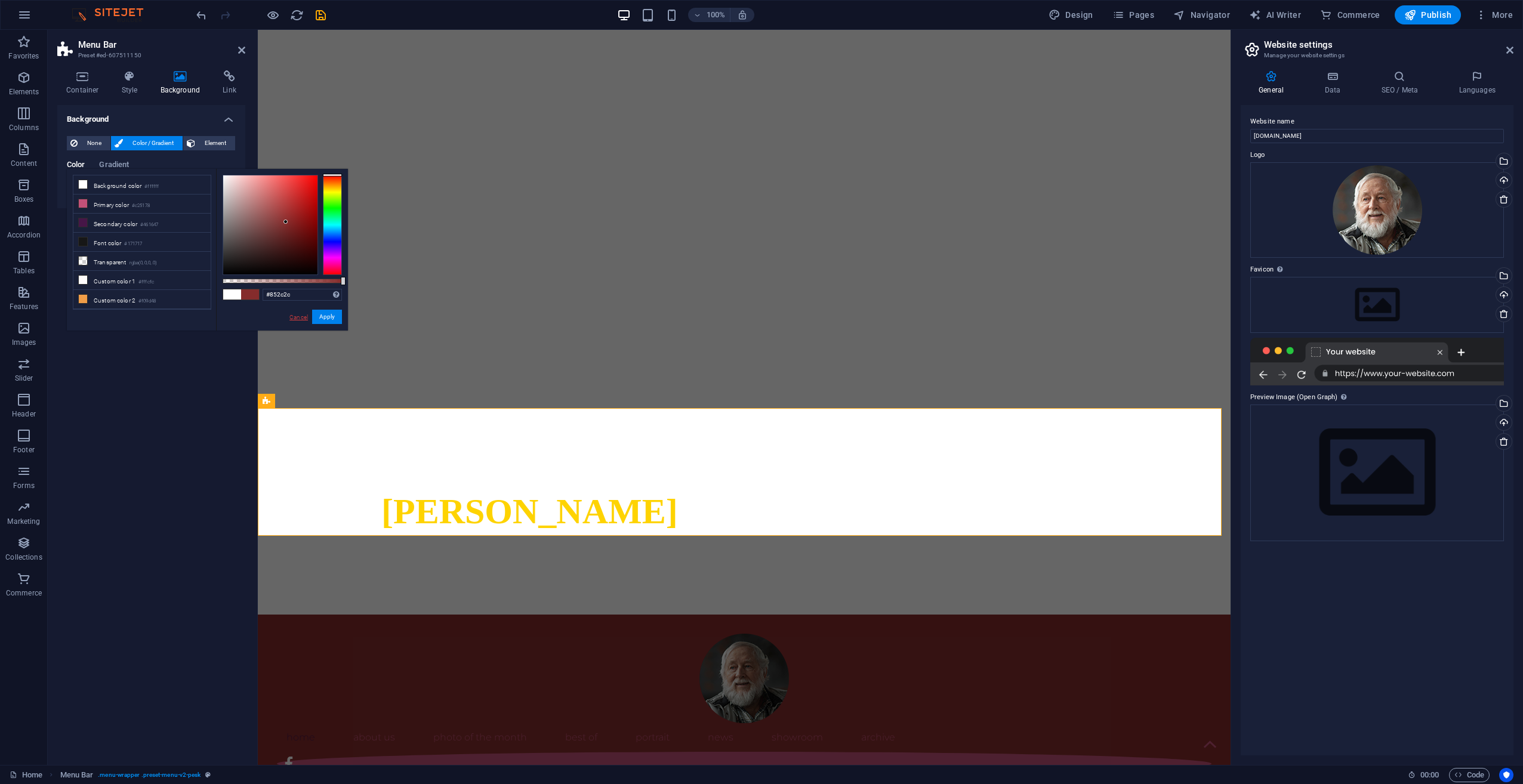
click at [292, 316] on link "Cancel" at bounding box center [298, 317] width 21 height 9
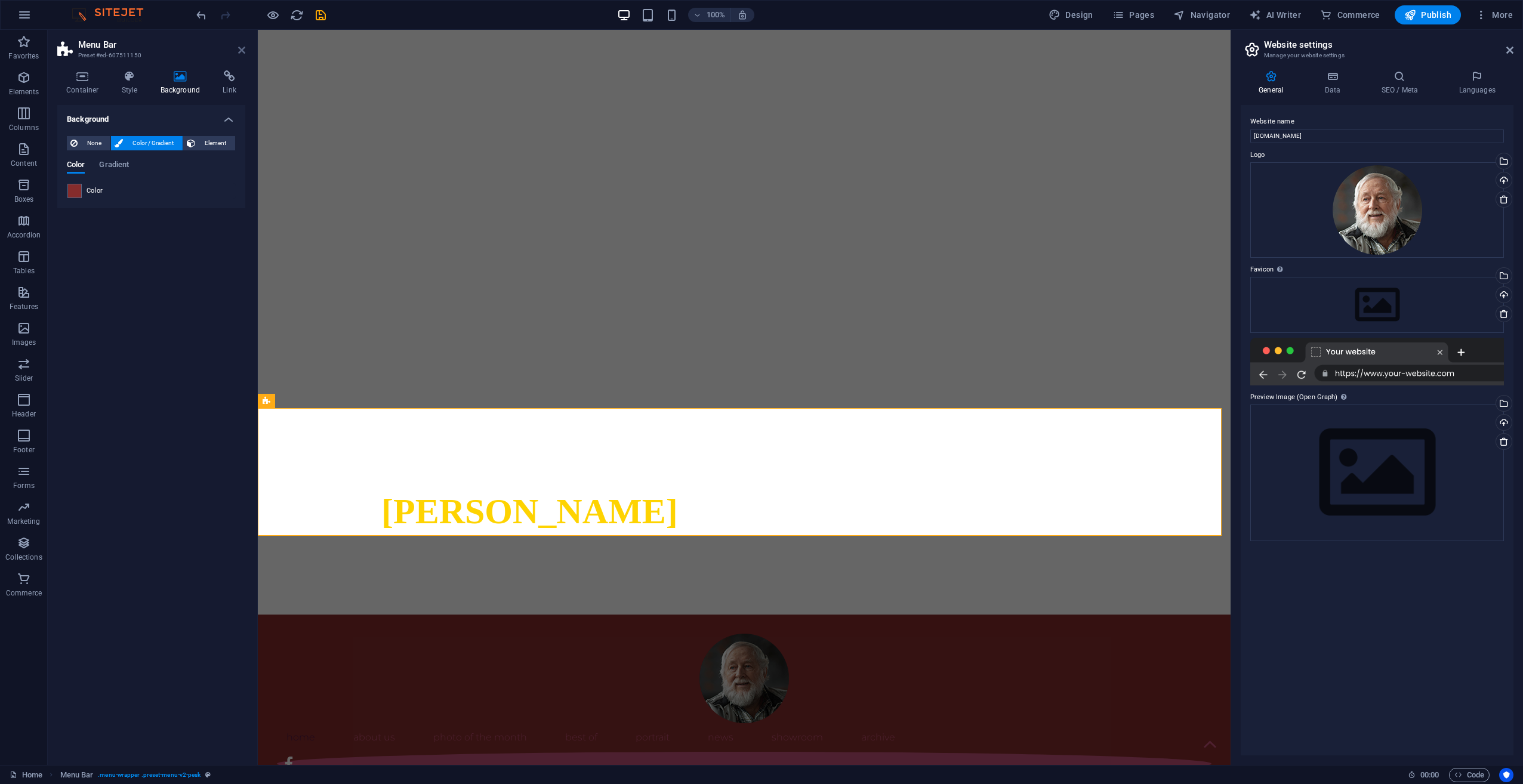
click at [244, 46] on icon at bounding box center [242, 49] width 7 height 9
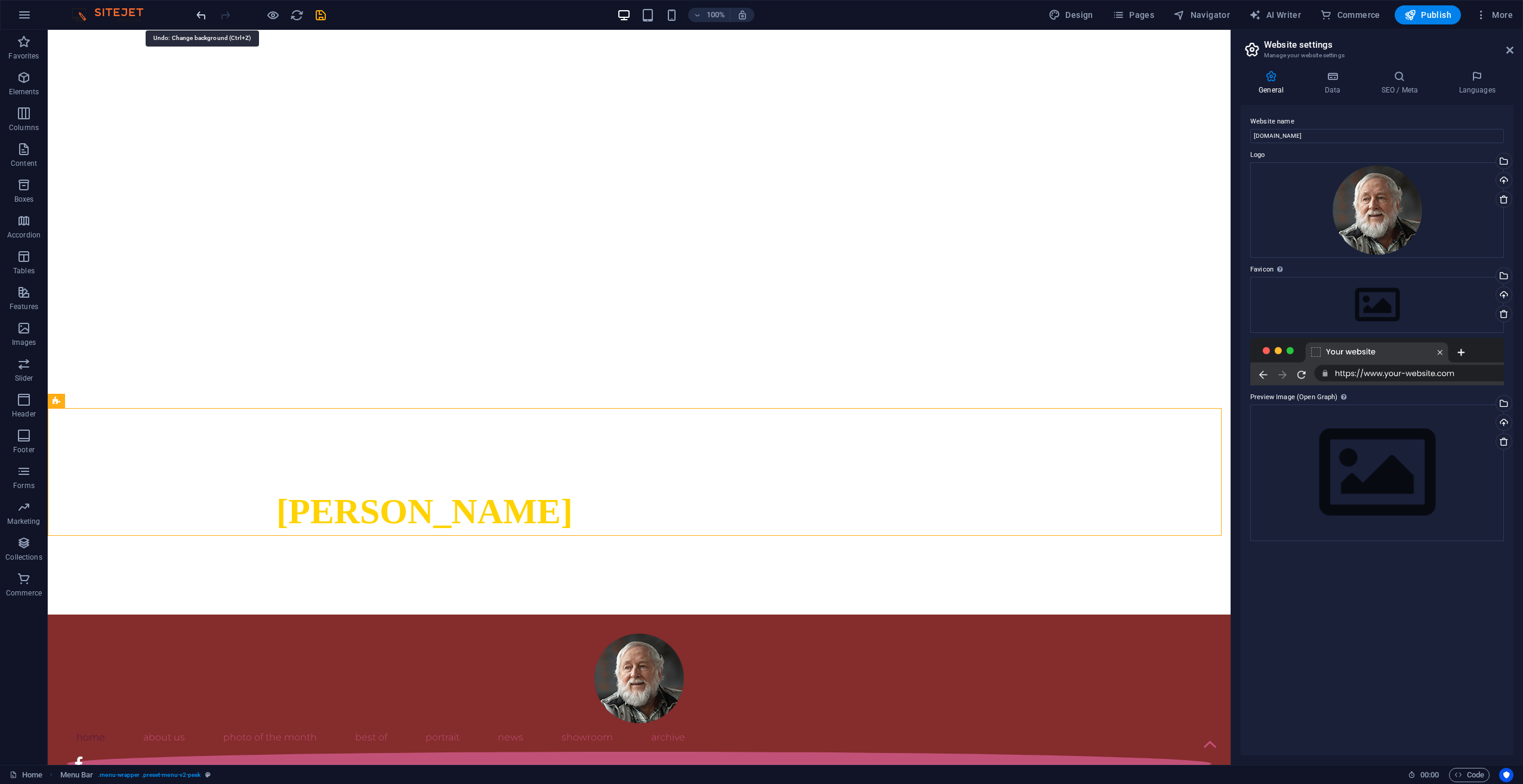
click at [201, 18] on icon "undo" at bounding box center [201, 15] width 14 height 14
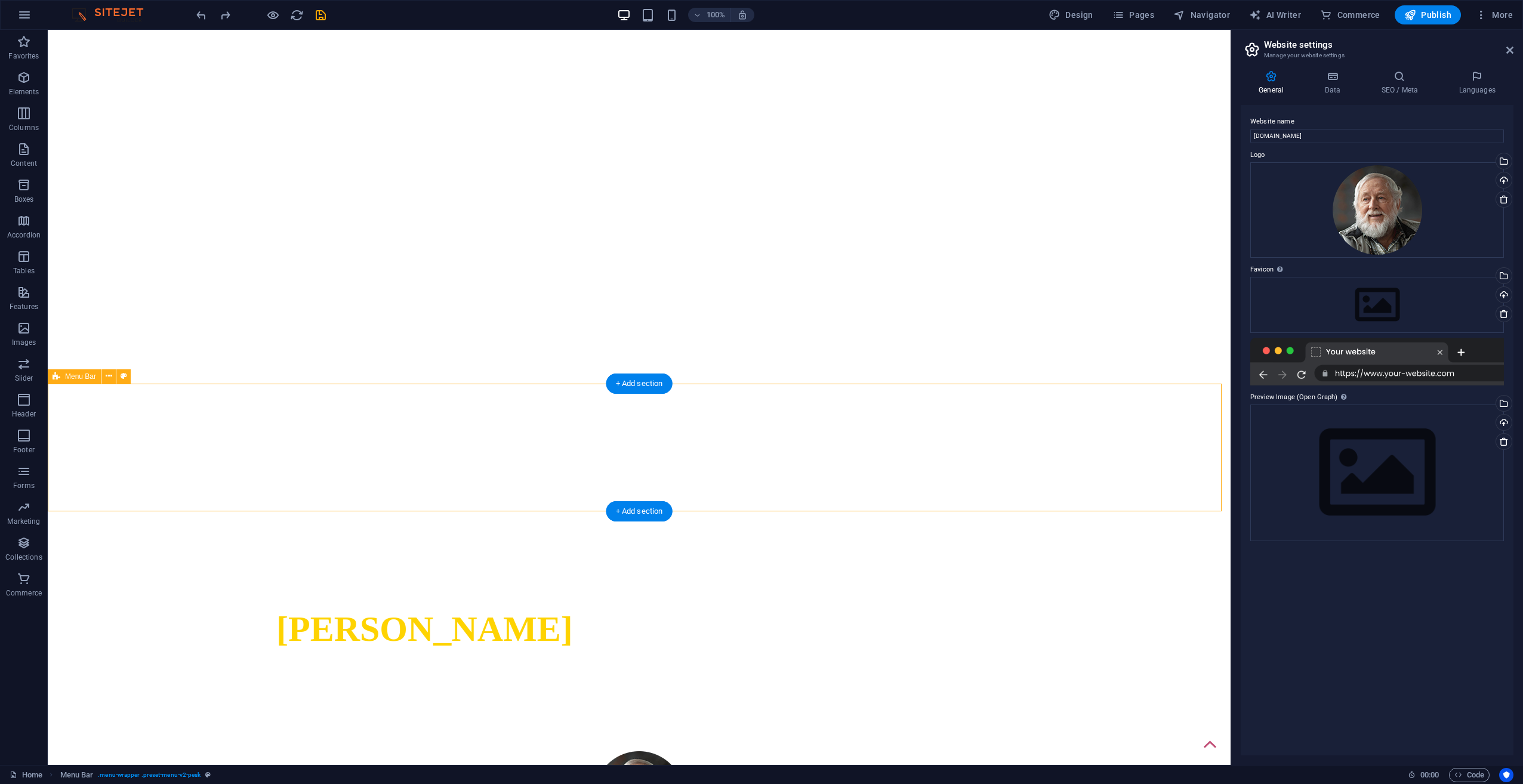
scroll to position [120, 0]
